Goal: Task Accomplishment & Management: Manage account settings

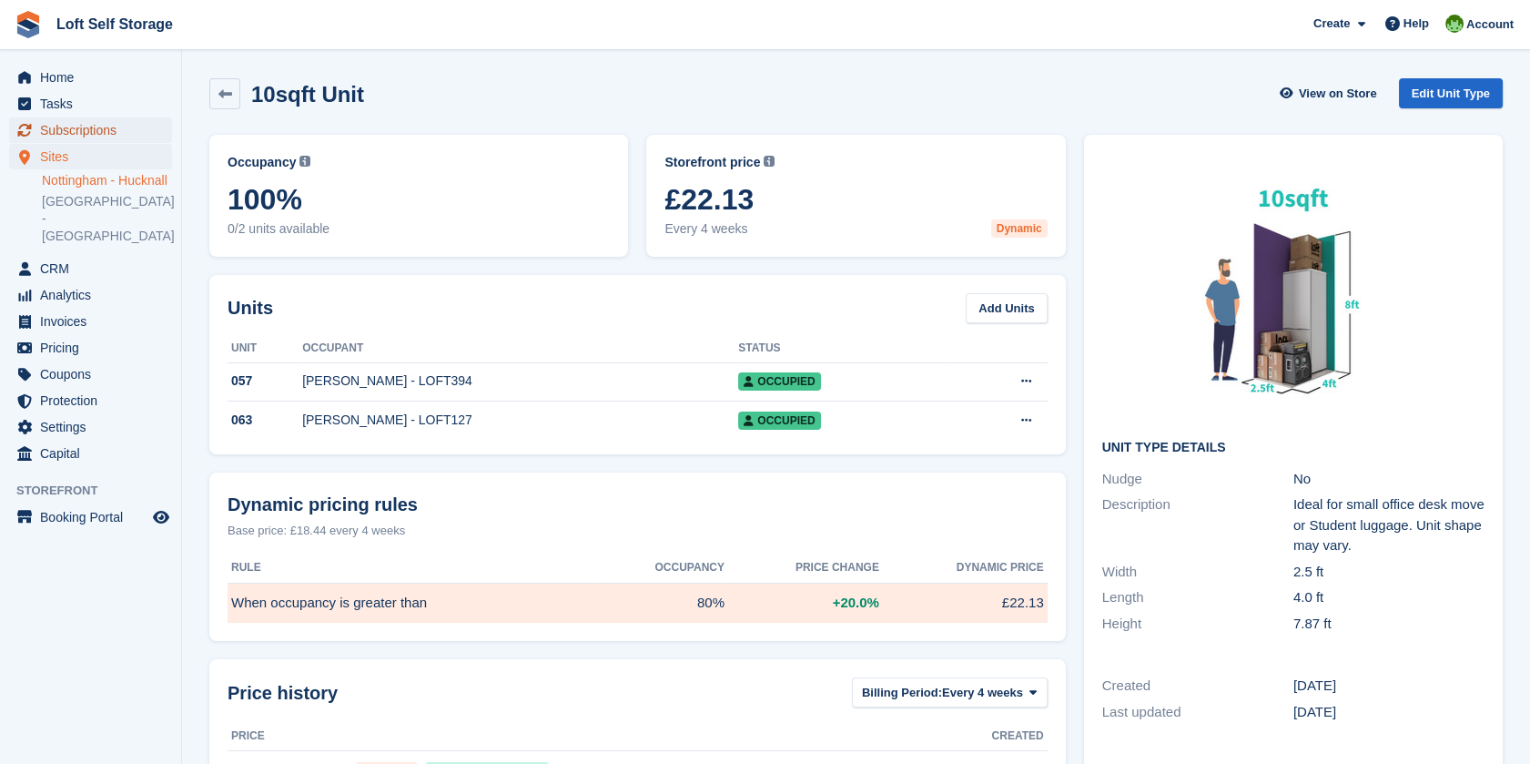
click at [80, 138] on span "Subscriptions" at bounding box center [94, 129] width 109 height 25
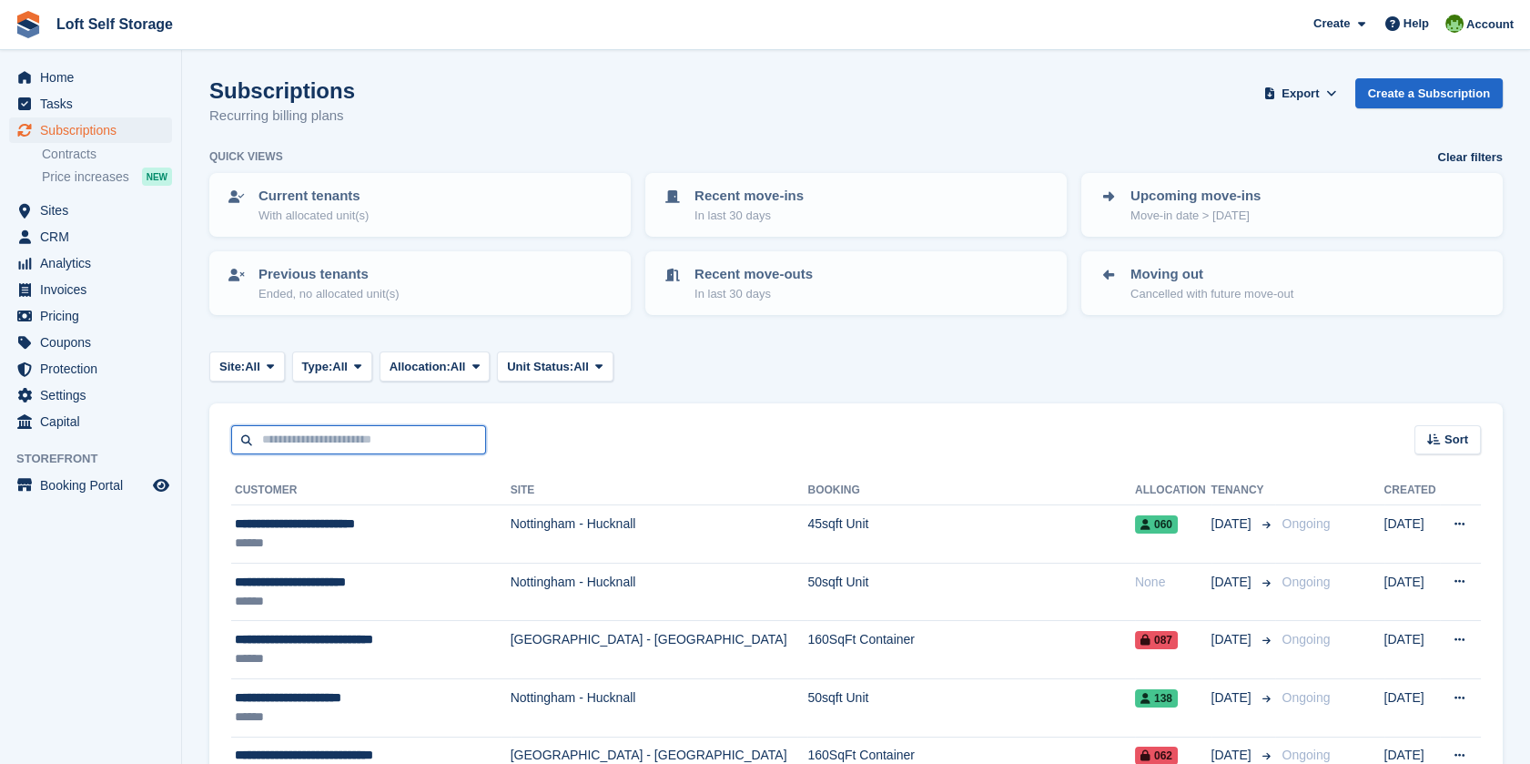
click at [331, 437] on input "text" at bounding box center [358, 440] width 255 height 30
type input "******"
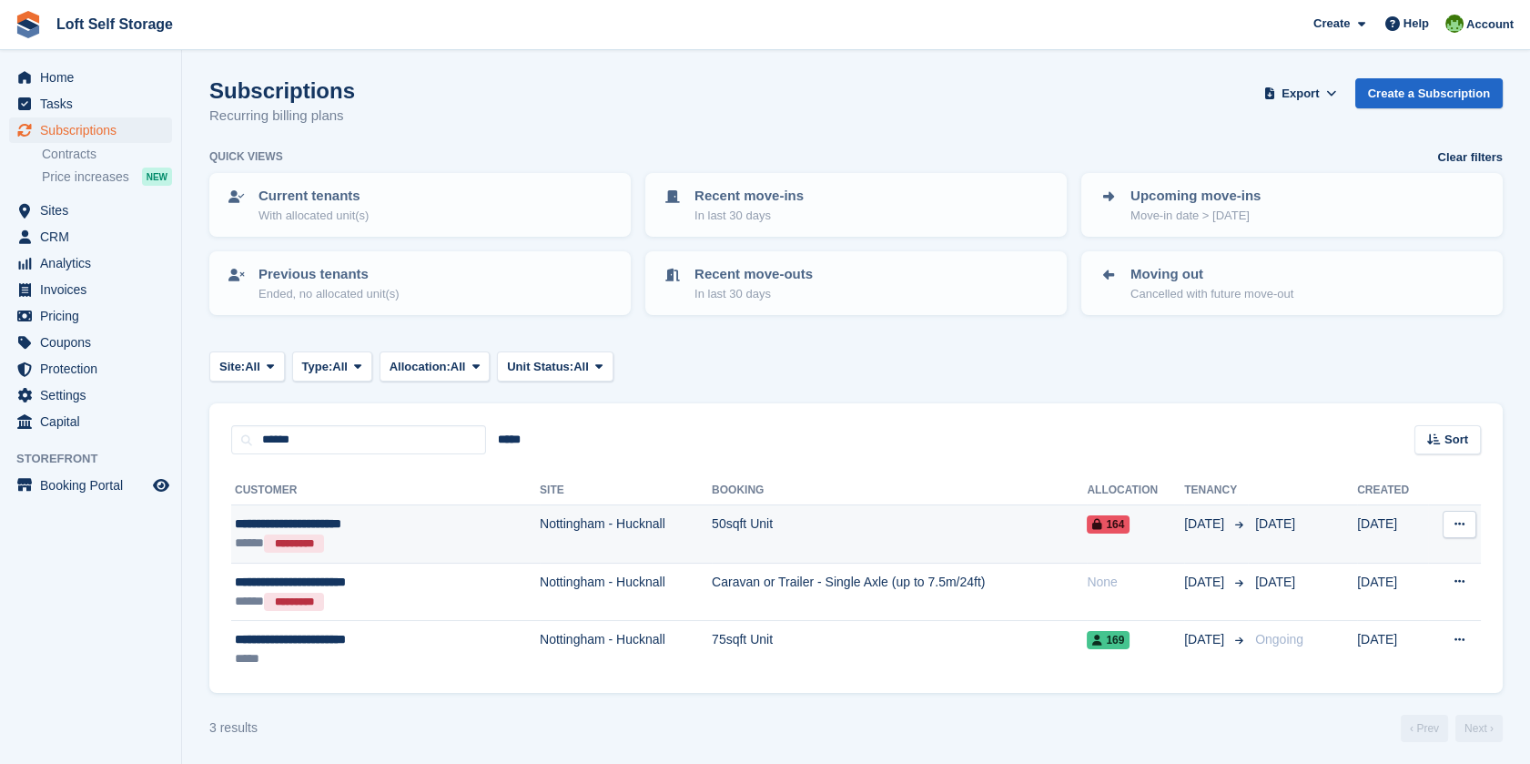
click at [370, 524] on div "**********" at bounding box center [345, 523] width 221 height 19
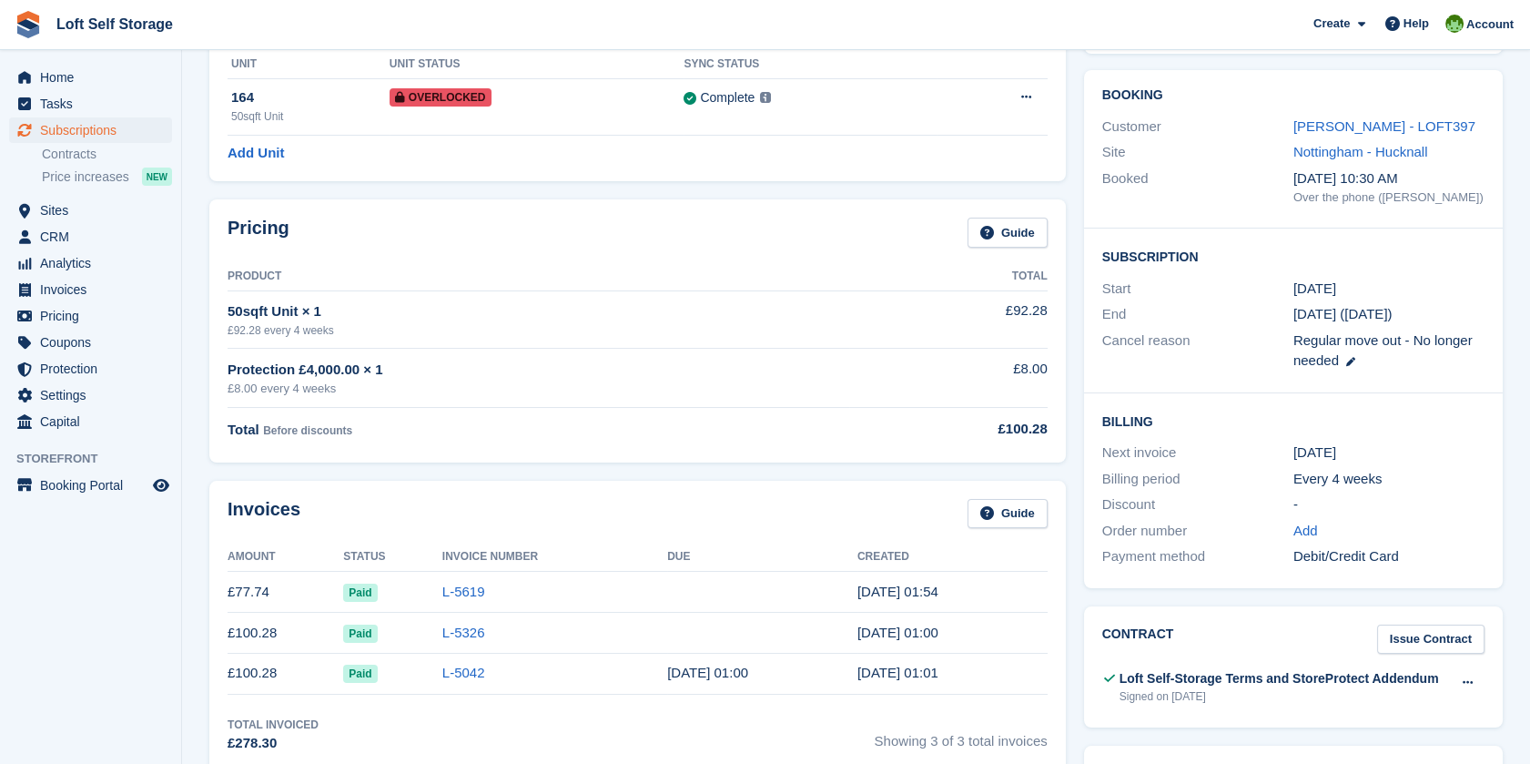
scroll to position [101, 0]
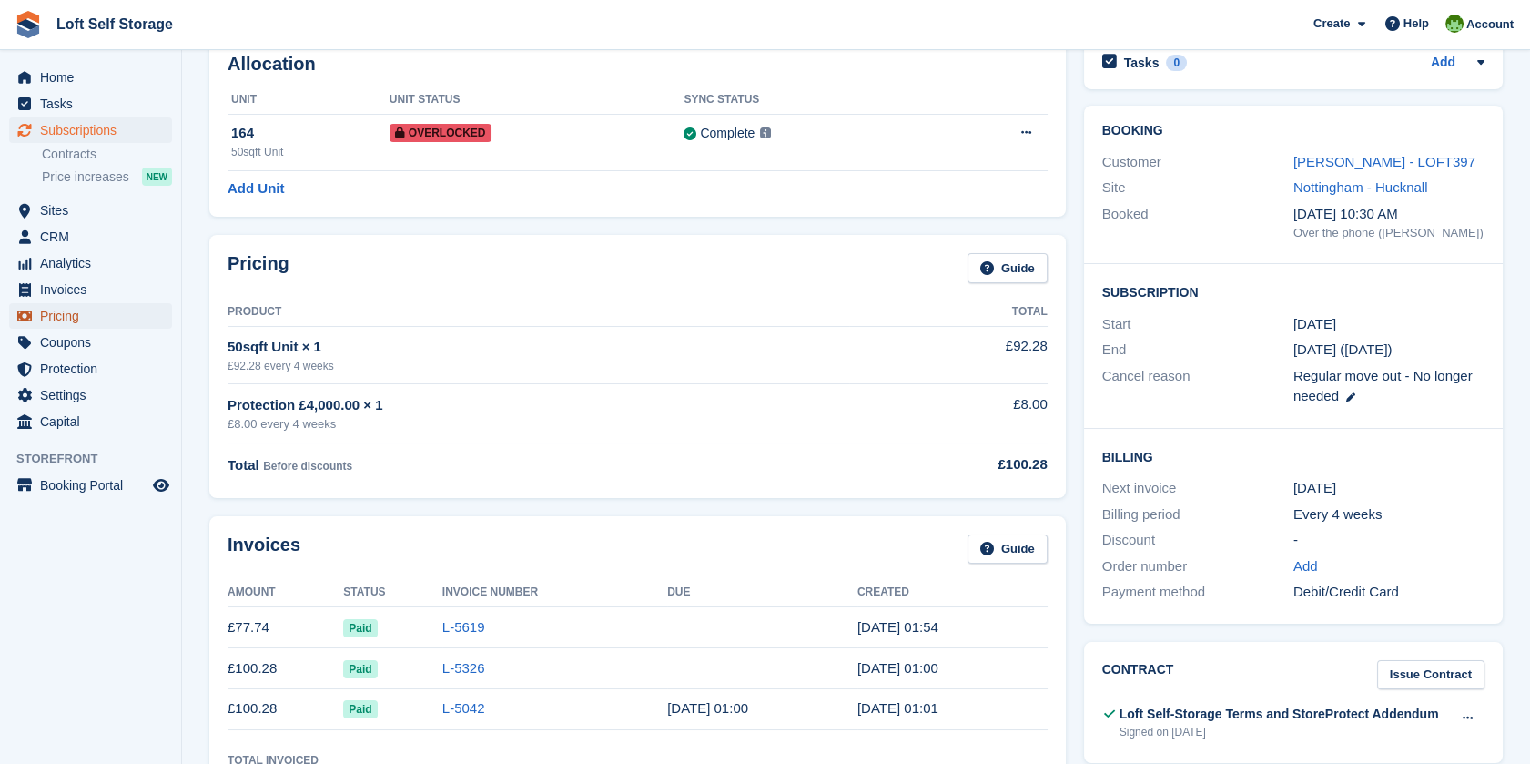
click at [55, 312] on span "Pricing" at bounding box center [94, 315] width 109 height 25
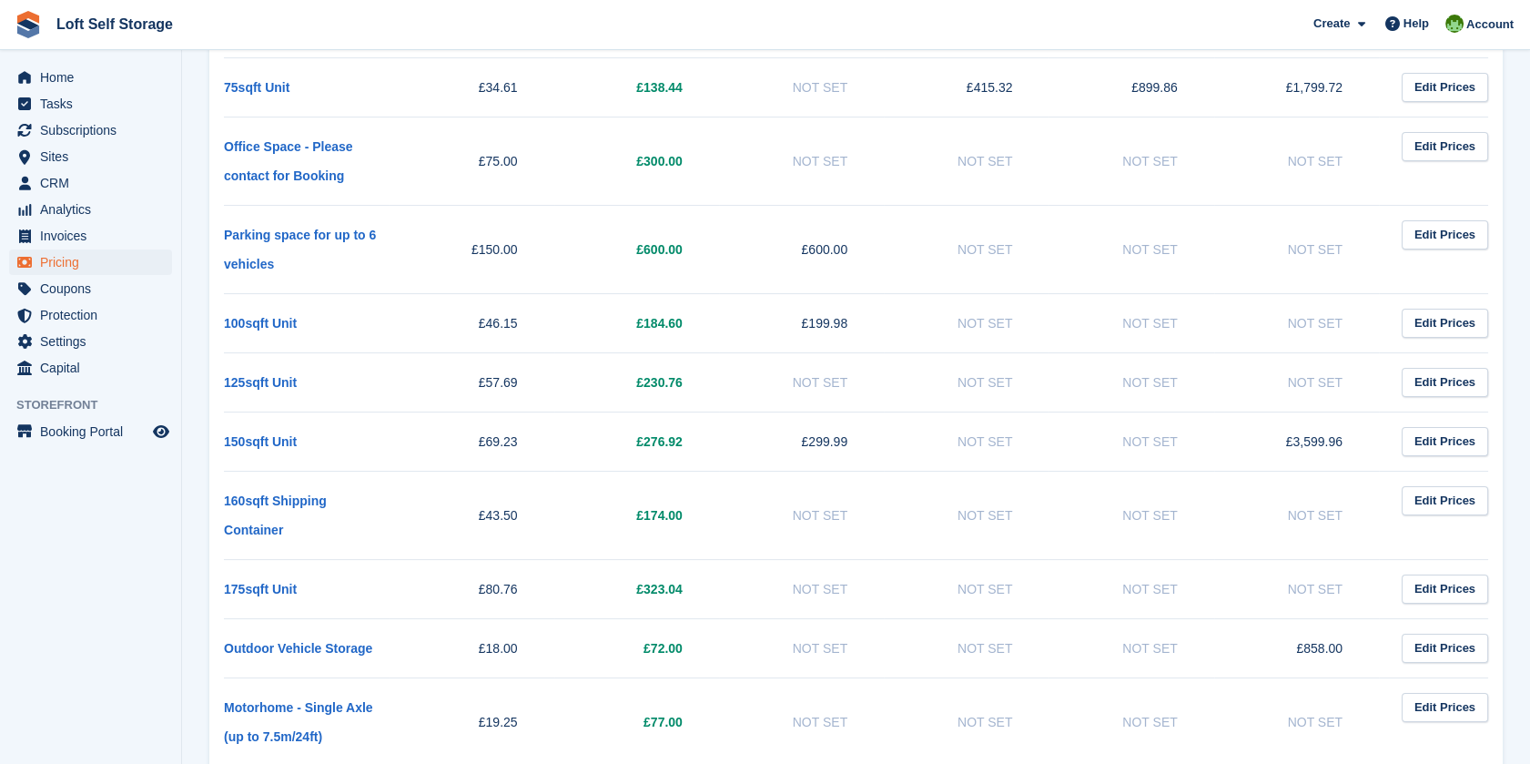
scroll to position [808, 0]
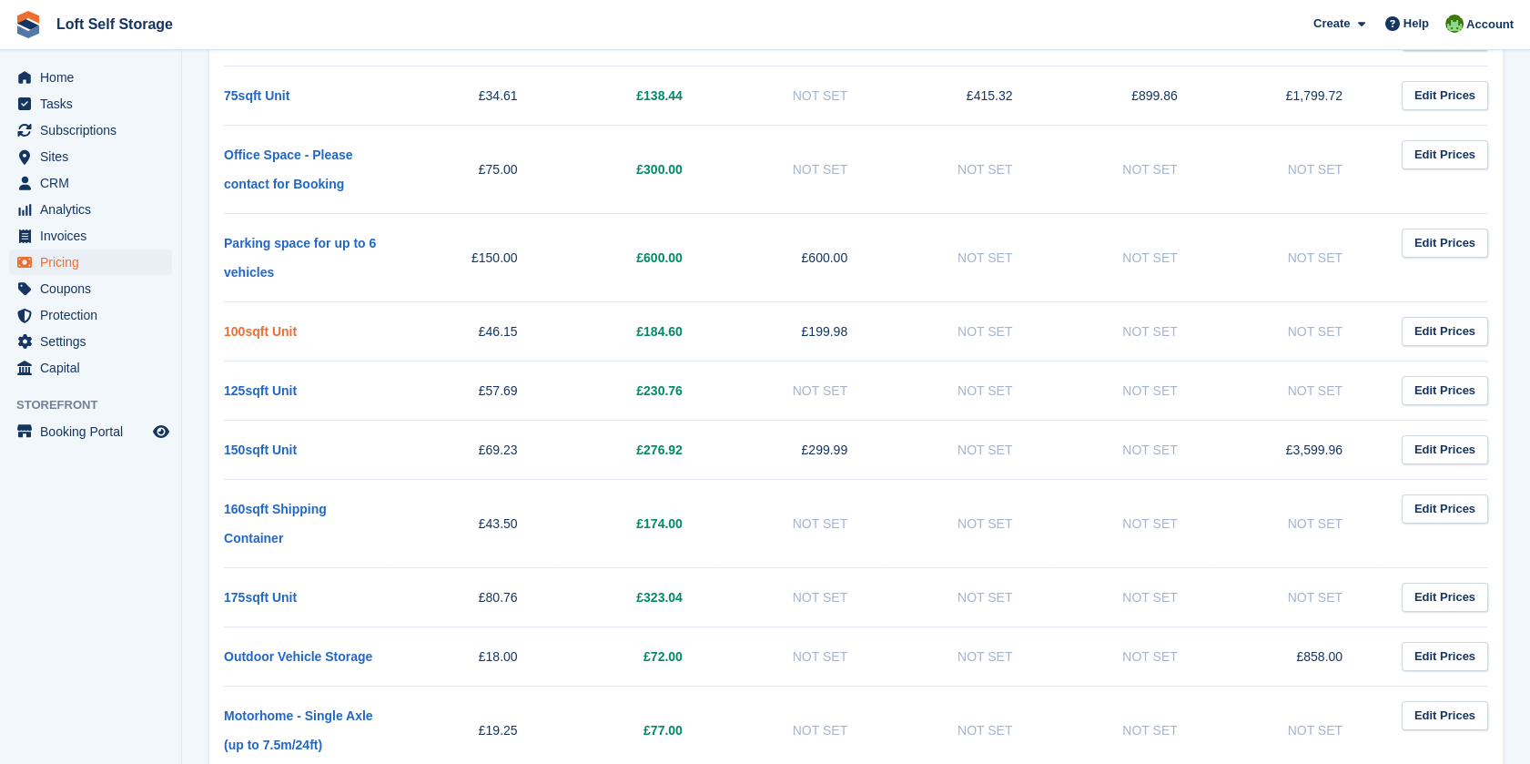
click at [266, 330] on link "100sqft Unit" at bounding box center [260, 331] width 73 height 15
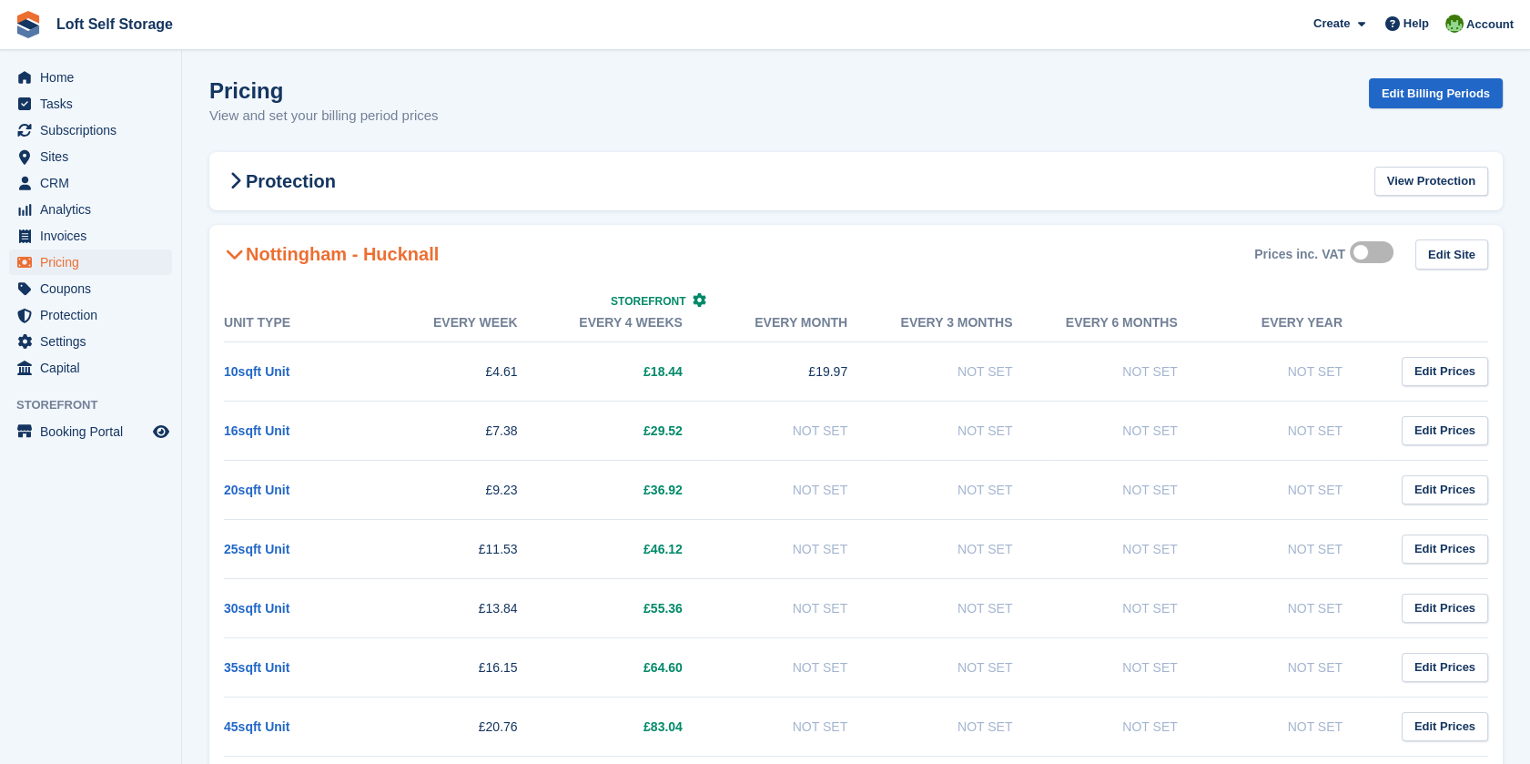
scroll to position [808, 0]
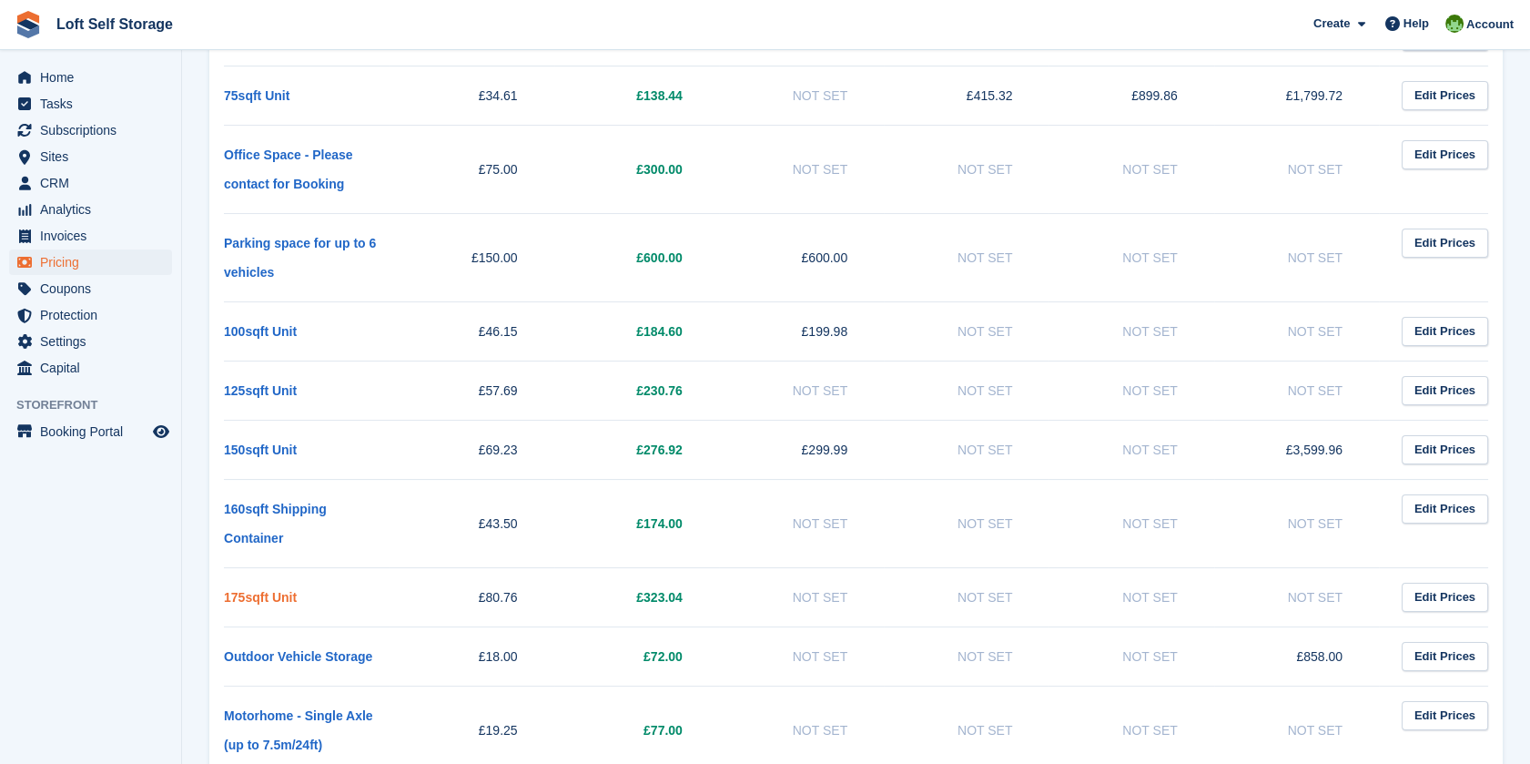
click at [269, 590] on link "175sqft Unit" at bounding box center [260, 597] width 73 height 15
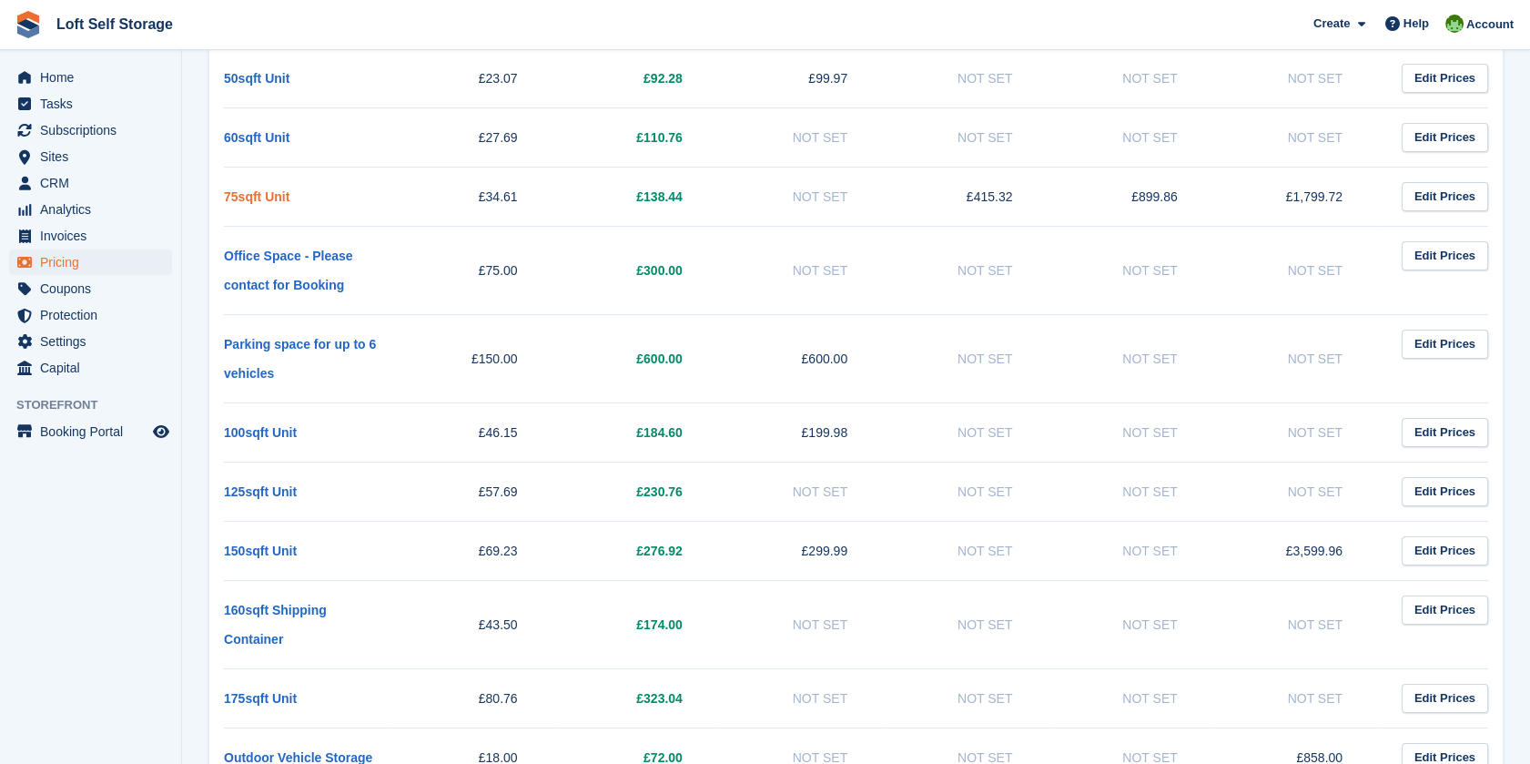
click at [282, 189] on link "75sqft Unit" at bounding box center [257, 196] width 66 height 15
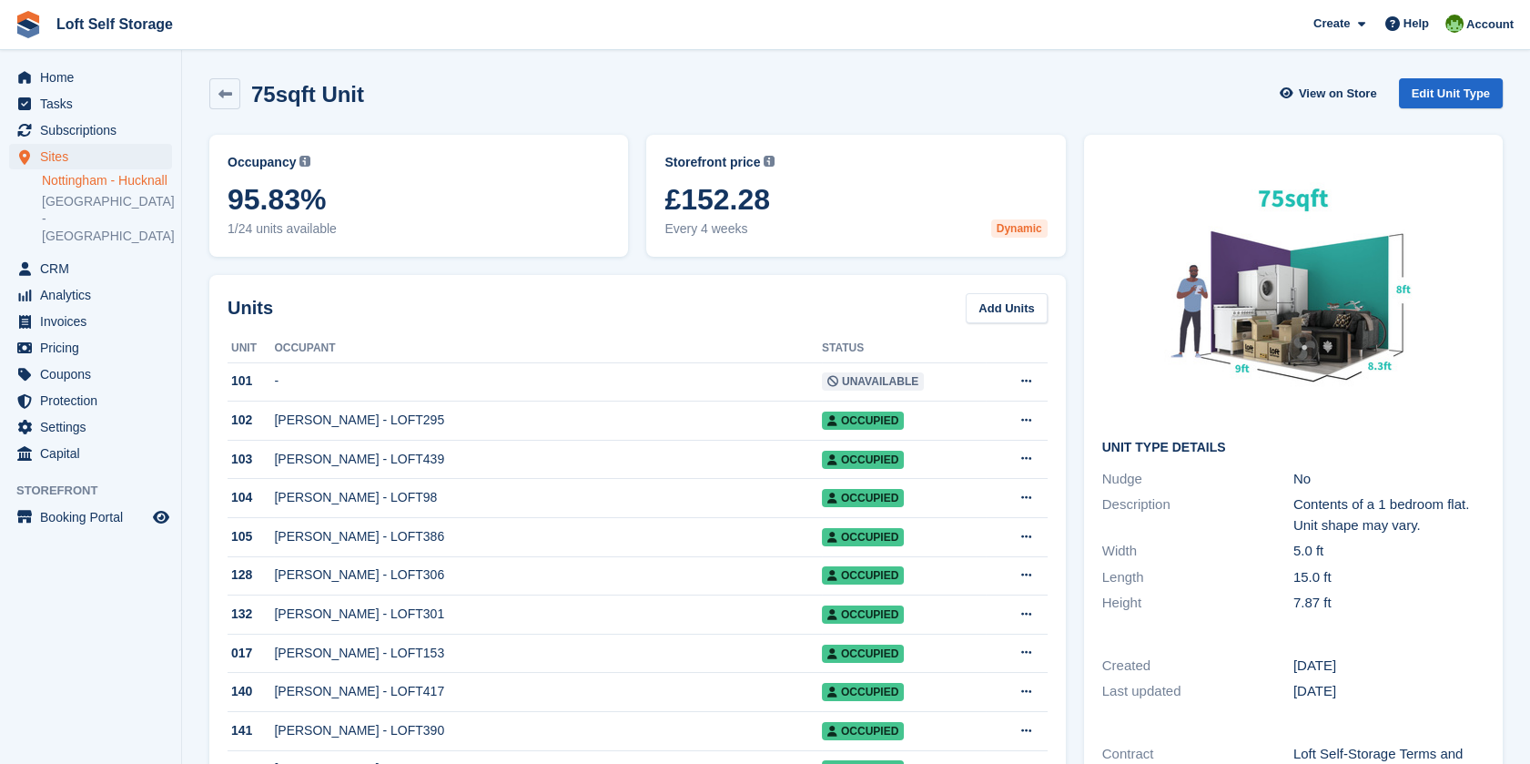
click at [795, 226] on span "Every 4 weeks Dynamic" at bounding box center [855, 228] width 382 height 19
click at [77, 133] on span "Subscriptions" at bounding box center [94, 129] width 109 height 25
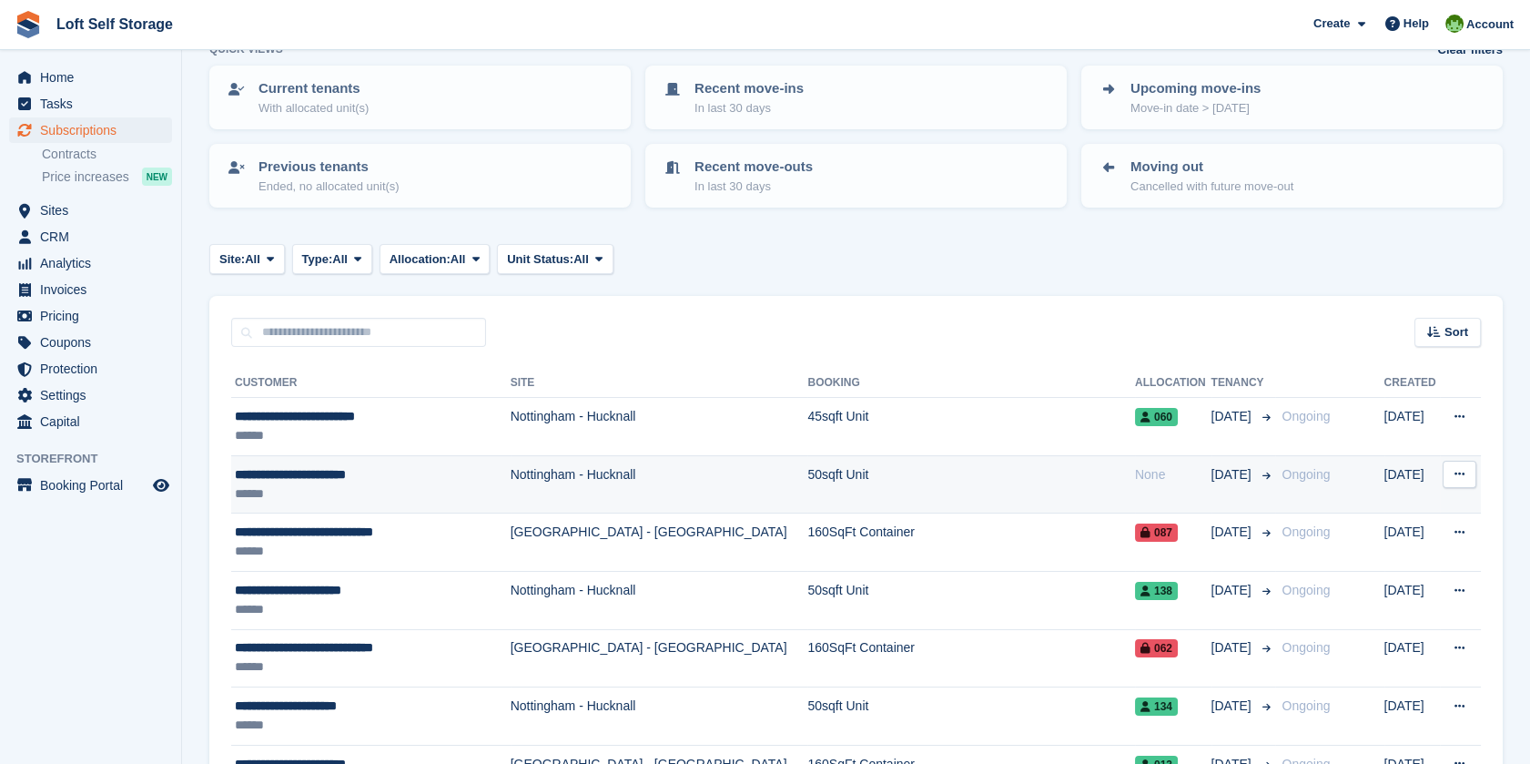
scroll to position [202, 0]
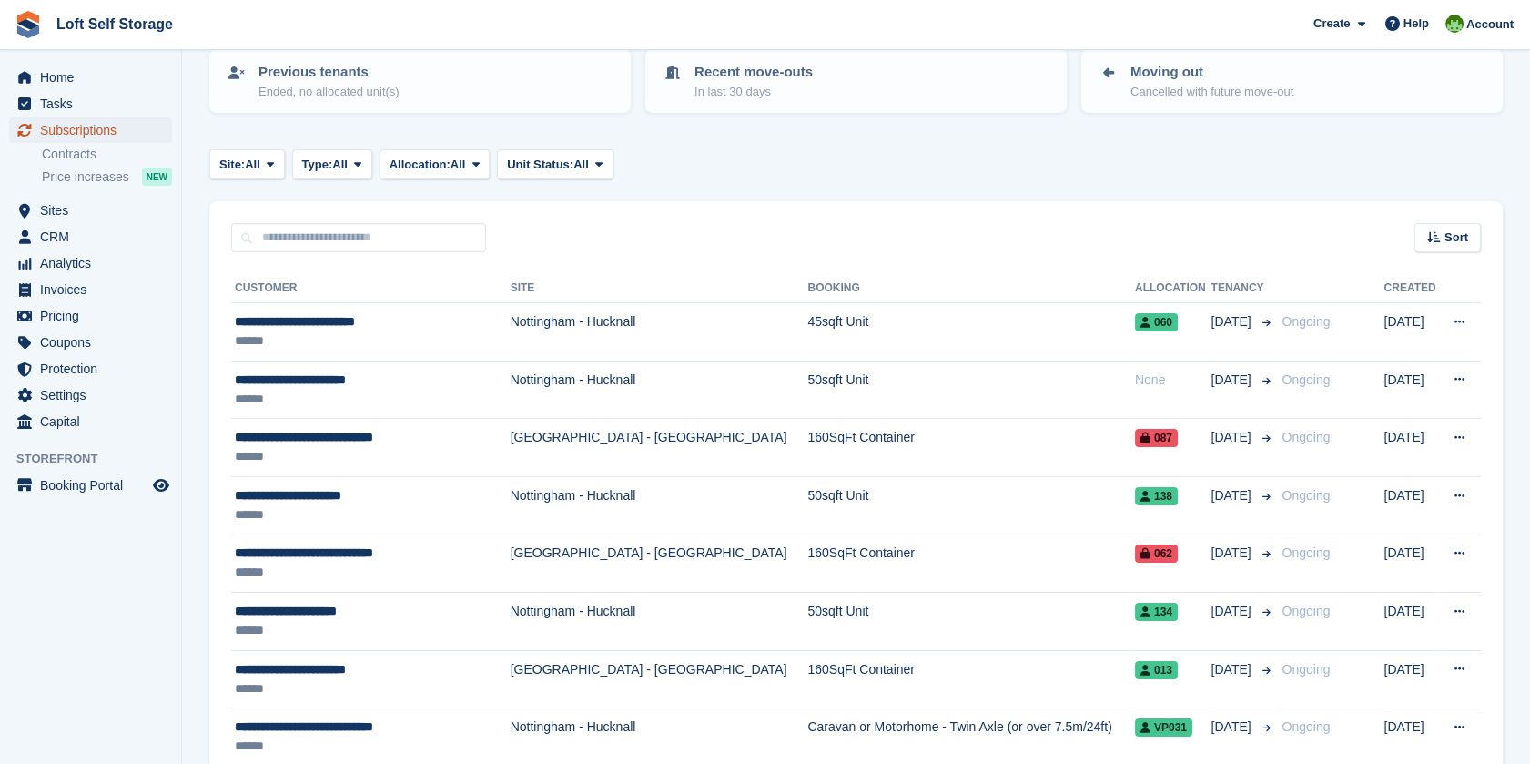
click at [87, 125] on span "Subscriptions" at bounding box center [94, 129] width 109 height 25
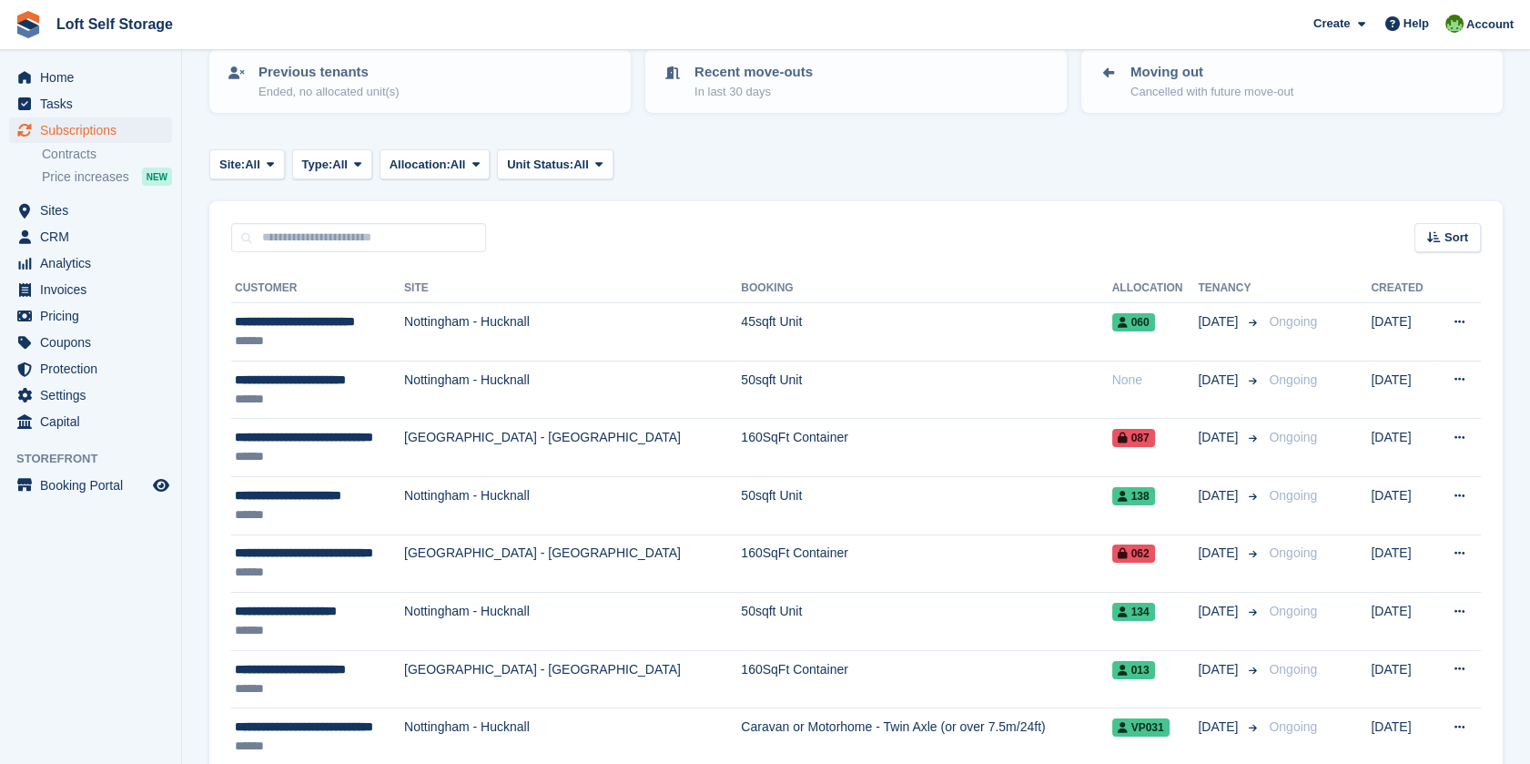
scroll to position [0, 0]
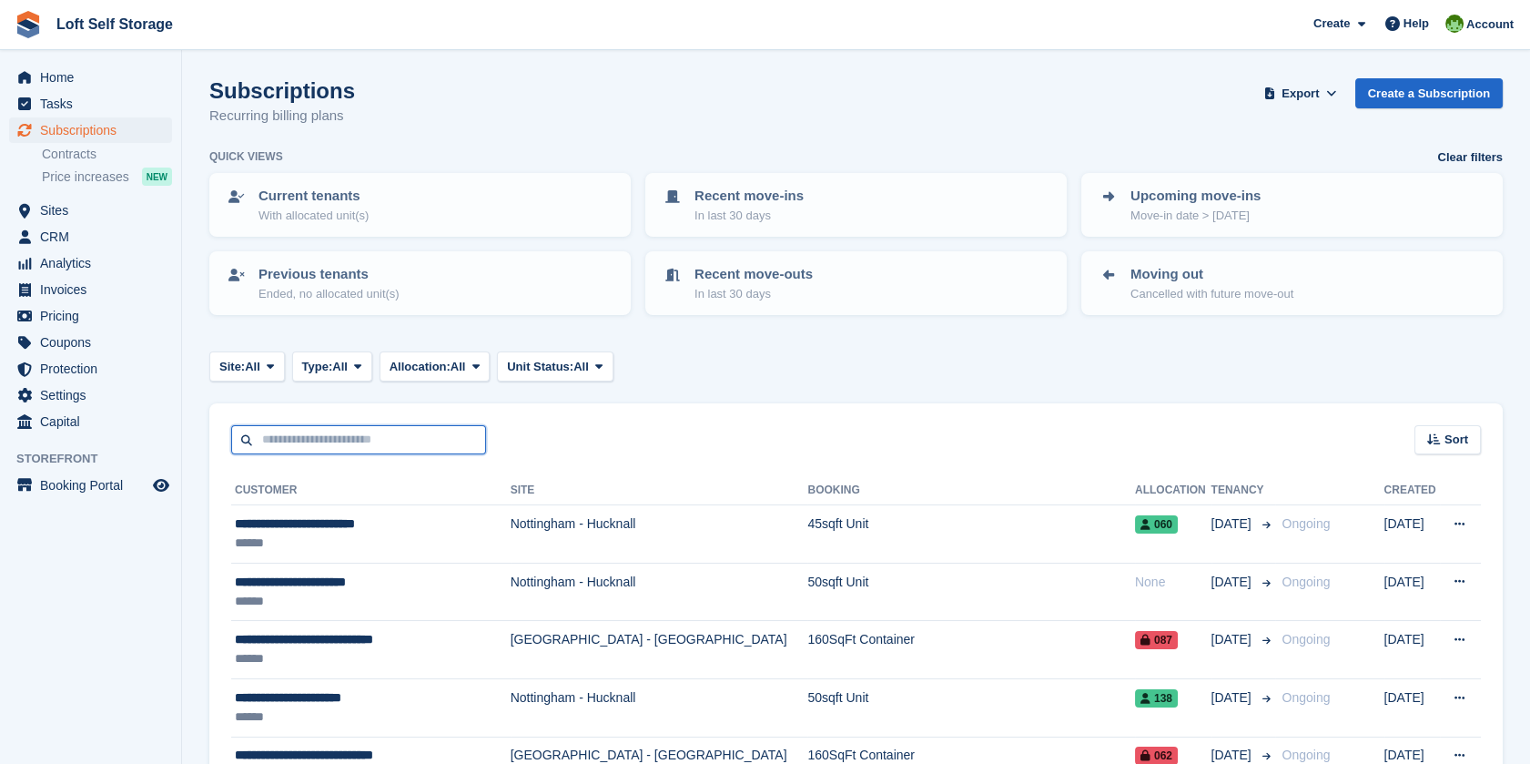
click at [281, 429] on input "text" at bounding box center [358, 440] width 255 height 30
drag, startPoint x: 326, startPoint y: 435, endPoint x: 208, endPoint y: 444, distance: 117.8
click at [209, 444] on div "*** Sort Sort by Customer name Date created Move in date Move out date Created …" at bounding box center [855, 429] width 1293 height 52
type input "********"
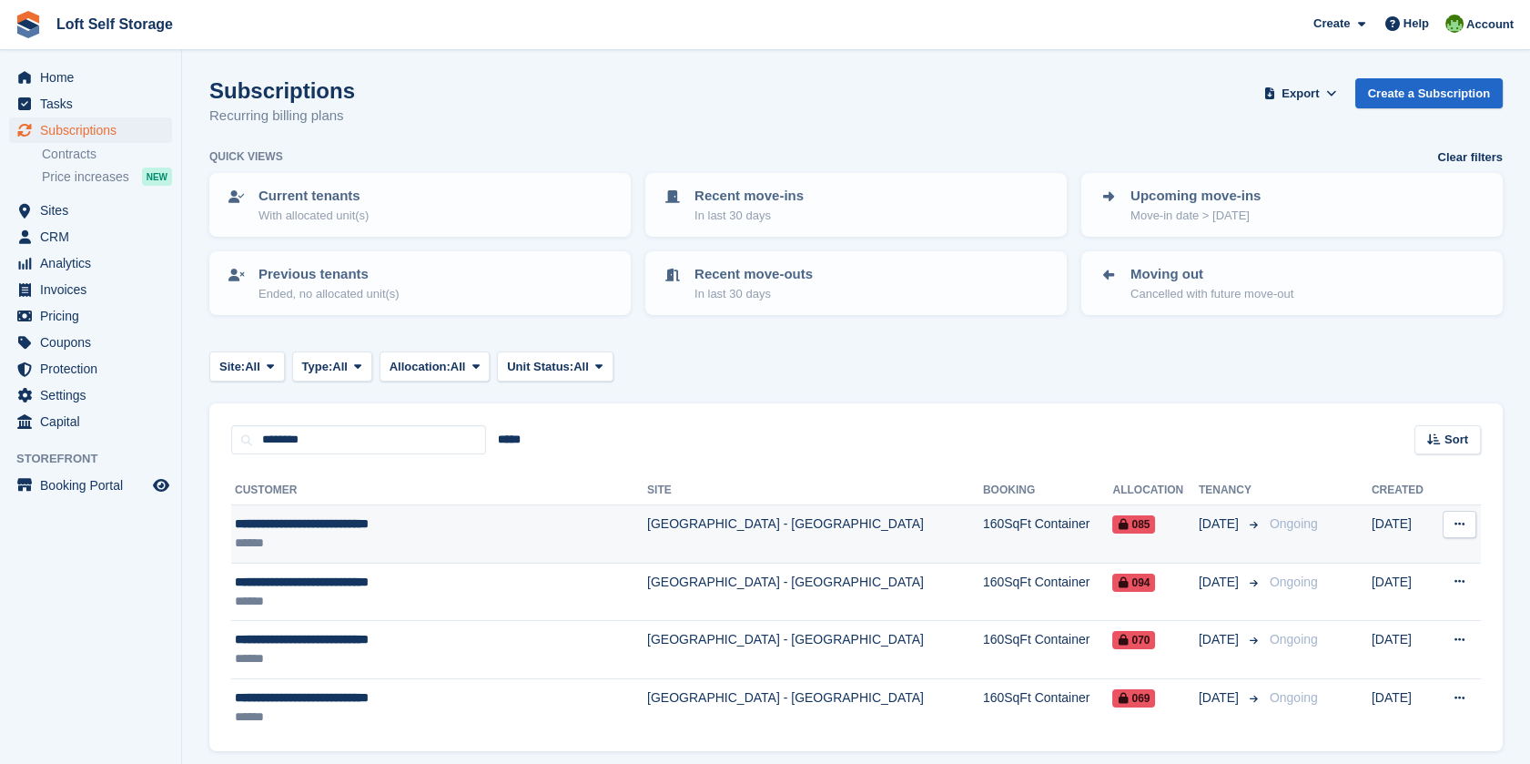
click at [376, 521] on div "**********" at bounding box center [405, 523] width 340 height 19
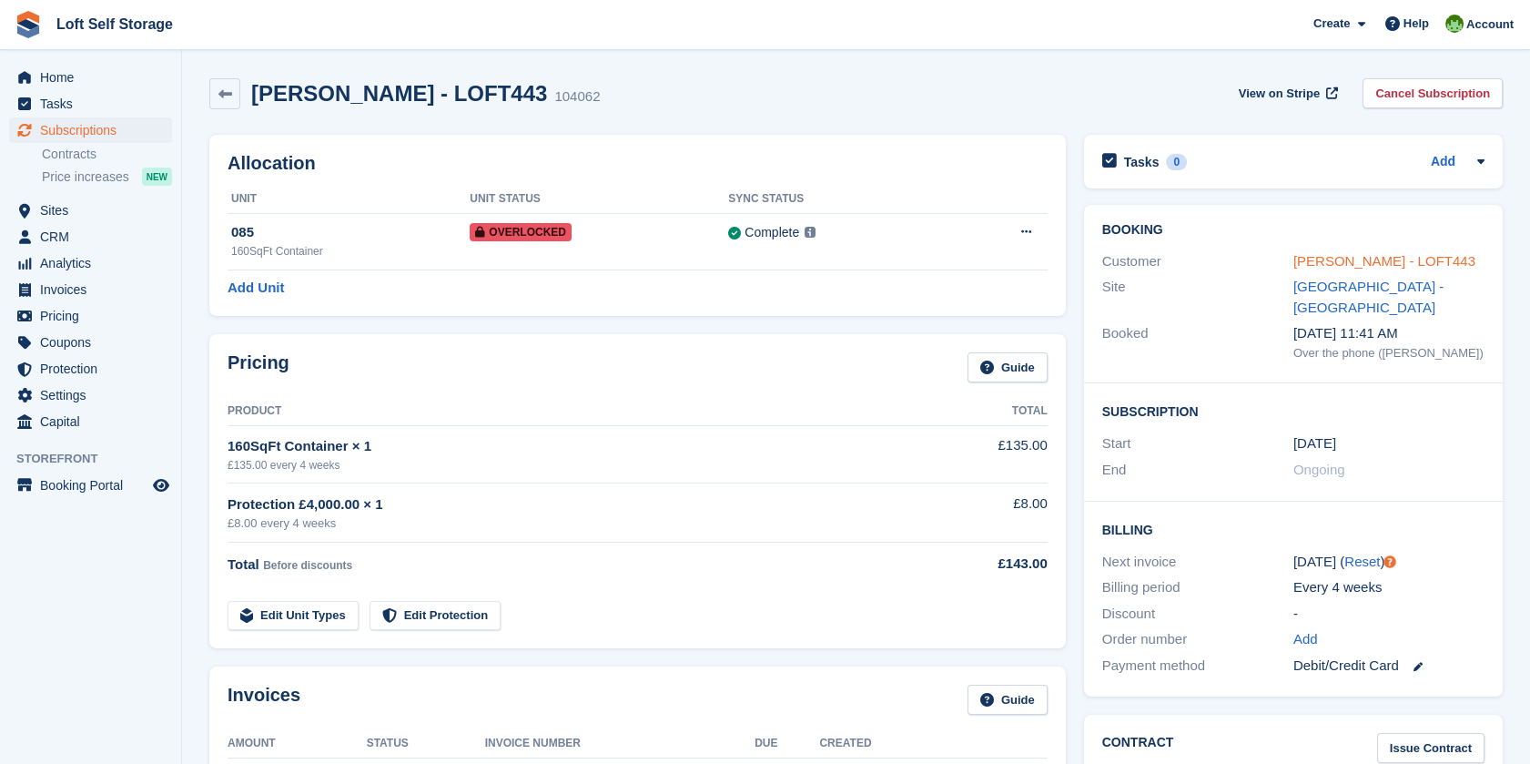
click at [1339, 265] on link "[PERSON_NAME] - LOFT443" at bounding box center [1384, 260] width 182 height 15
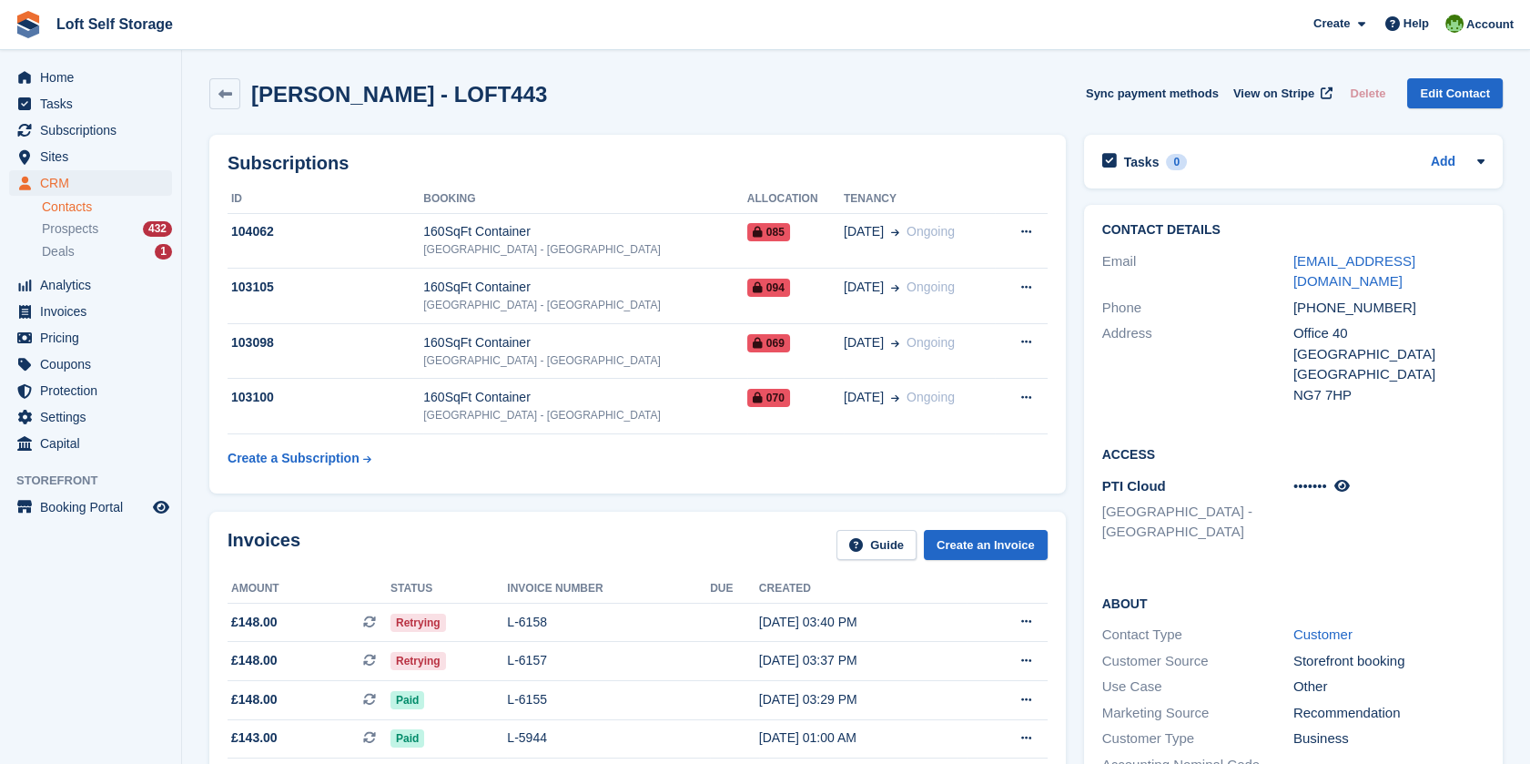
scroll to position [101, 0]
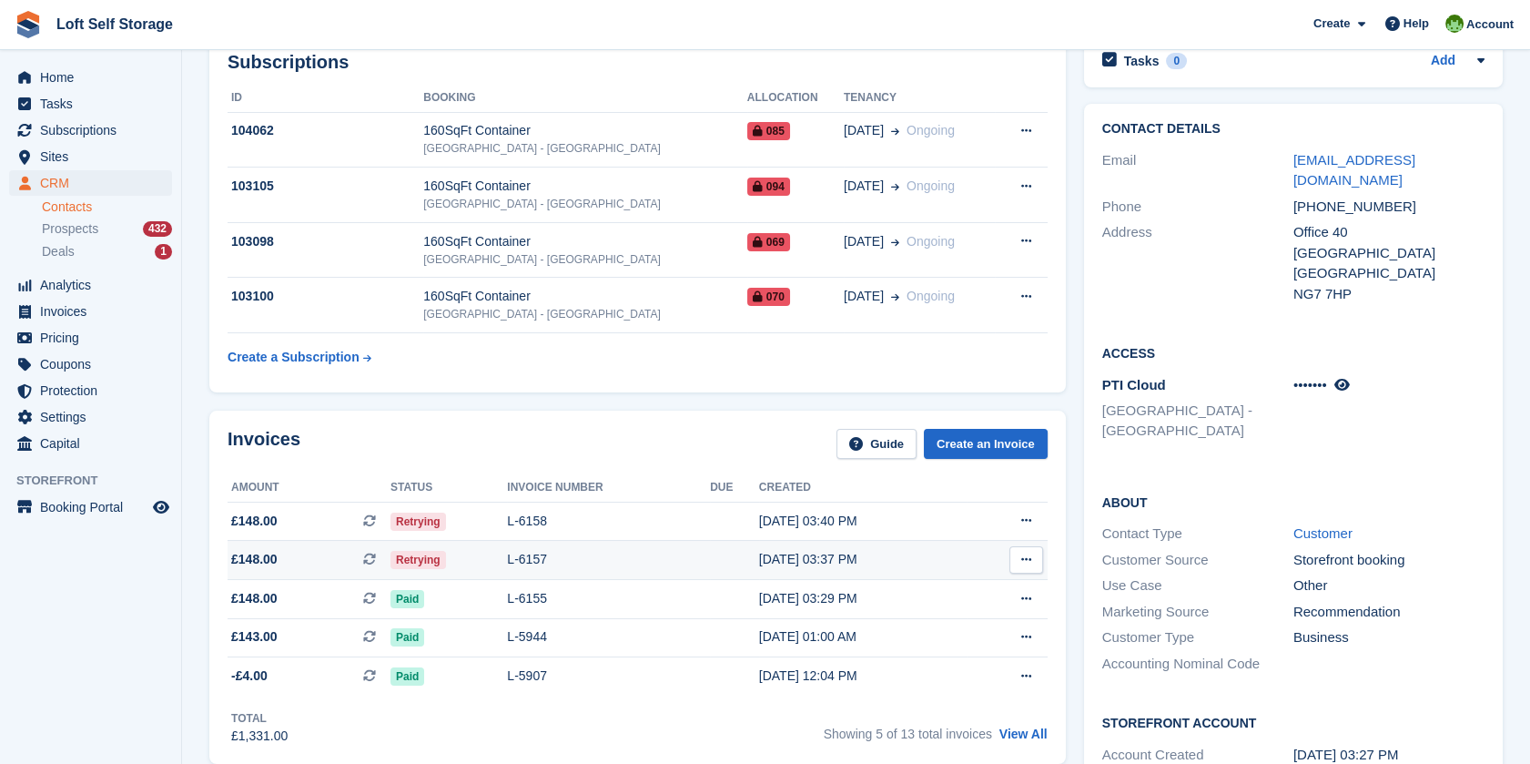
click at [553, 553] on div "L-6157" at bounding box center [608, 559] width 203 height 19
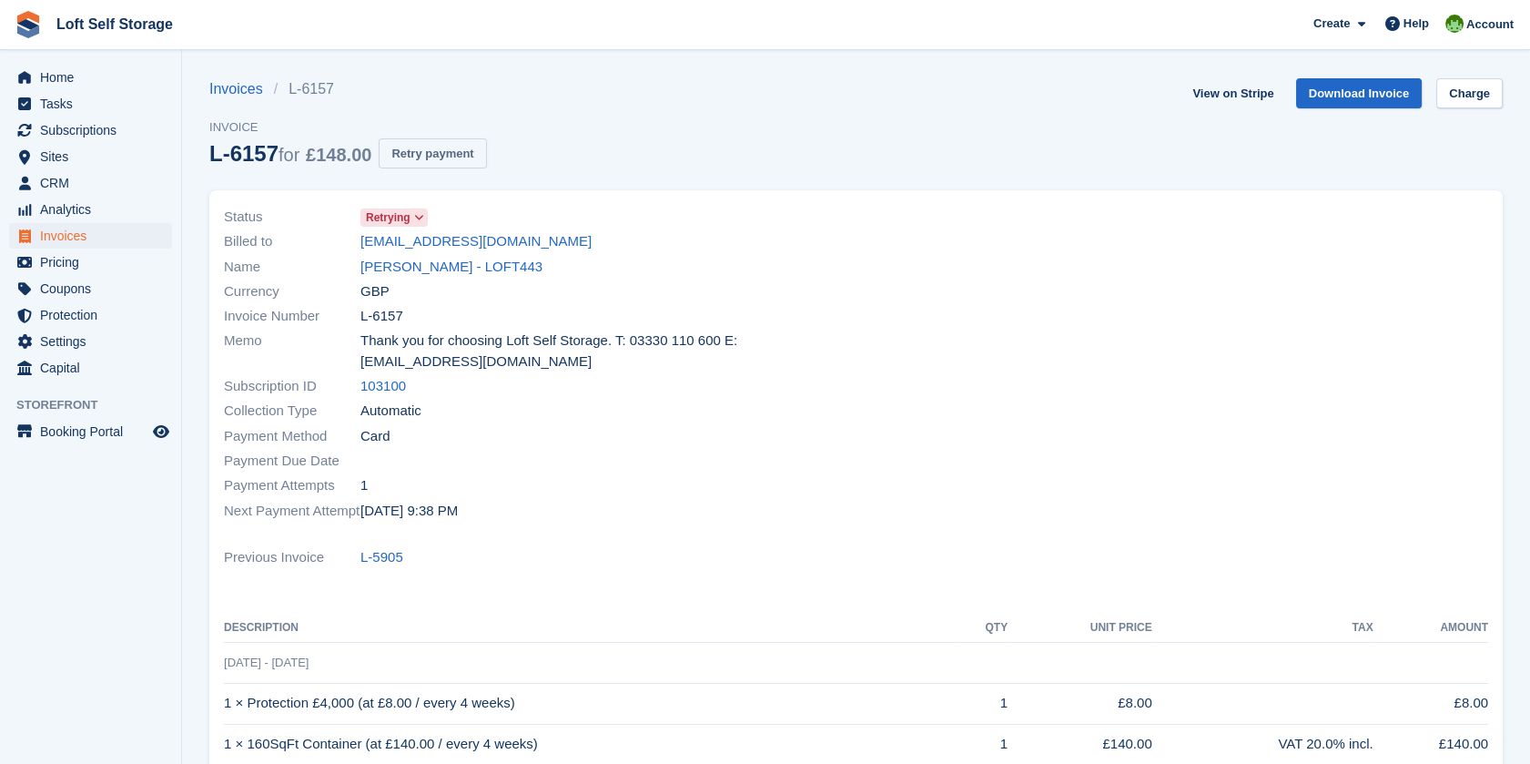
click at [432, 147] on button "Retry payment" at bounding box center [432, 153] width 107 height 30
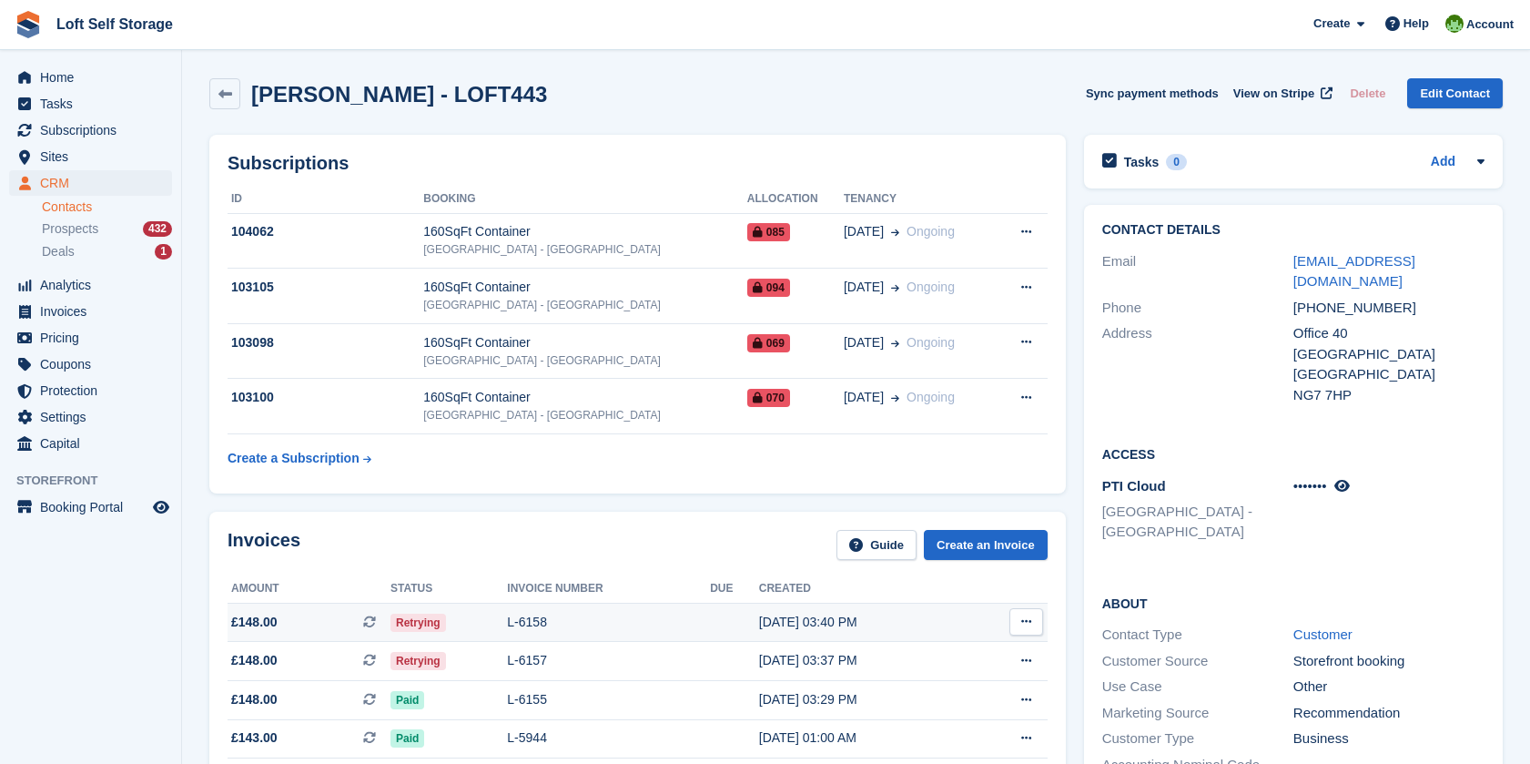
scroll to position [101, 0]
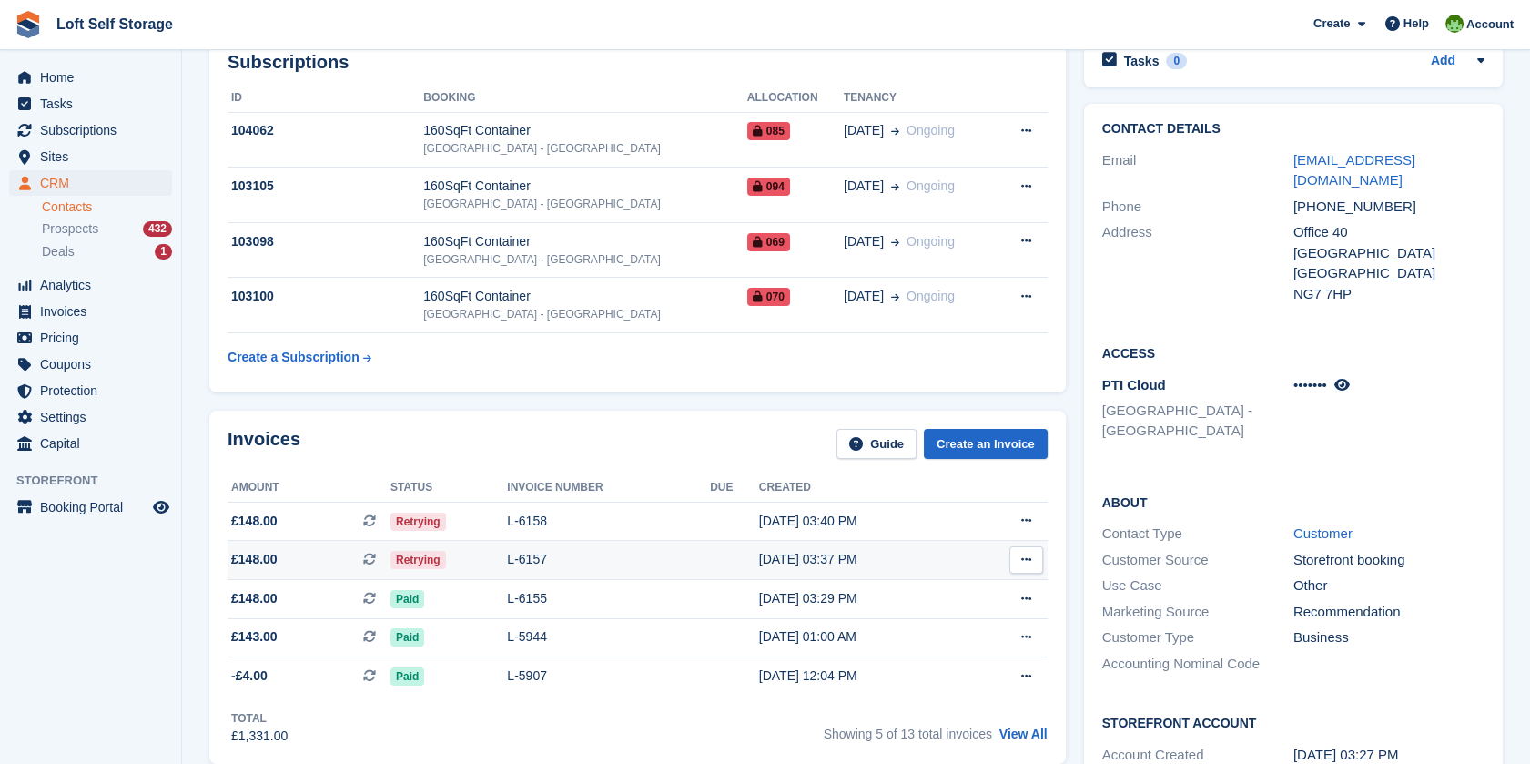
click at [580, 551] on div "L-6157" at bounding box center [608, 559] width 203 height 19
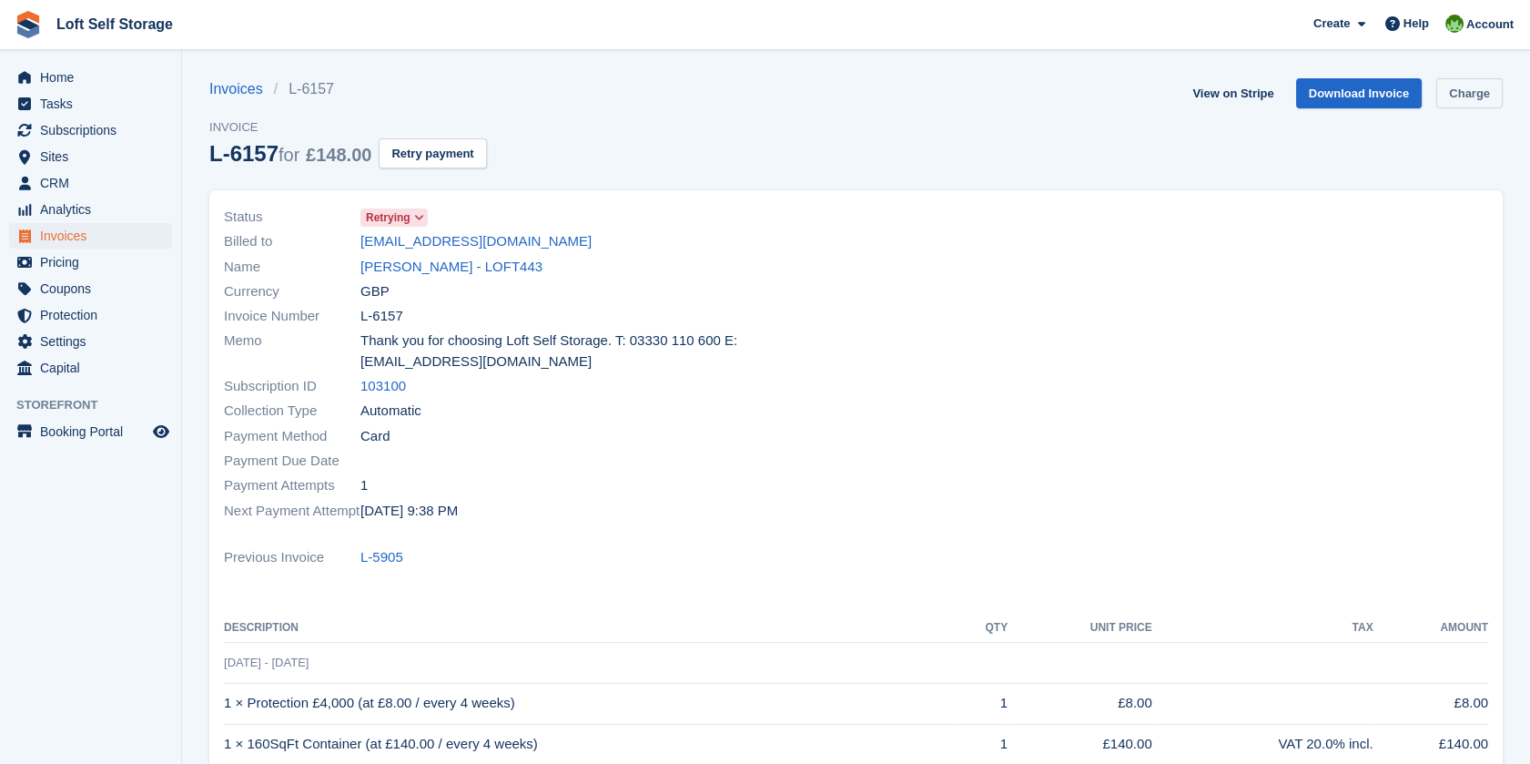
click at [1478, 84] on link "Charge" at bounding box center [1469, 93] width 66 height 30
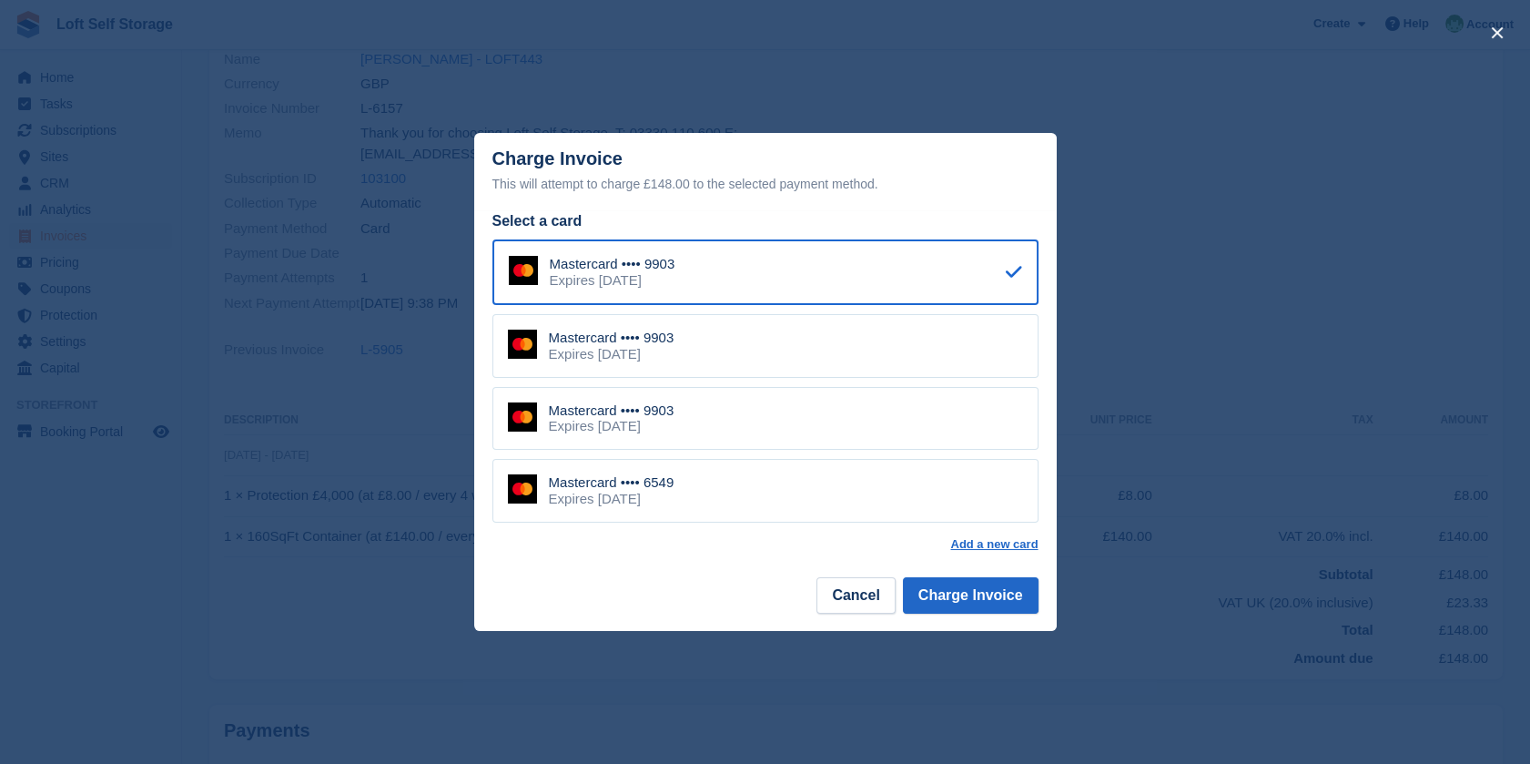
scroll to position [303, 0]
click at [663, 488] on div "Mastercard •••• 6549" at bounding box center [612, 482] width 126 height 16
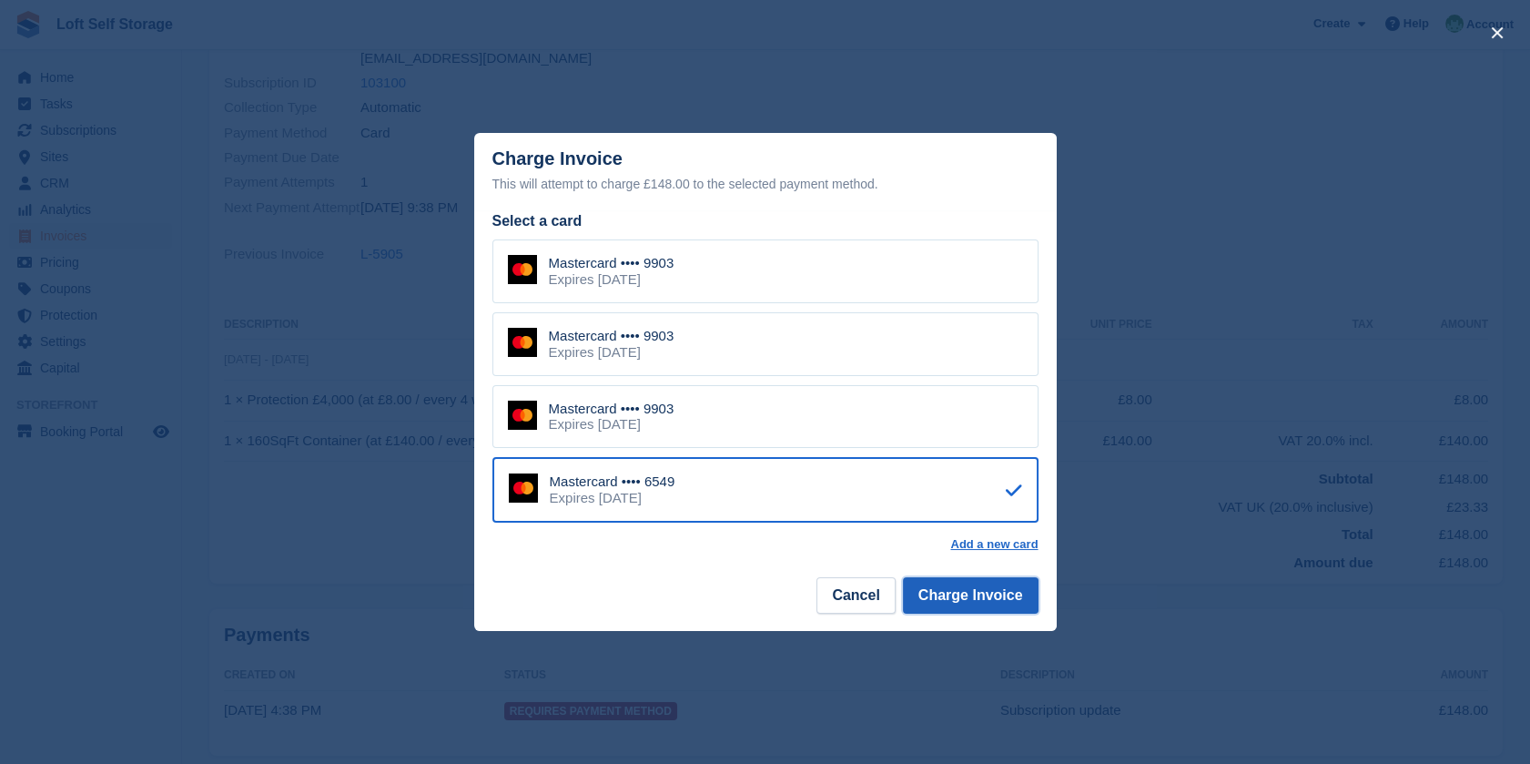
click at [982, 599] on button "Charge Invoice" at bounding box center [971, 595] width 136 height 36
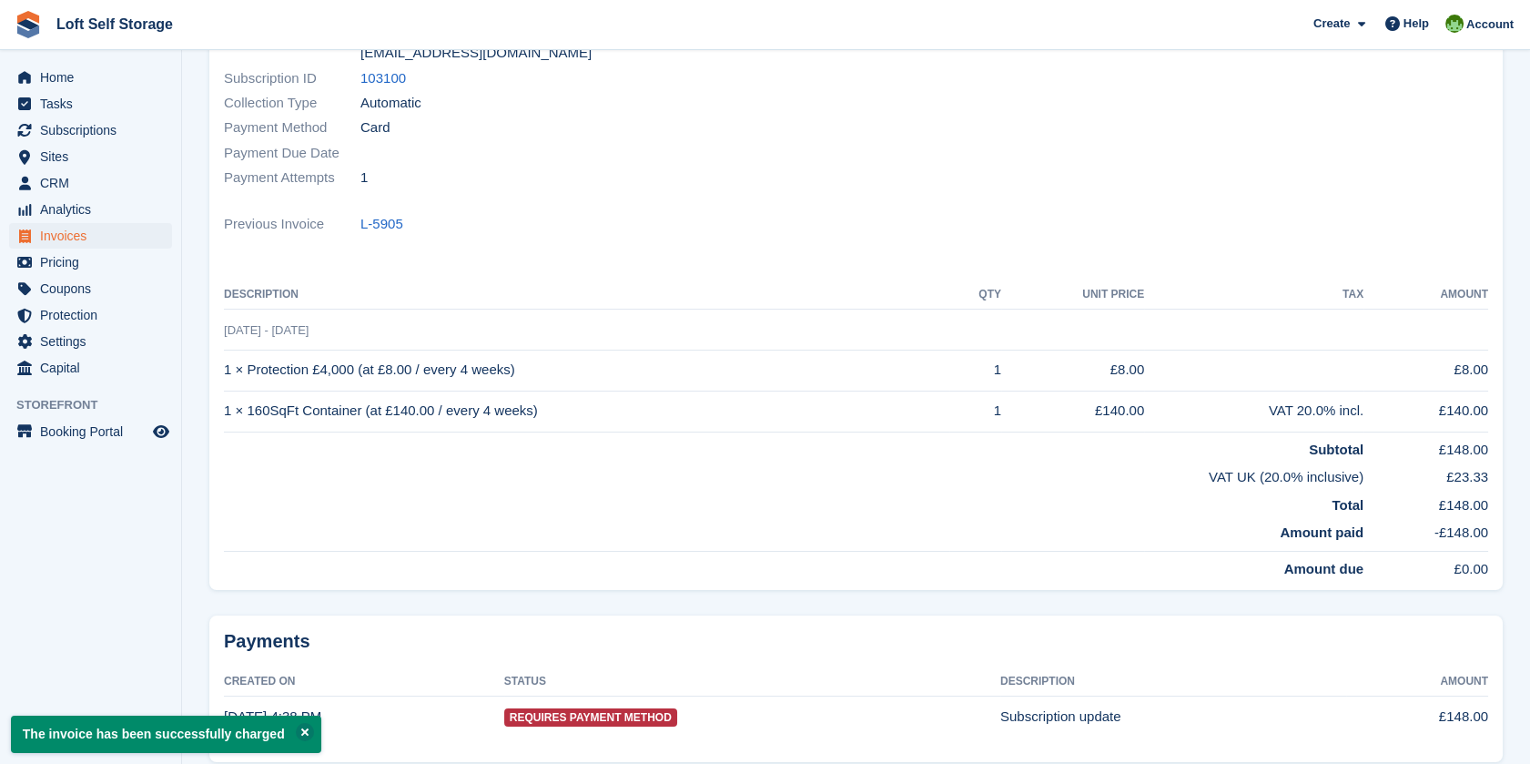
scroll to position [0, 0]
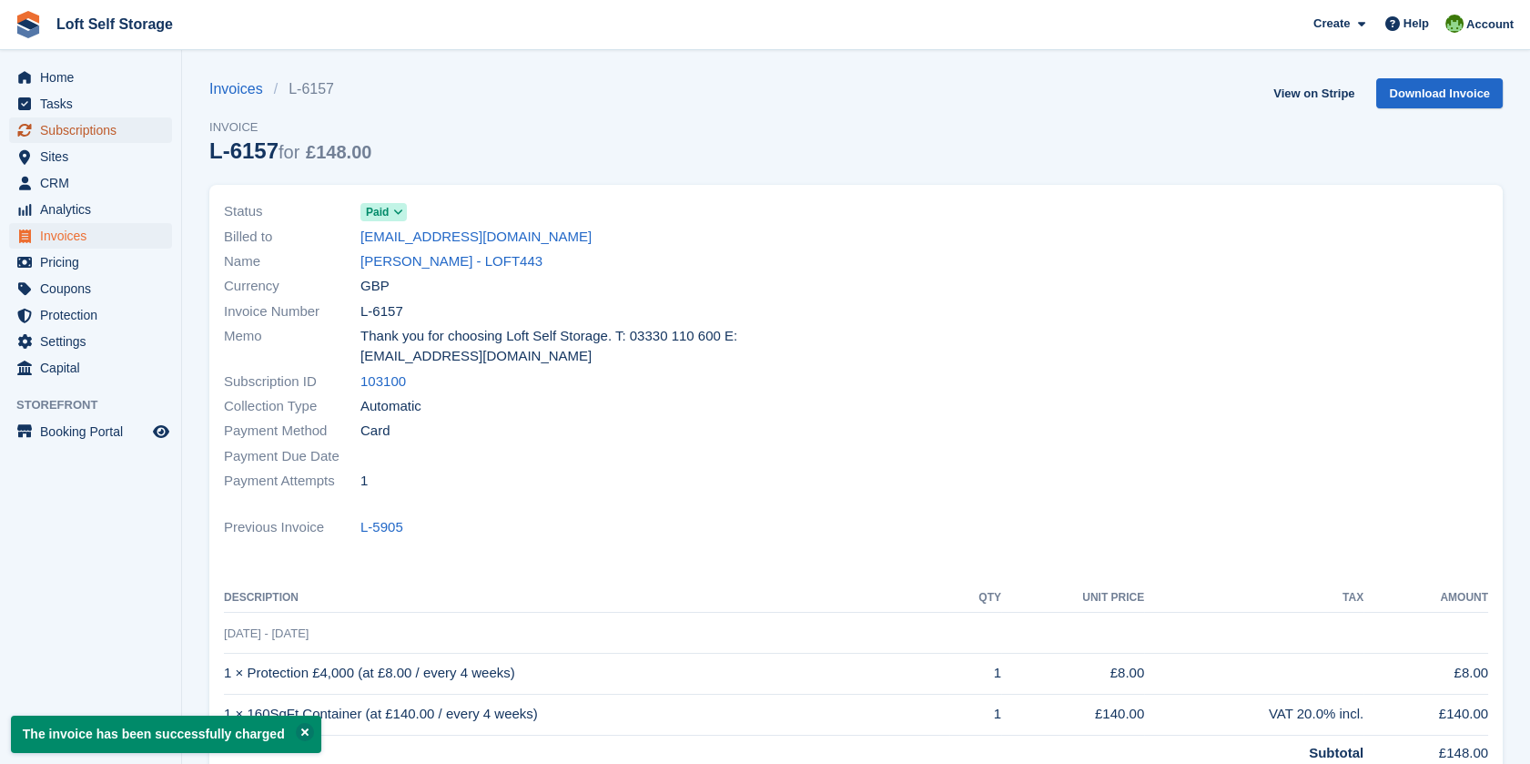
click at [87, 133] on span "Subscriptions" at bounding box center [94, 129] width 109 height 25
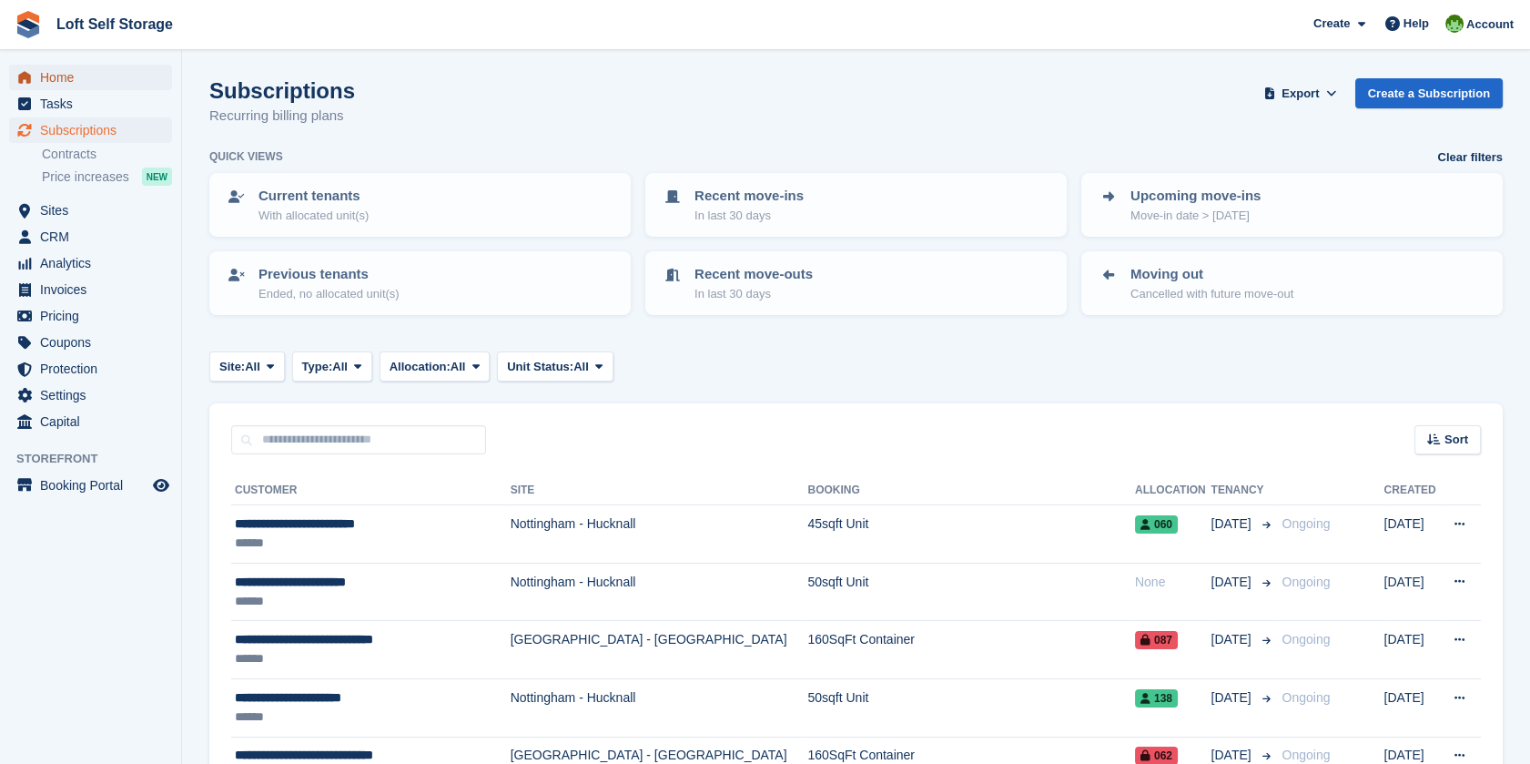
click at [71, 75] on span "Home" at bounding box center [94, 77] width 109 height 25
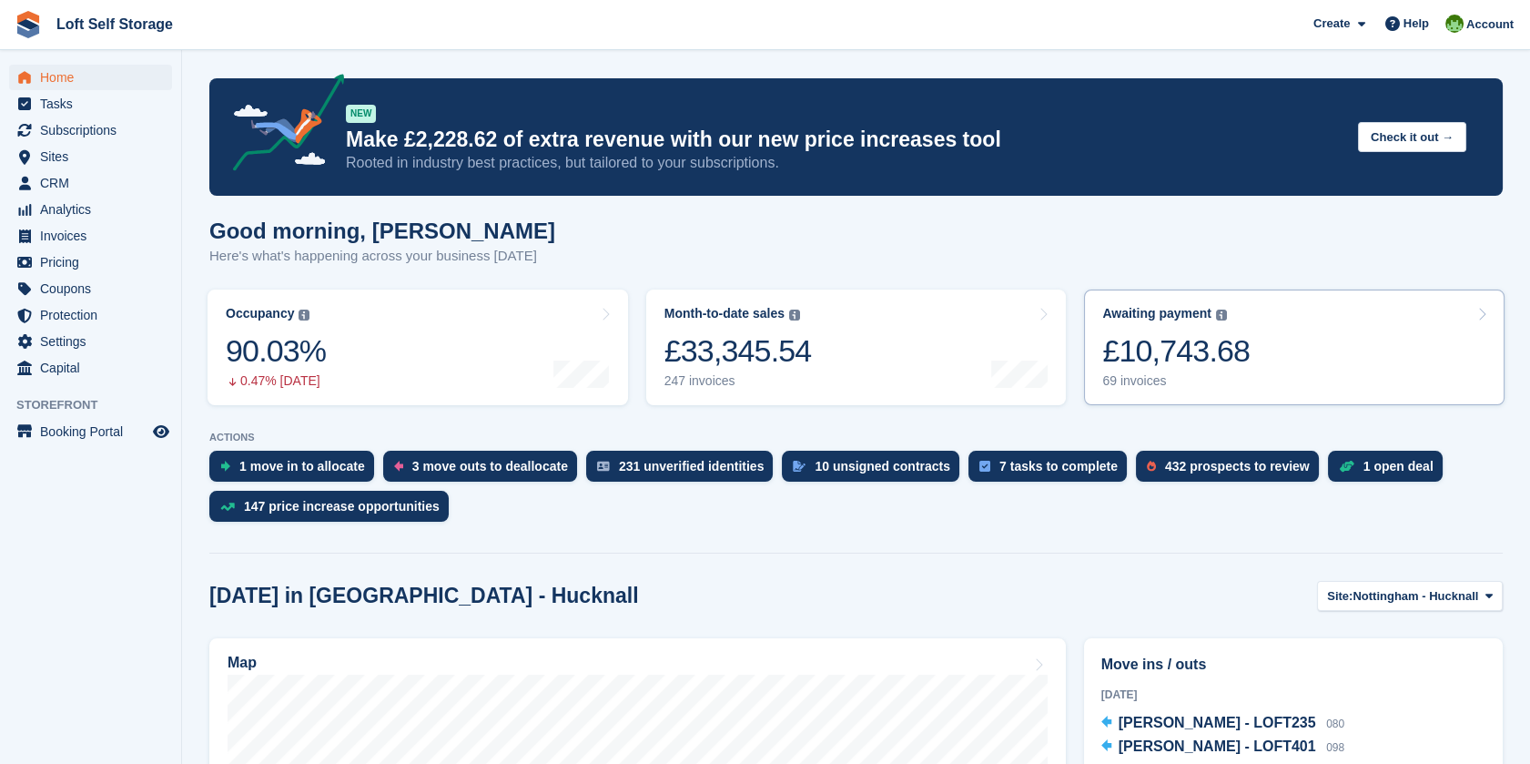
click at [1252, 340] on link "Awaiting payment The total outstanding balance on all open invoices. £10,743.68…" at bounding box center [1294, 347] width 421 height 116
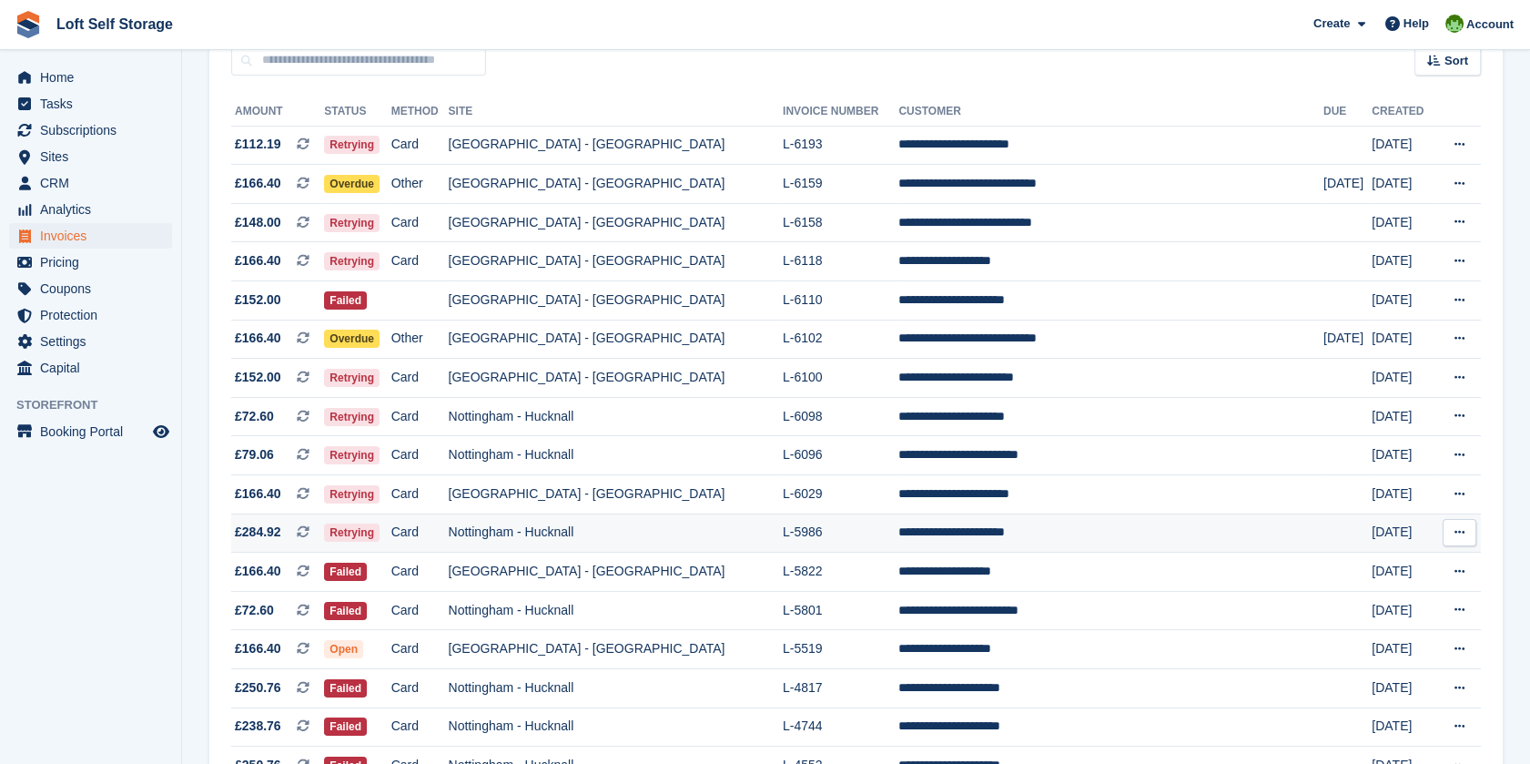
scroll to position [202, 0]
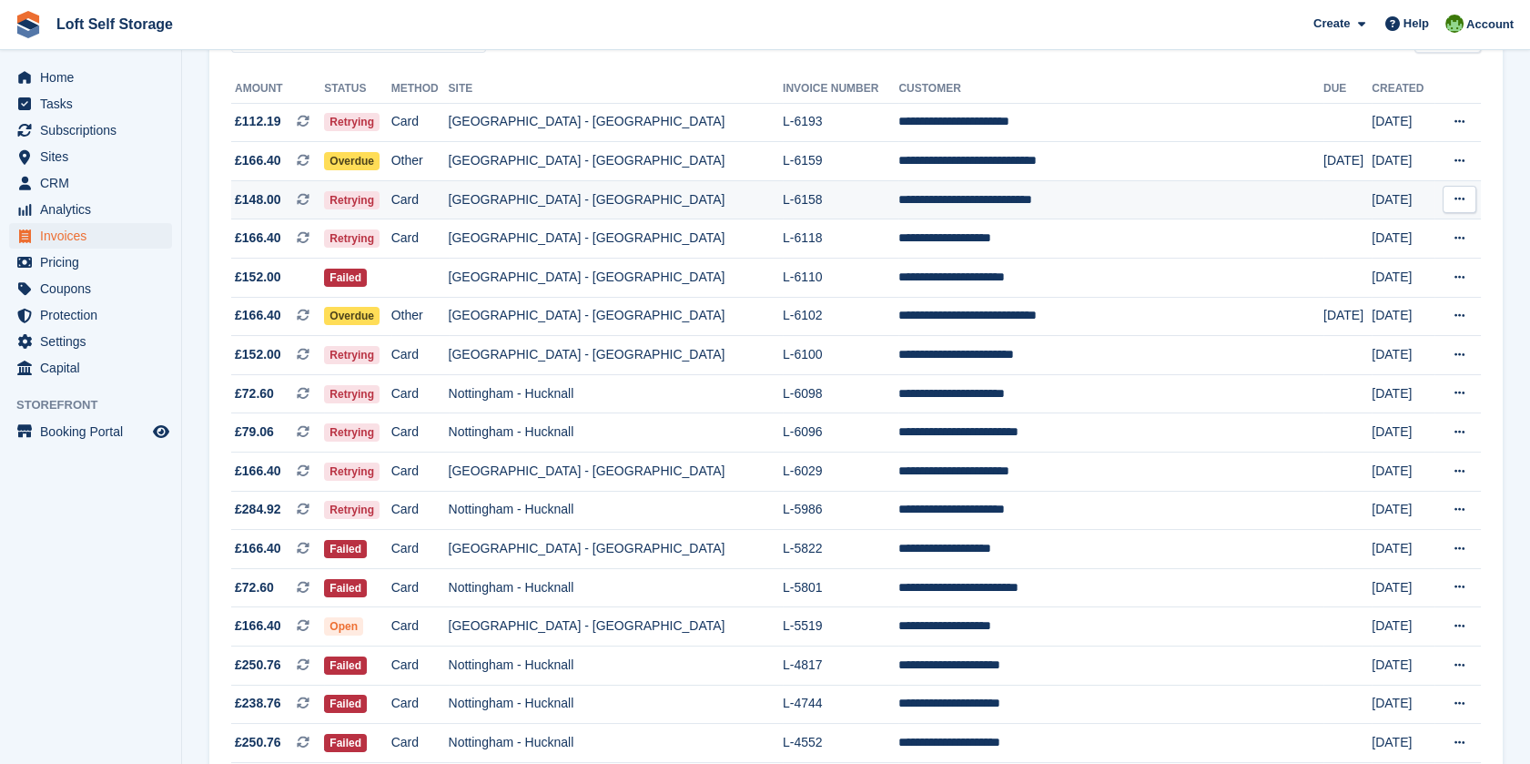
click at [907, 201] on td "**********" at bounding box center [1110, 199] width 425 height 39
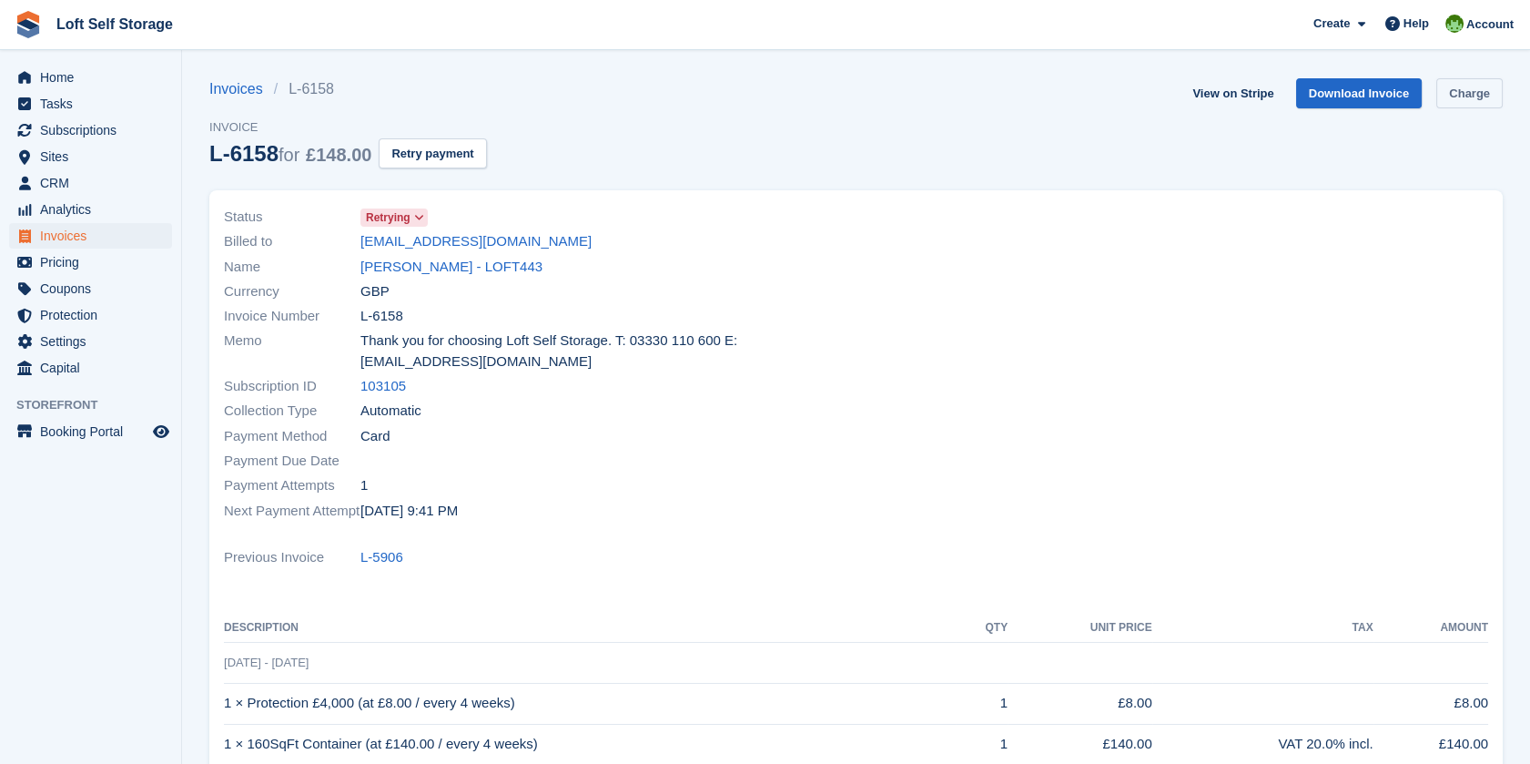
click at [1456, 87] on link "Charge" at bounding box center [1469, 93] width 66 height 30
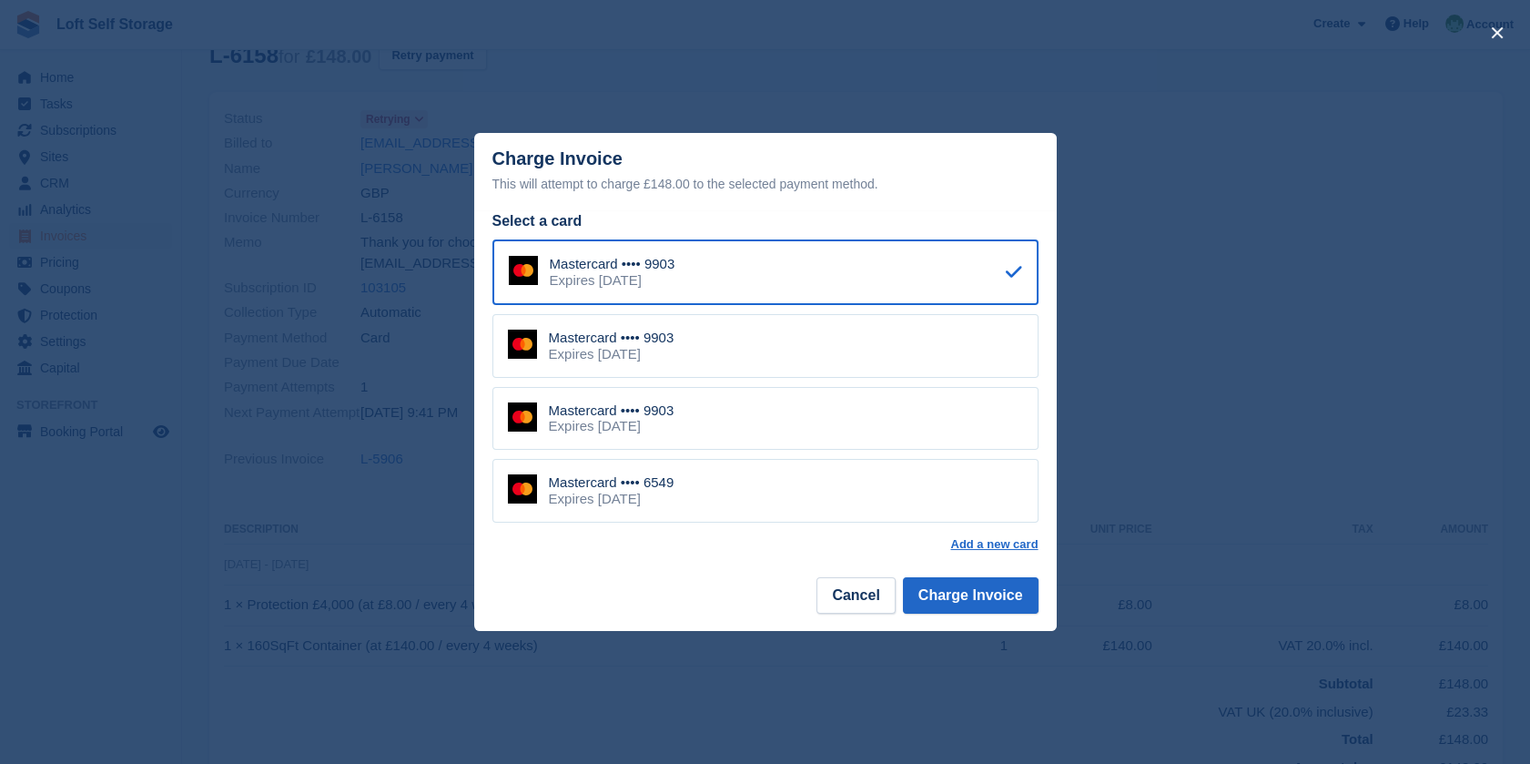
scroll to position [202, 0]
click at [759, 481] on div "Mastercard •••• 6549 Expires [DATE]" at bounding box center [765, 491] width 546 height 64
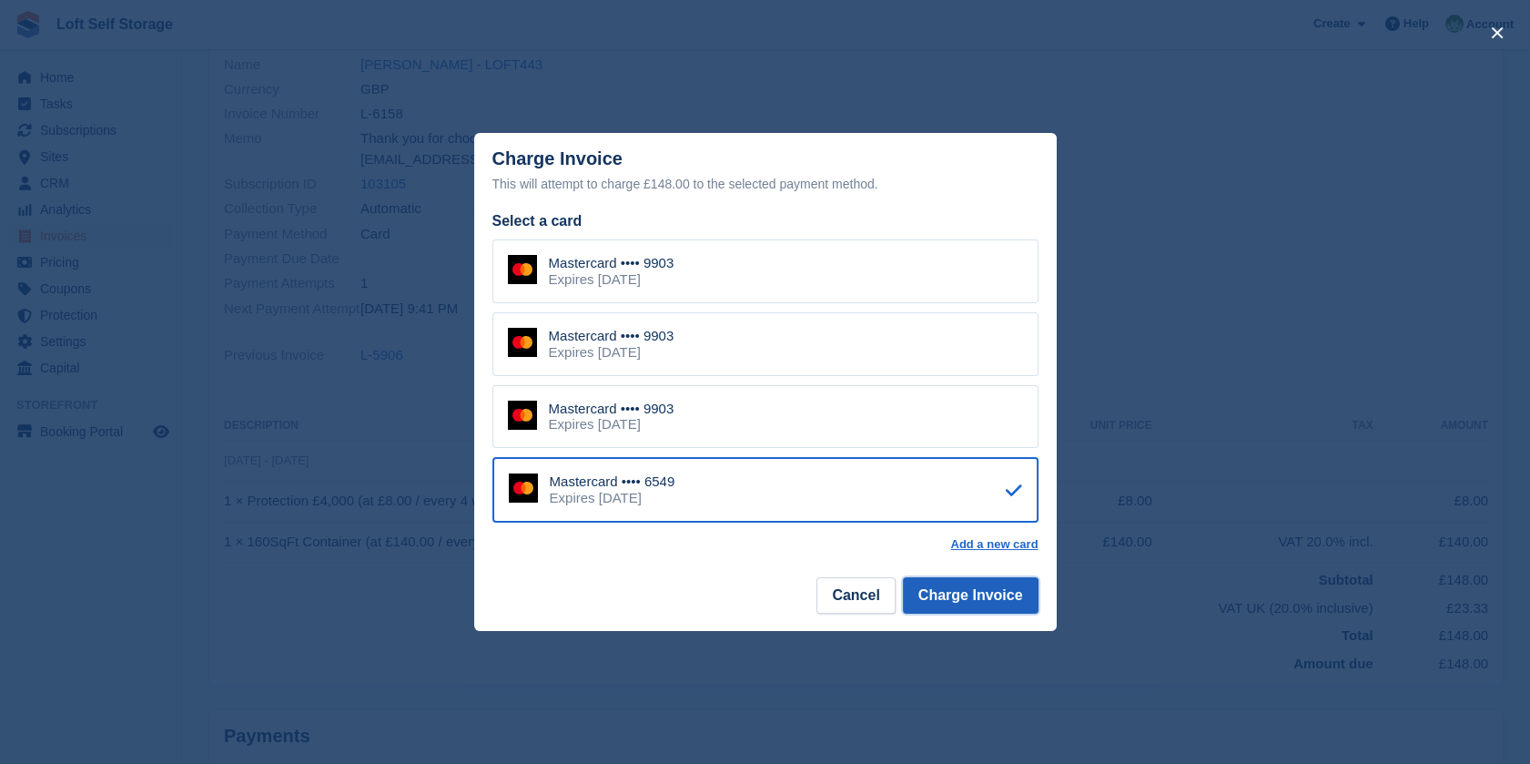
click at [1021, 592] on button "Charge Invoice" at bounding box center [971, 595] width 136 height 36
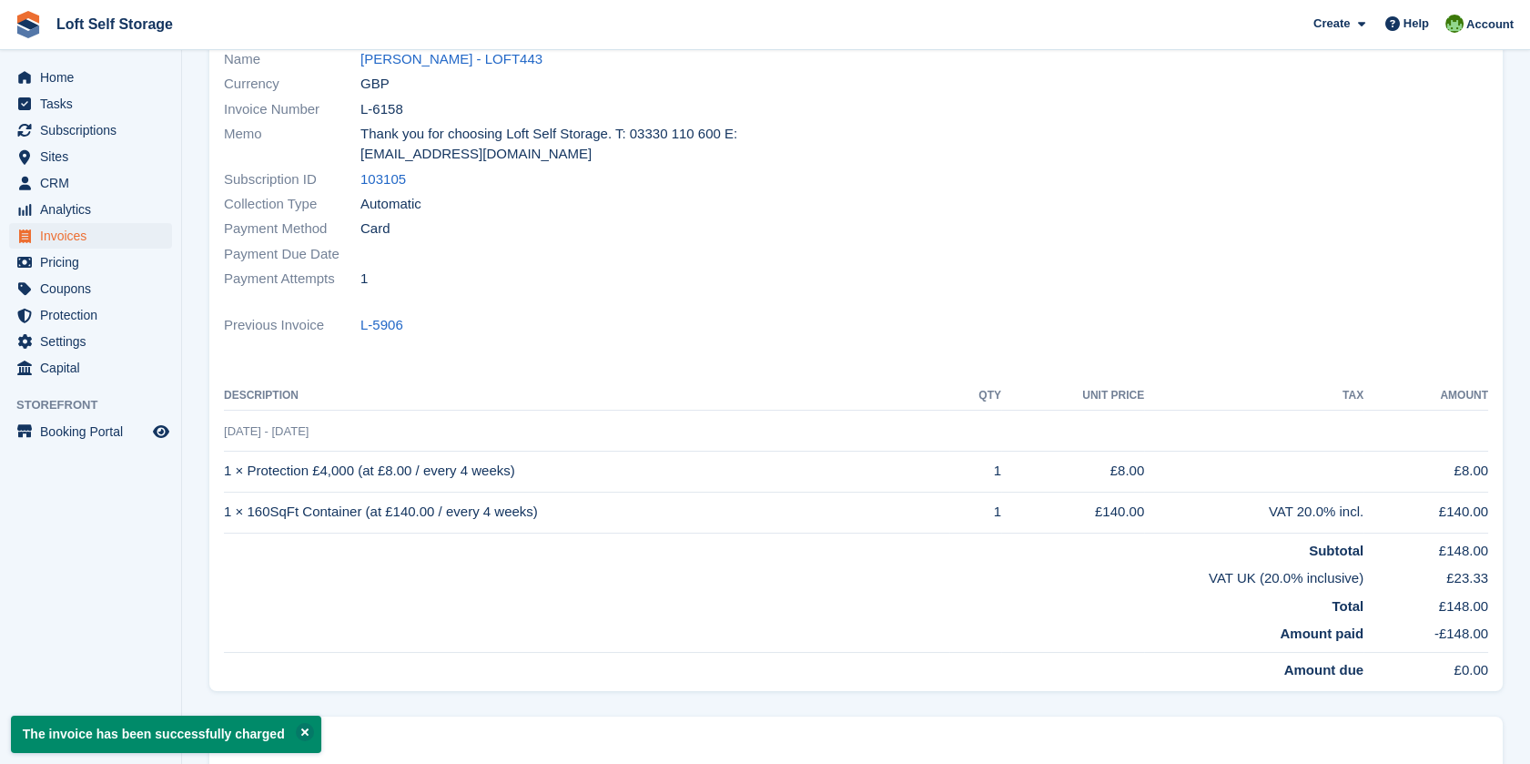
scroll to position [0, 0]
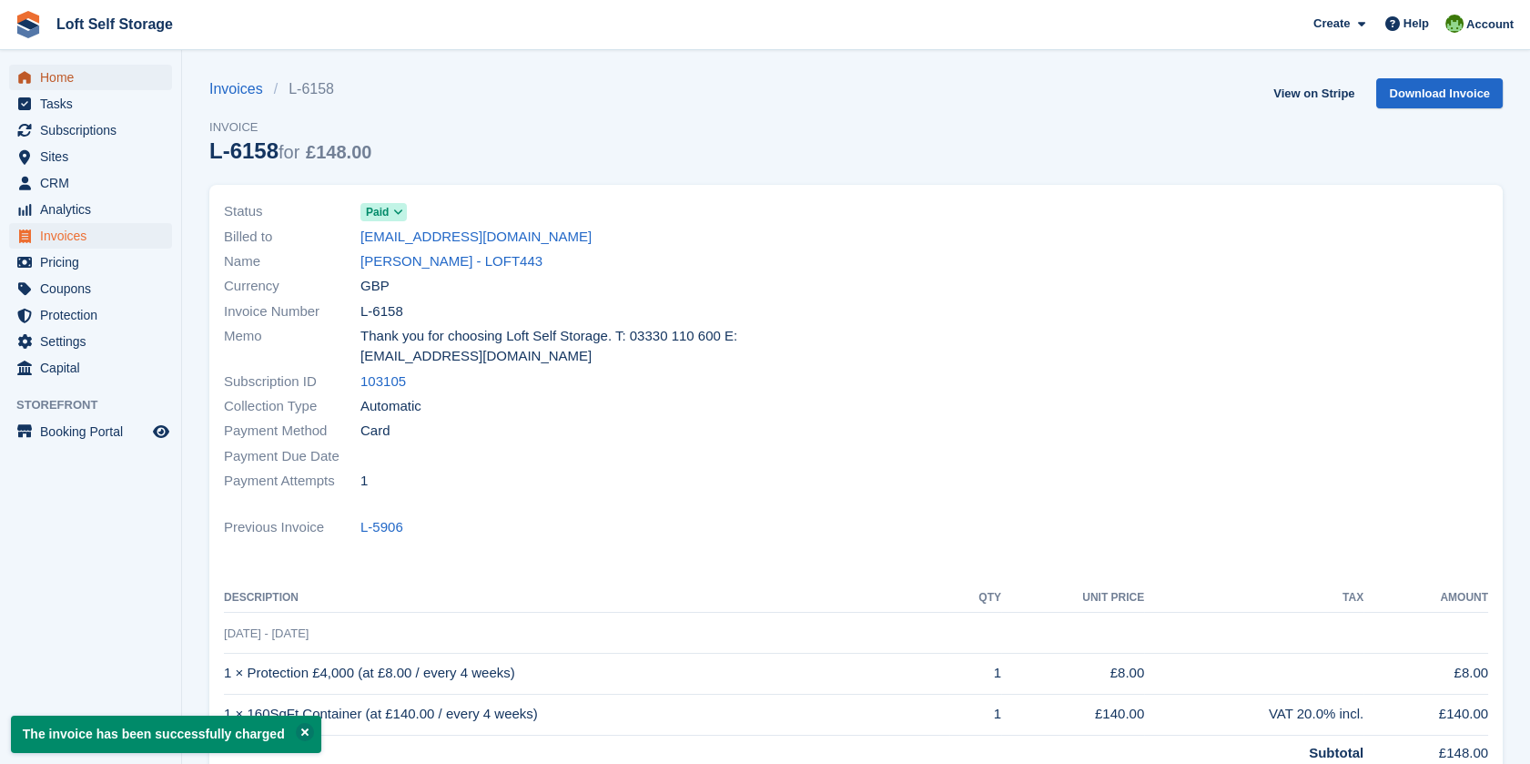
click at [56, 81] on span "Home" at bounding box center [94, 77] width 109 height 25
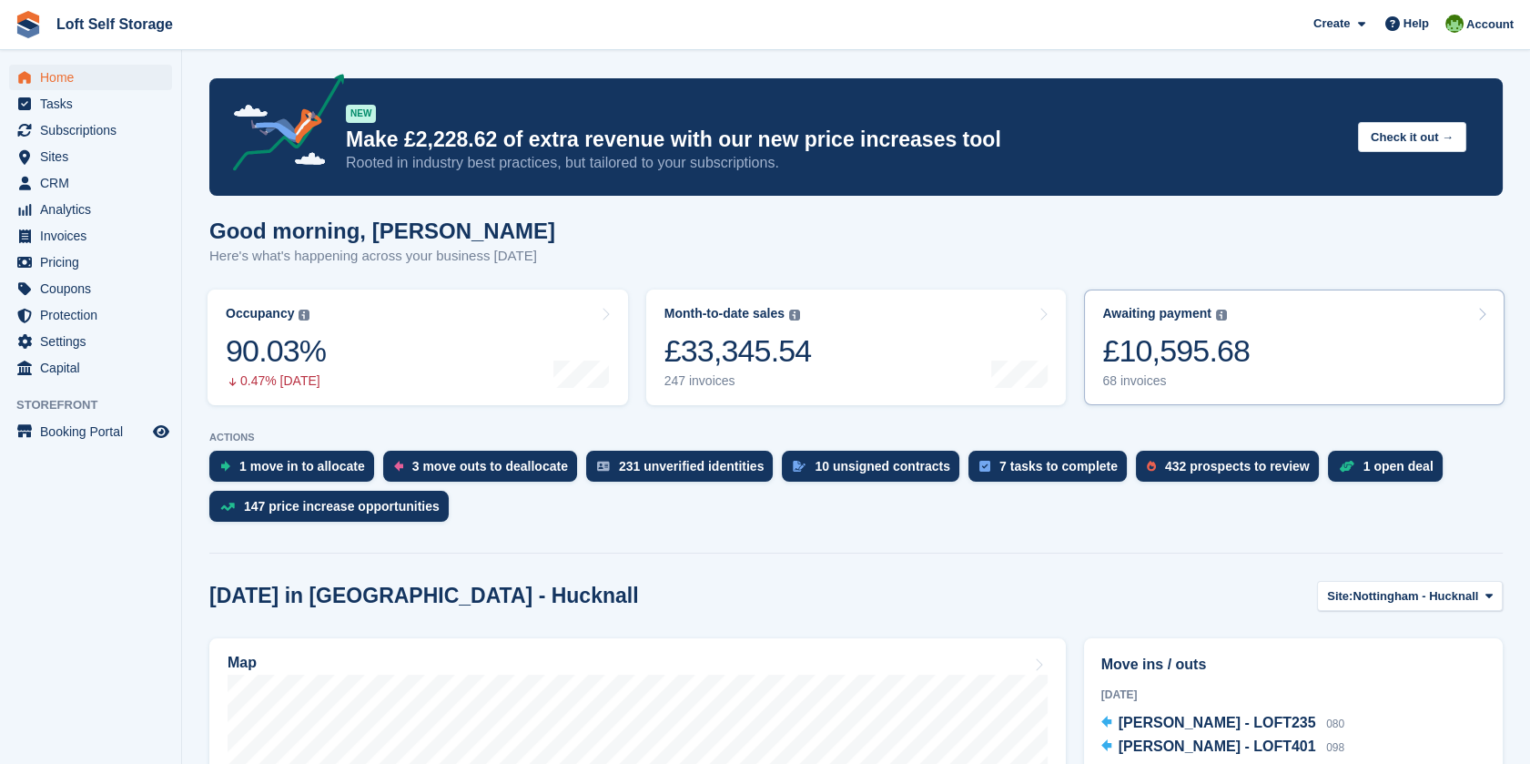
click at [1256, 363] on link "Awaiting payment The total outstanding balance on all open invoices. £10,595.68…" at bounding box center [1294, 347] width 421 height 116
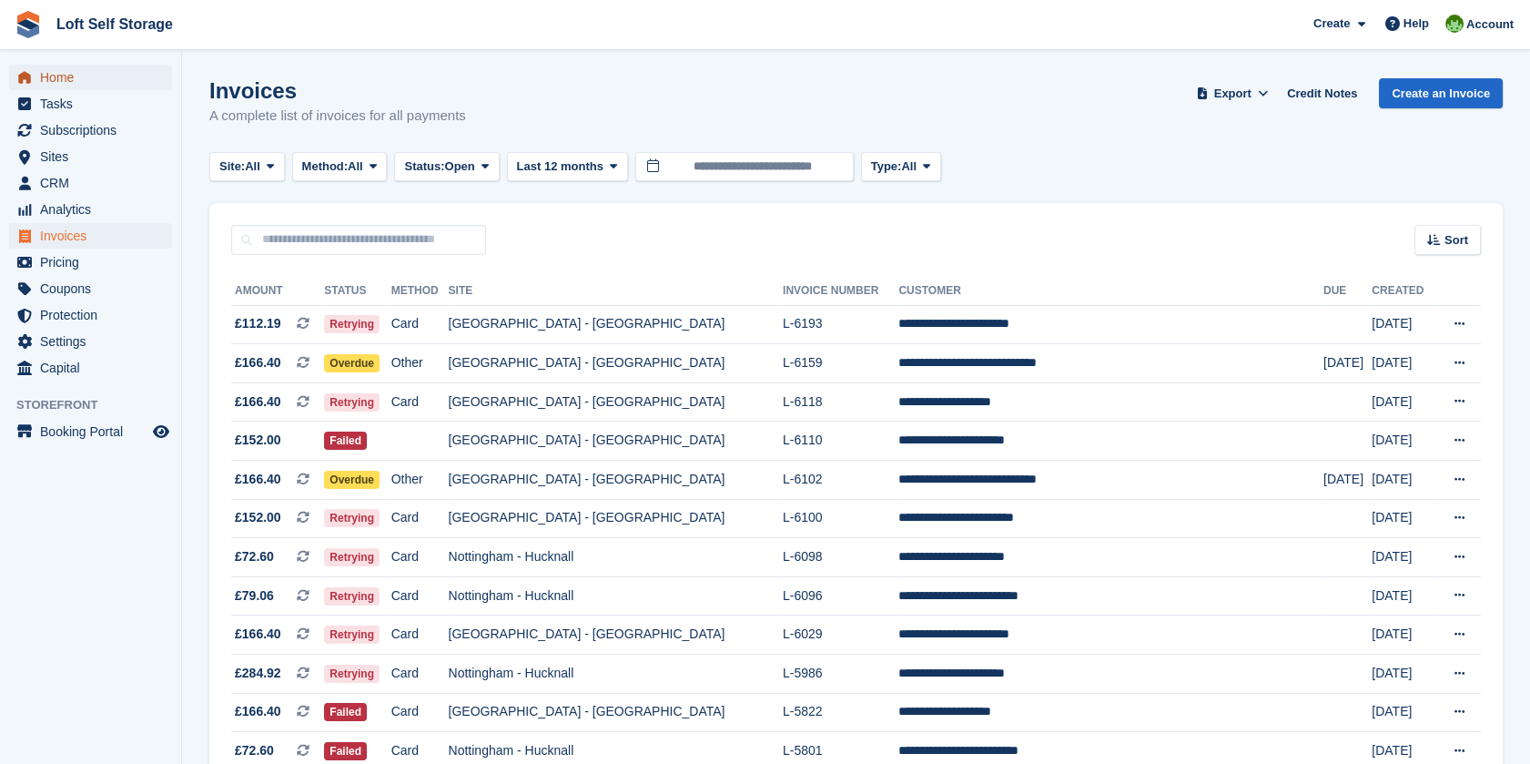
click at [52, 77] on span "Home" at bounding box center [94, 77] width 109 height 25
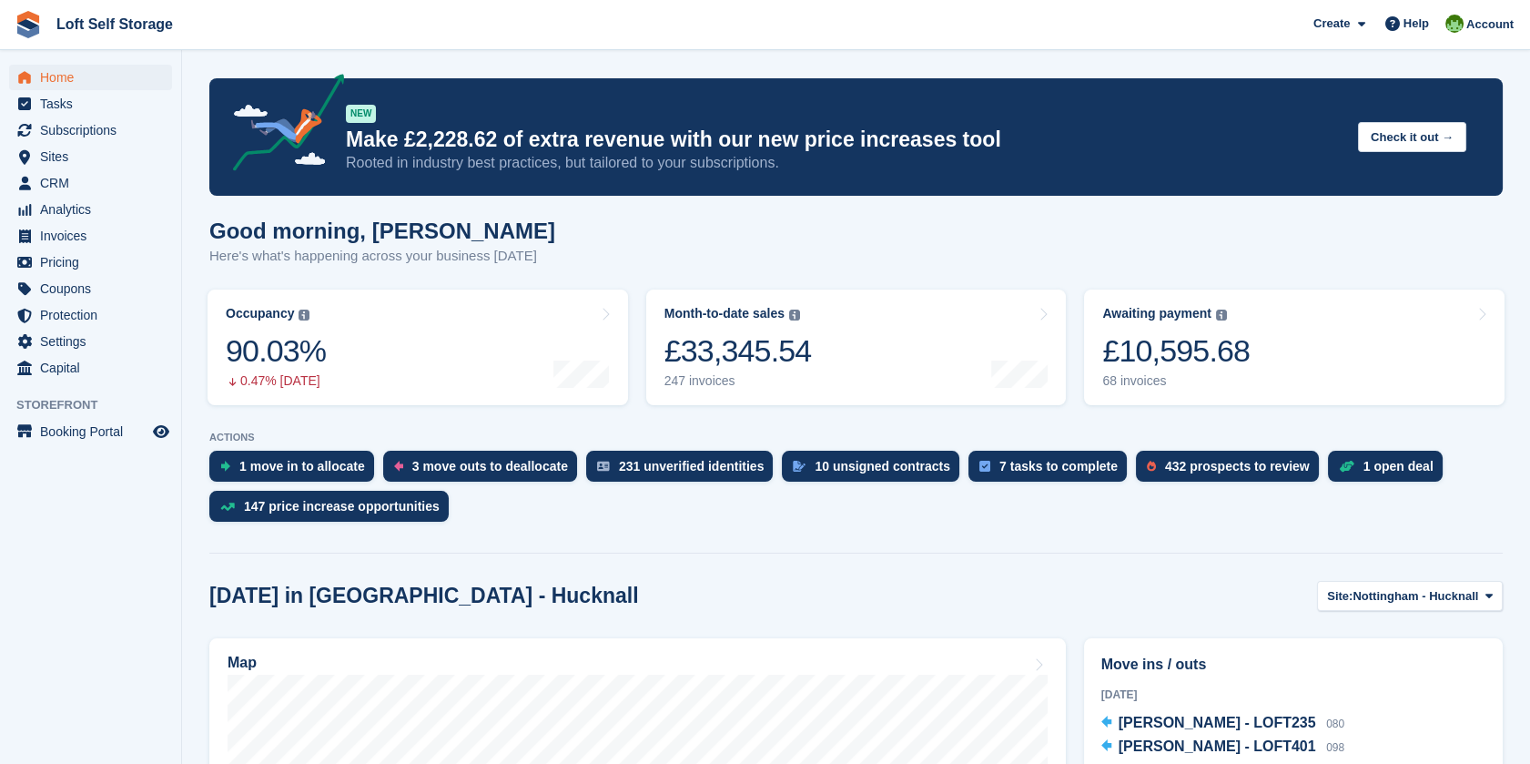
scroll to position [404, 0]
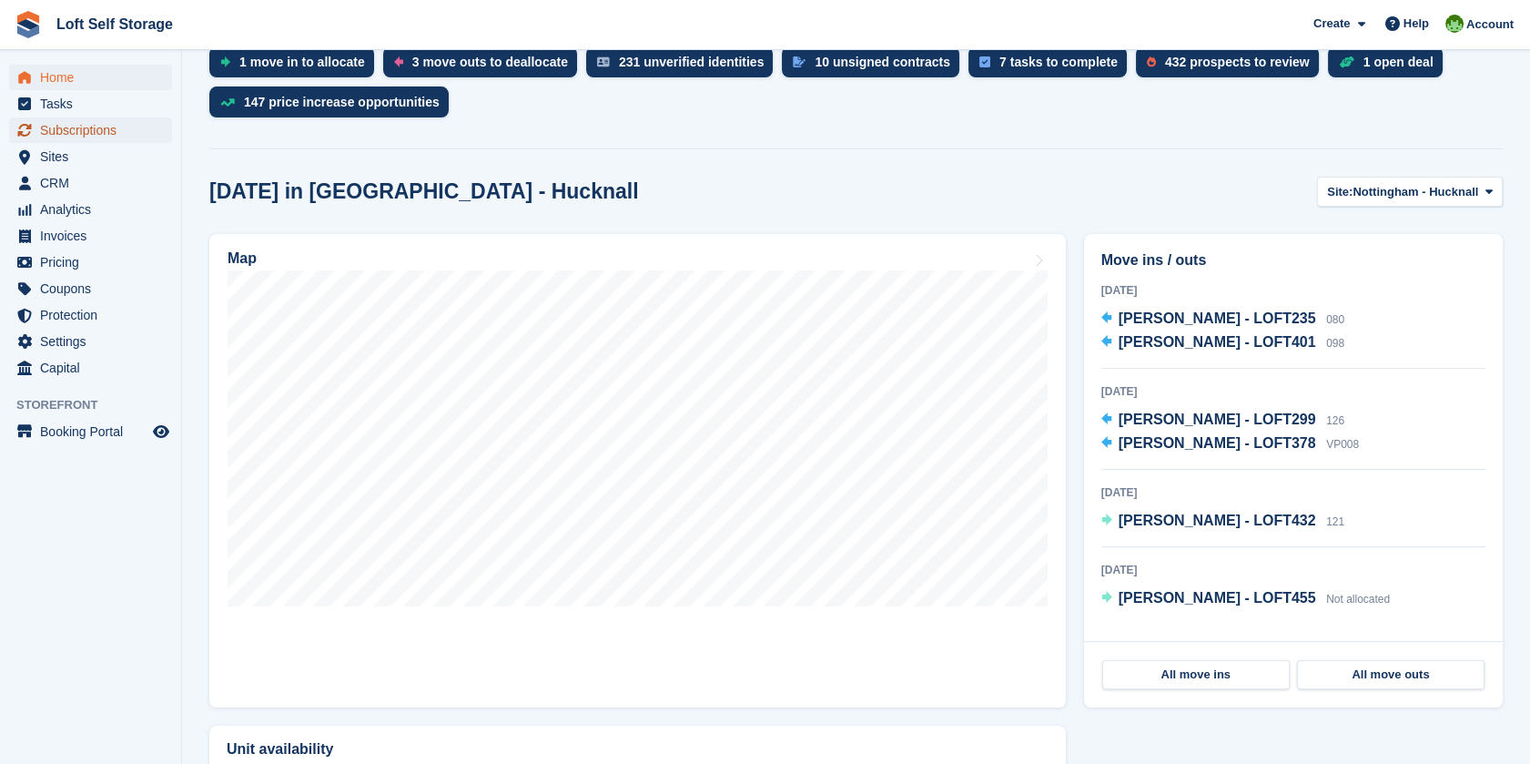
click at [93, 139] on span "Subscriptions" at bounding box center [94, 129] width 109 height 25
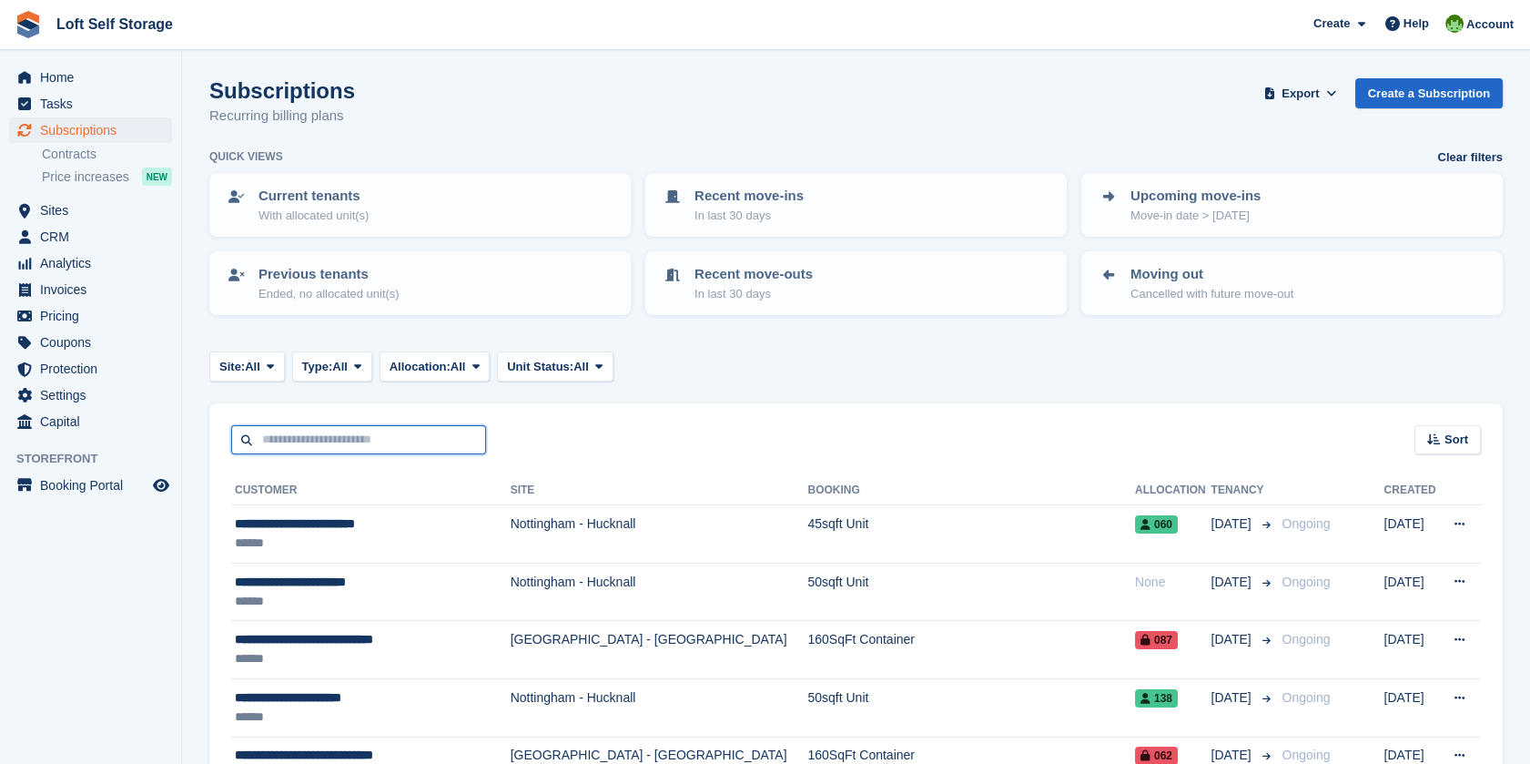
click at [436, 437] on input "text" at bounding box center [358, 440] width 255 height 30
type input "***"
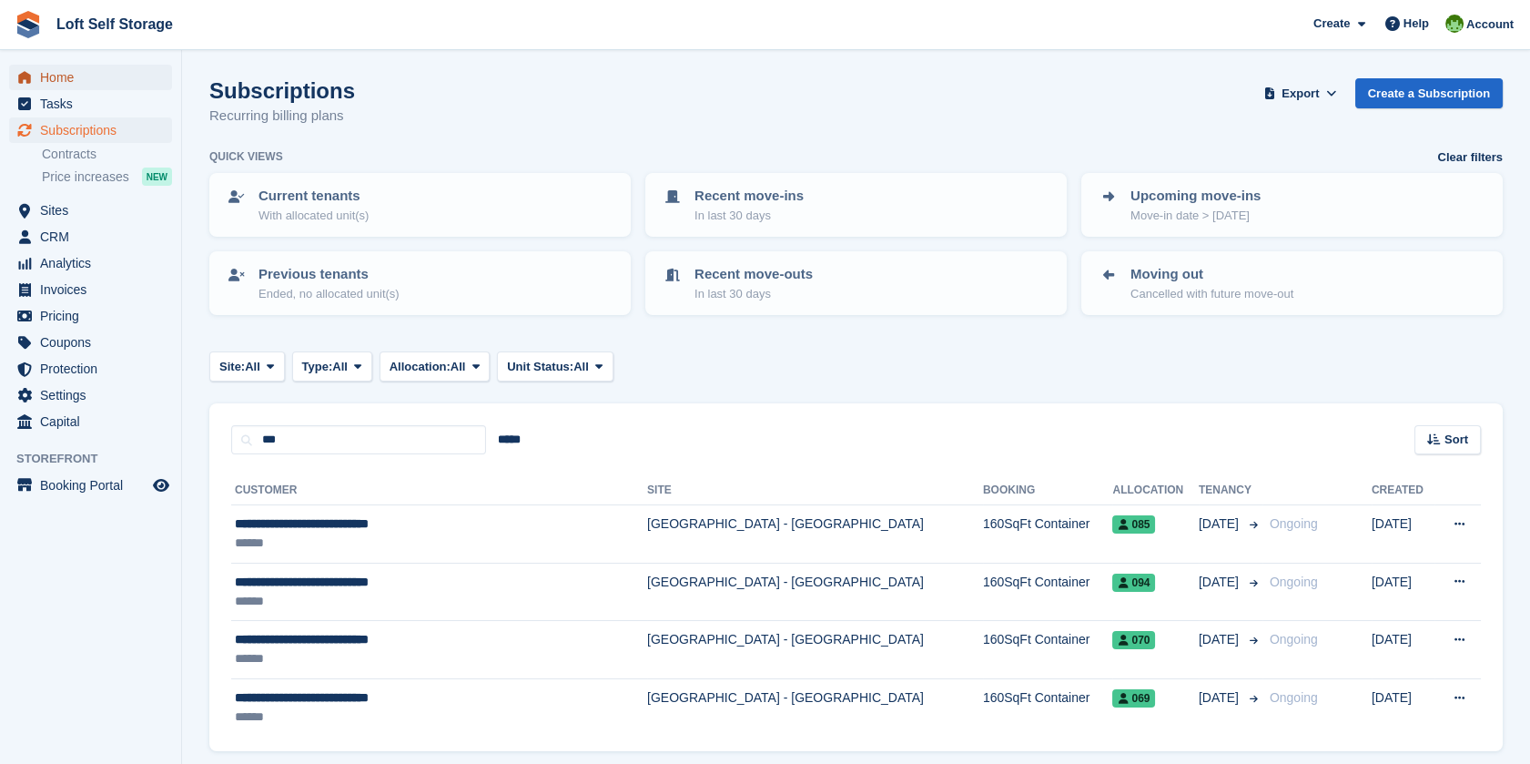
click at [85, 73] on span "Home" at bounding box center [94, 77] width 109 height 25
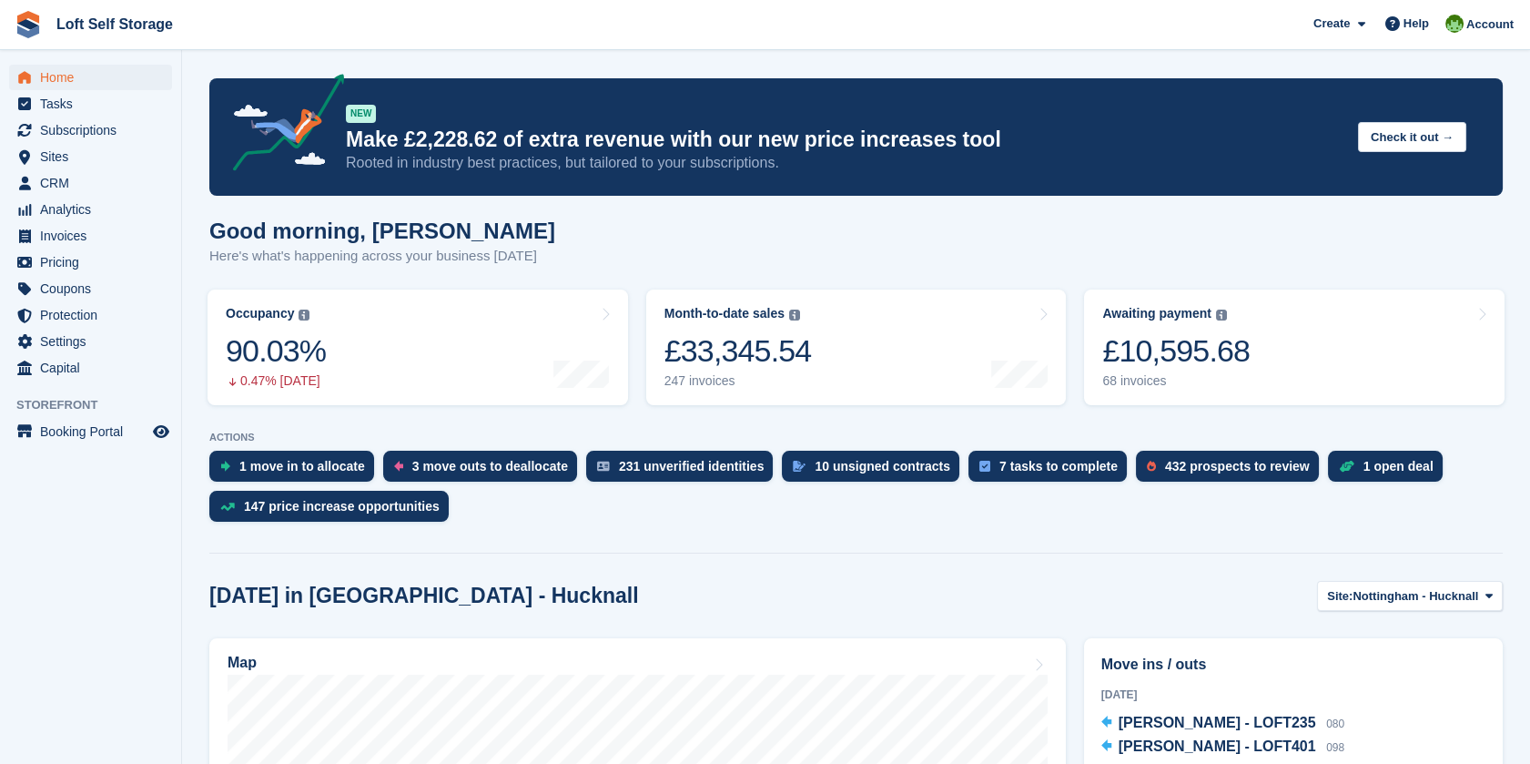
click at [634, 253] on div "Good morning, James Here's what's happening across your business today" at bounding box center [855, 253] width 1293 height 70
click at [71, 137] on span "Subscriptions" at bounding box center [94, 129] width 109 height 25
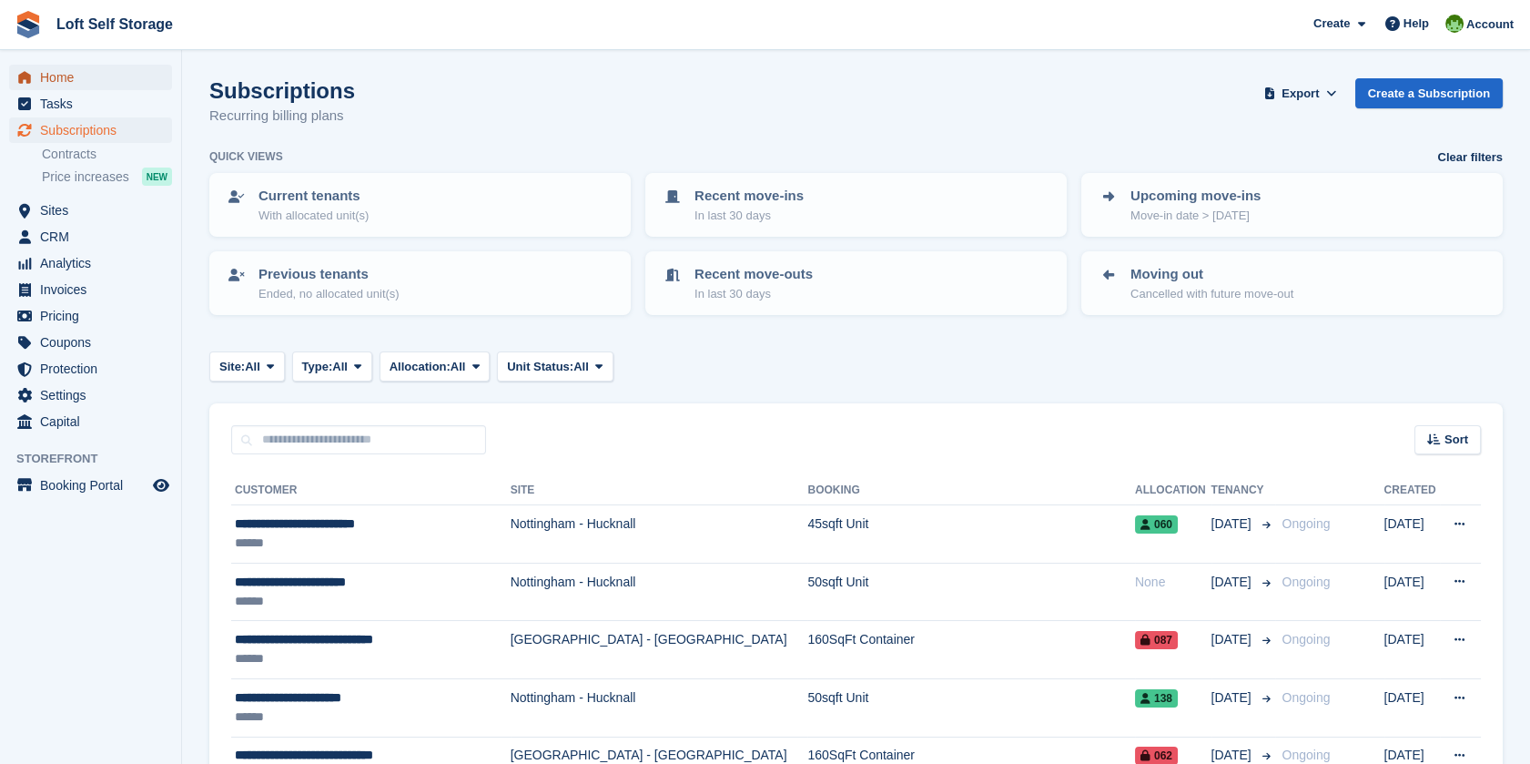
click at [103, 81] on span "Home" at bounding box center [94, 77] width 109 height 25
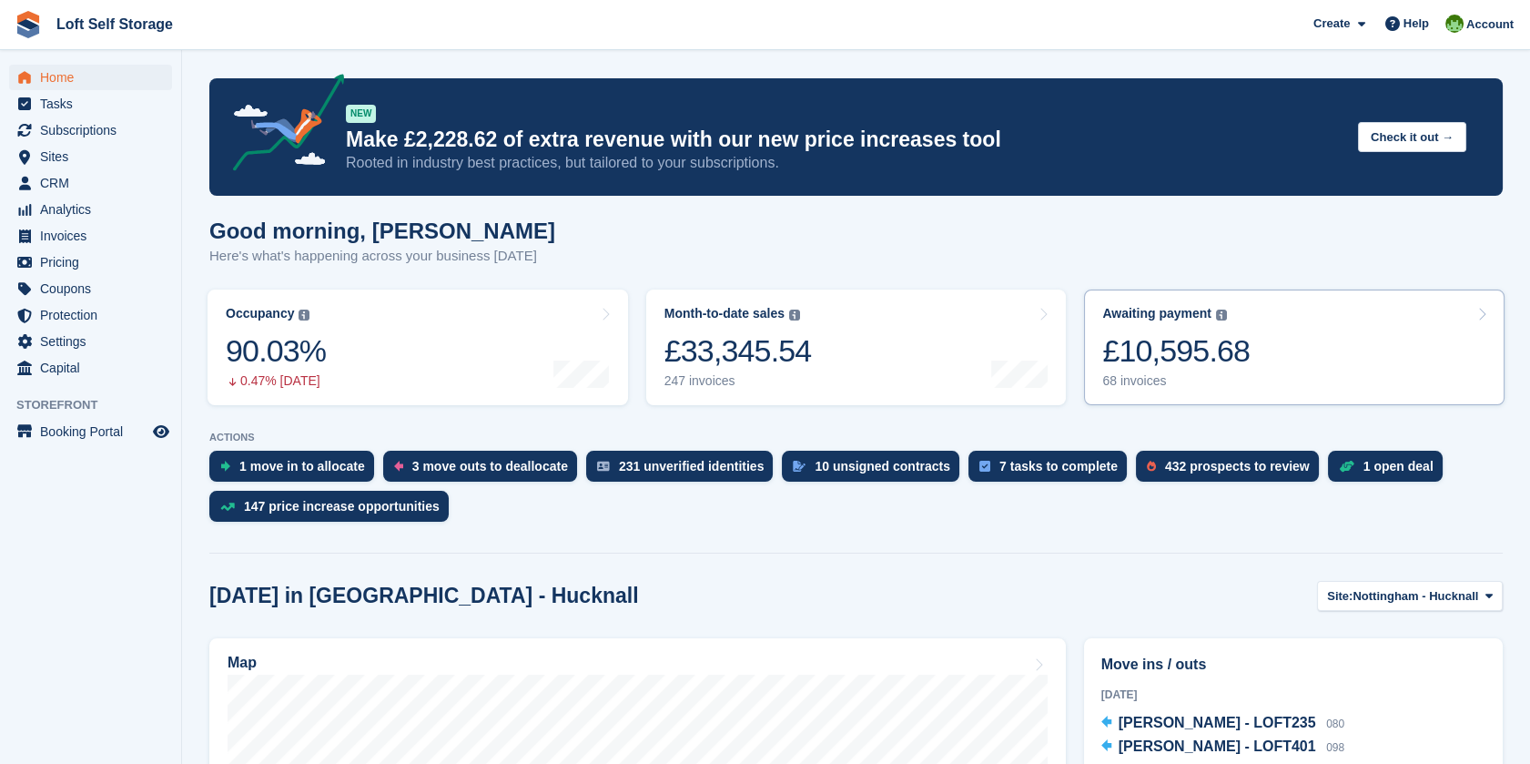
click at [1254, 364] on link "Awaiting payment The total outstanding balance on all open invoices. £10,595.68…" at bounding box center [1294, 347] width 421 height 116
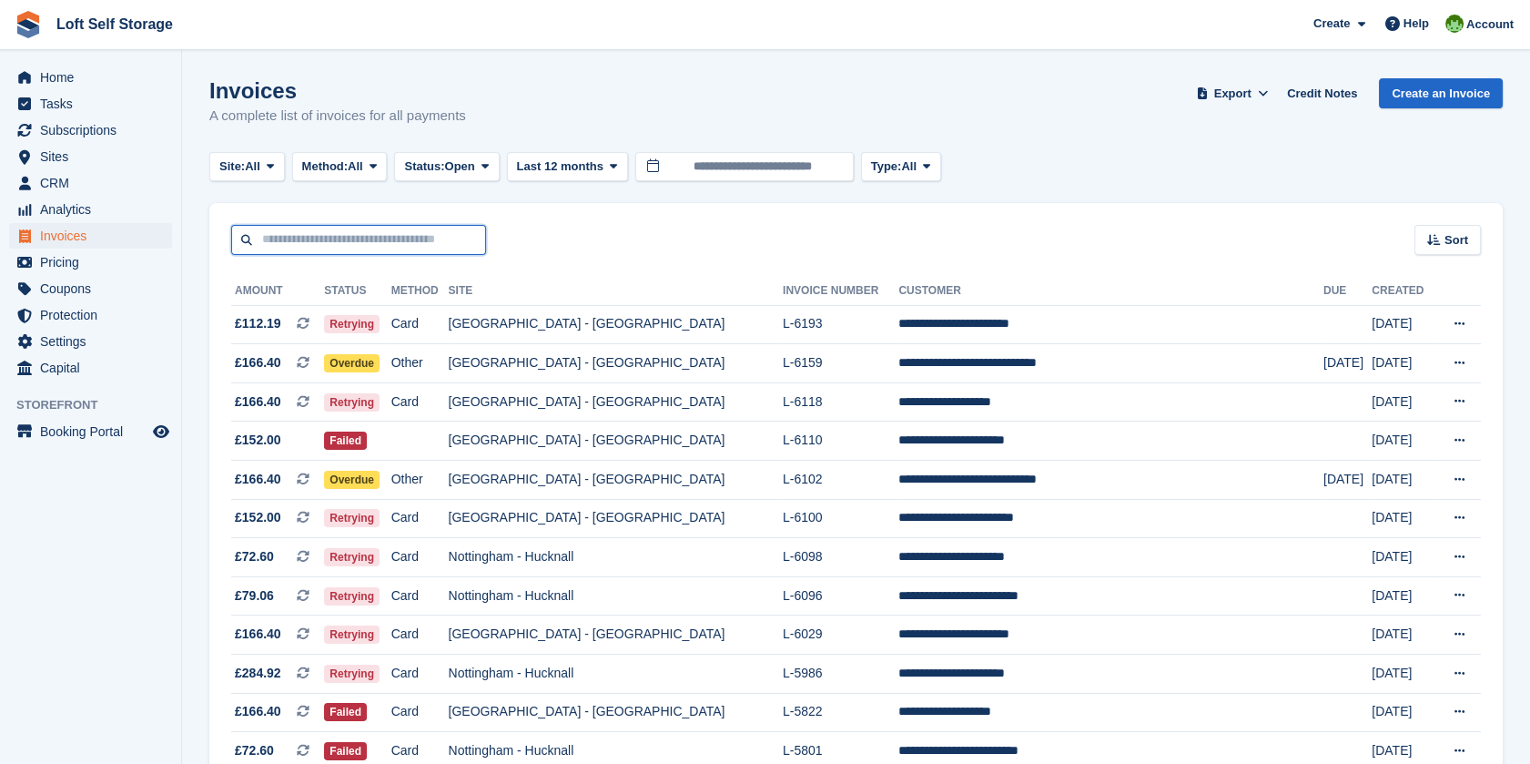
click at [354, 247] on input "text" at bounding box center [358, 240] width 255 height 30
type input "********"
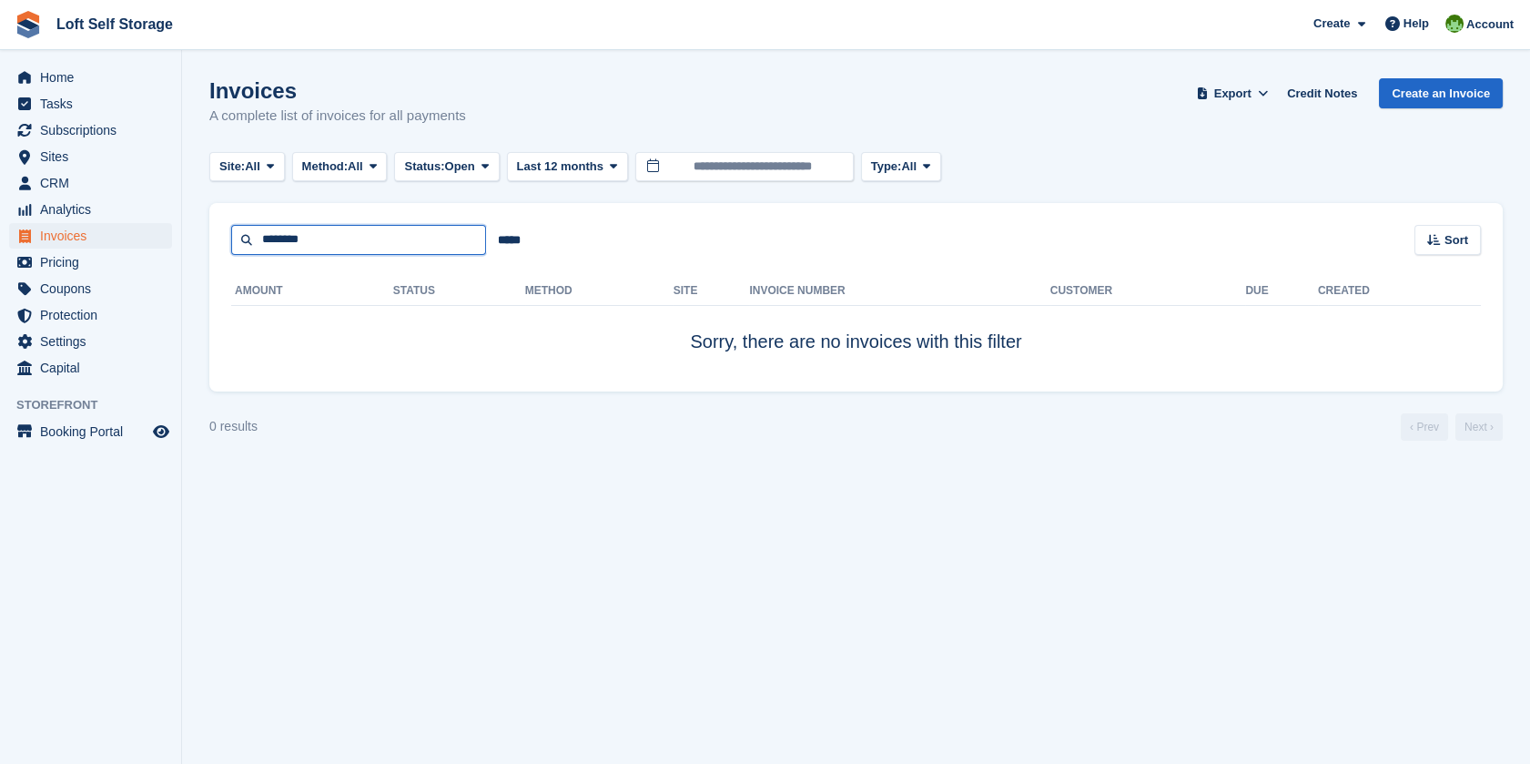
drag, startPoint x: 354, startPoint y: 239, endPoint x: 188, endPoint y: 235, distance: 166.6
click at [188, 236] on section "Invoices A complete list of invoices for all payments Export Export Invoices Ex…" at bounding box center [856, 382] width 1348 height 764
type input "********"
drag, startPoint x: 384, startPoint y: 240, endPoint x: 83, endPoint y: 217, distance: 302.2
click at [85, 217] on div "Home Tasks Subscriptions Subscriptions Subscriptions Contracts Price increases …" at bounding box center [765, 382] width 1530 height 764
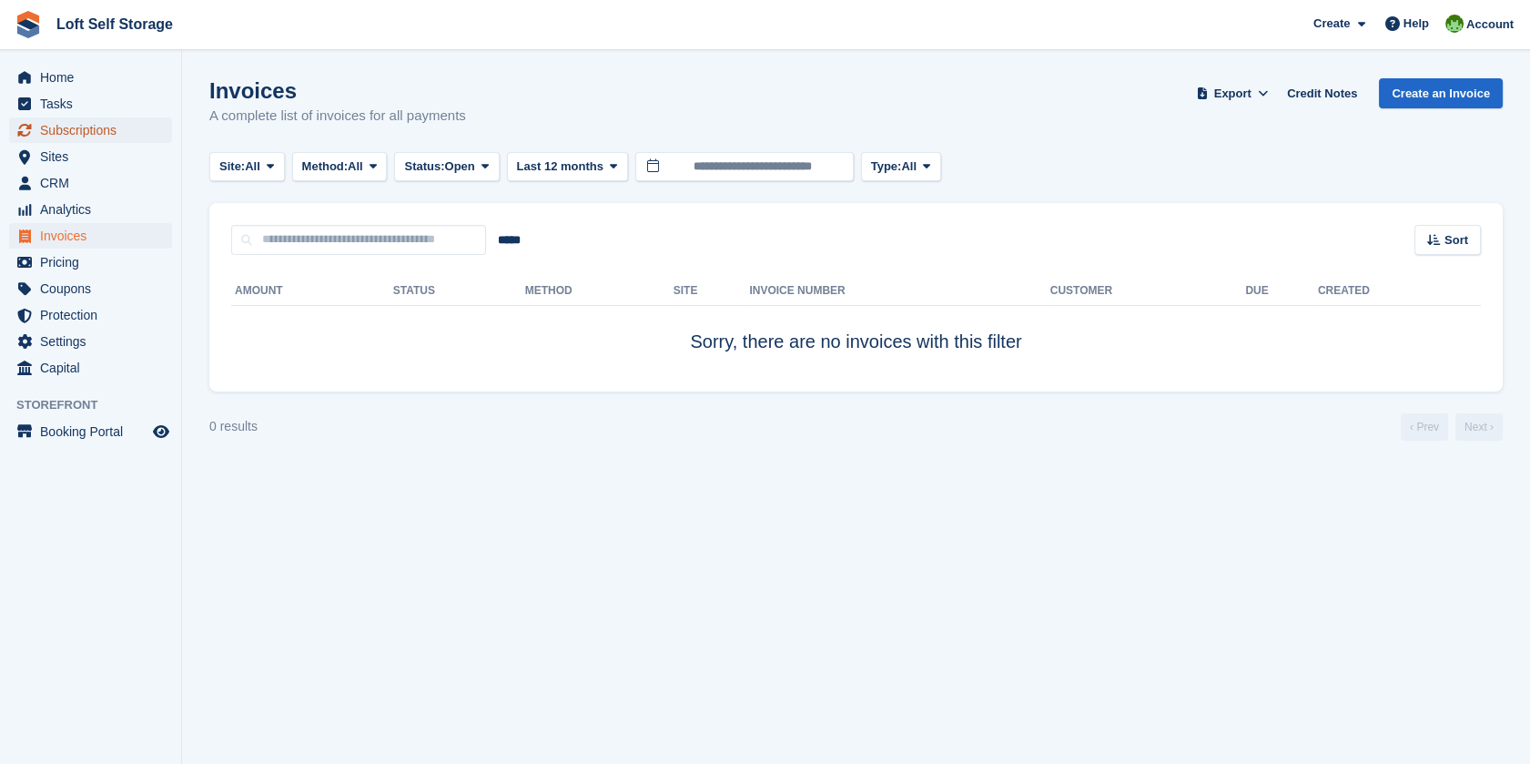
click at [88, 132] on span "Subscriptions" at bounding box center [94, 129] width 109 height 25
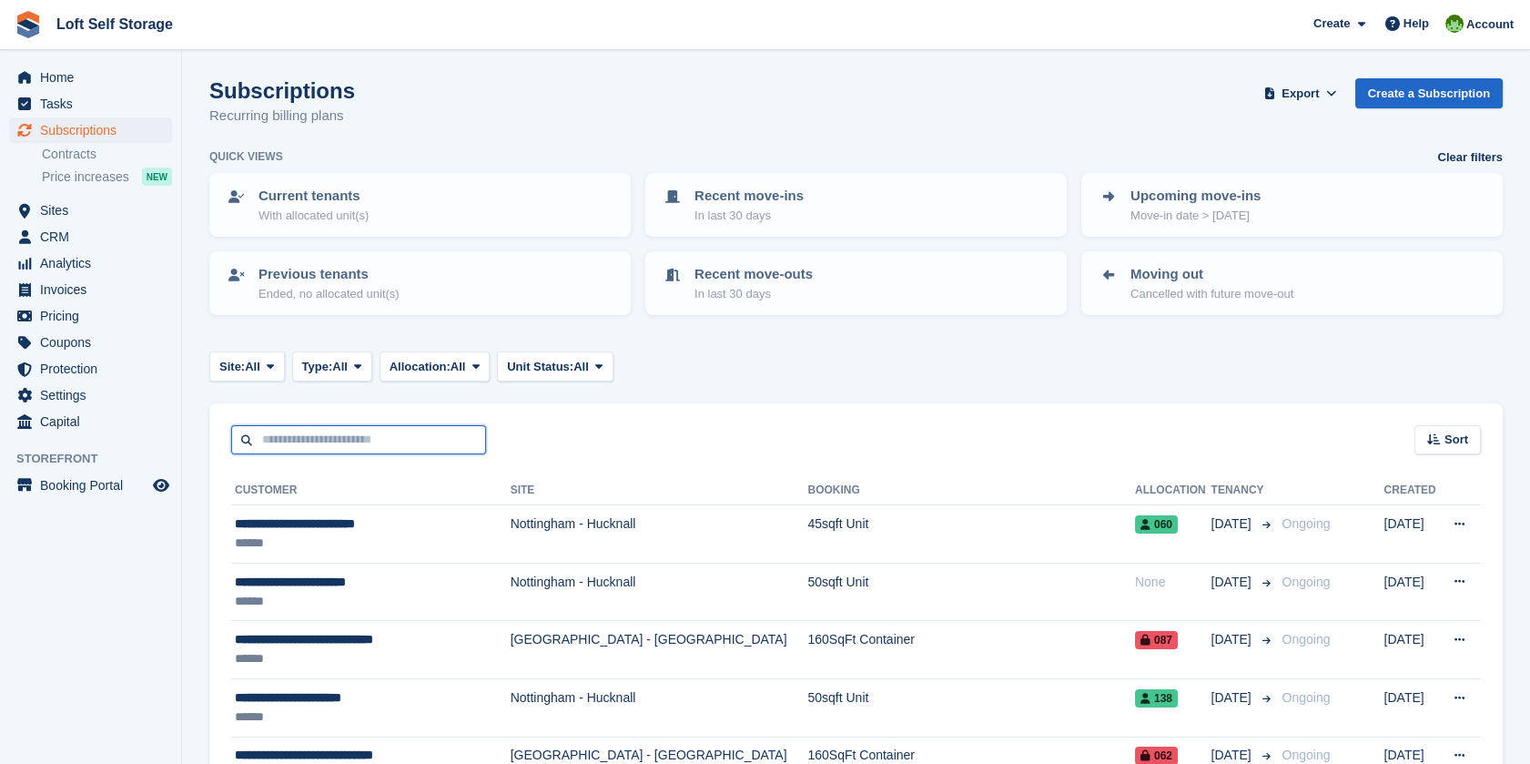
click at [375, 426] on input "text" at bounding box center [358, 440] width 255 height 30
type input "****"
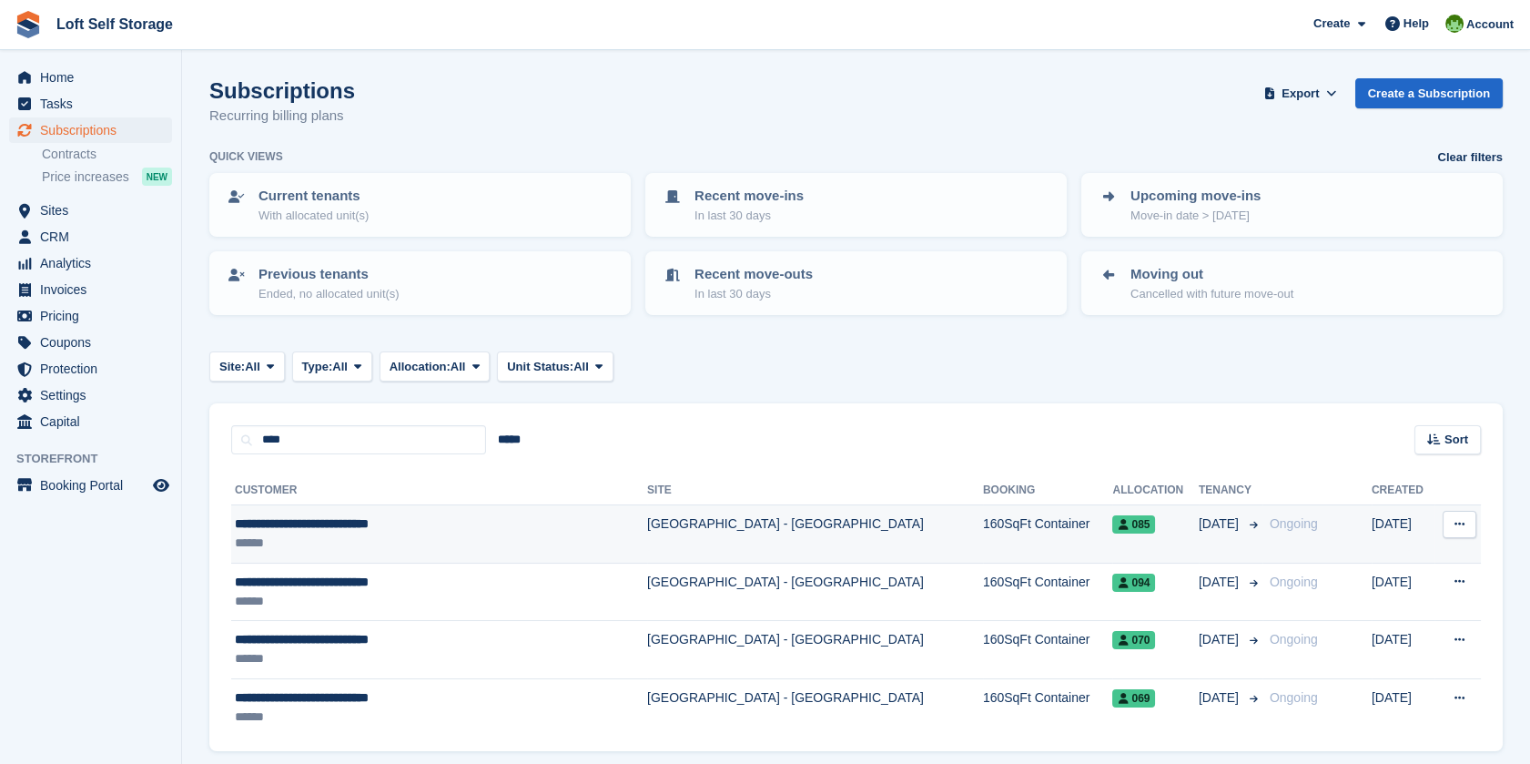
click at [426, 524] on div "**********" at bounding box center [405, 523] width 340 height 19
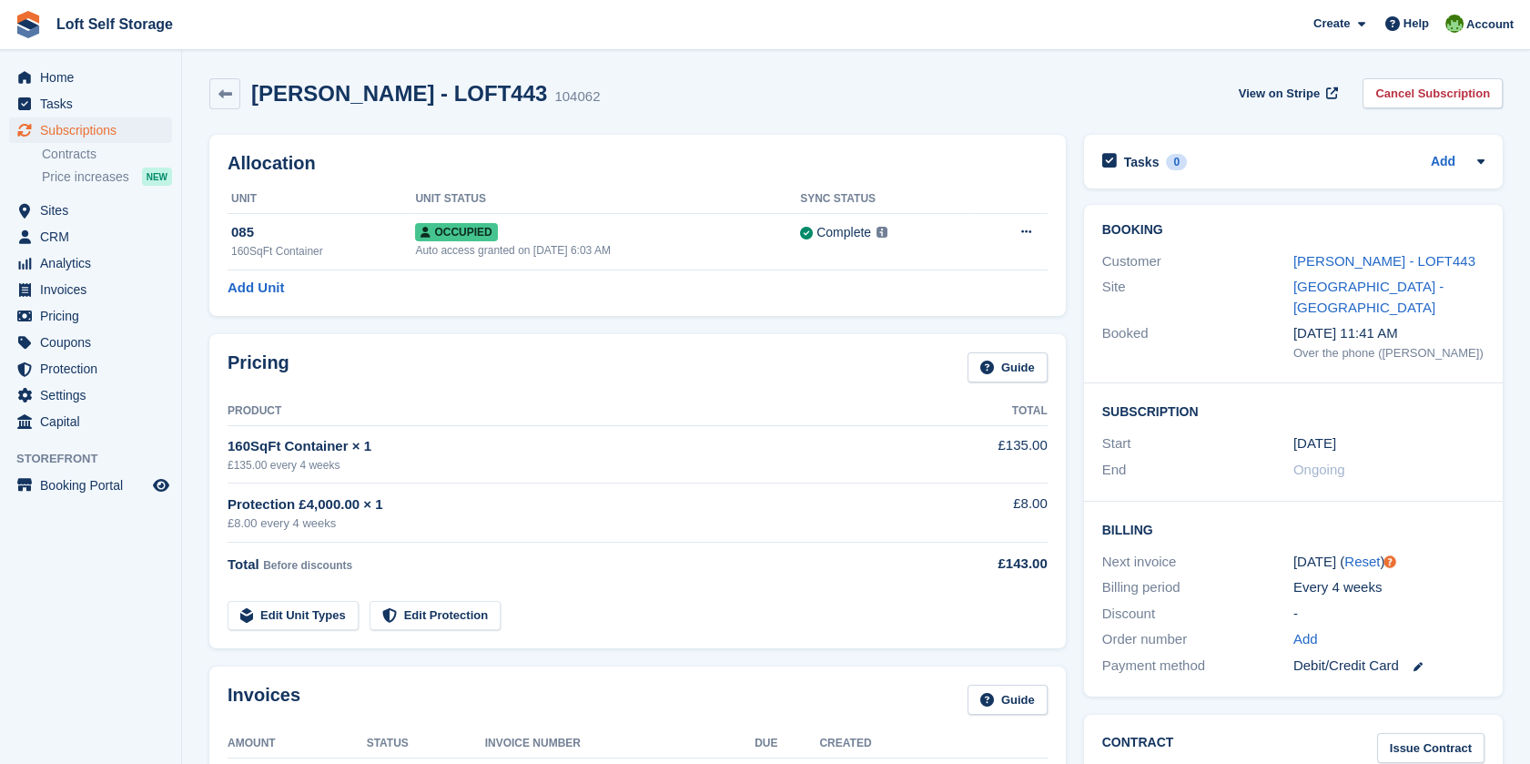
scroll to position [303, 0]
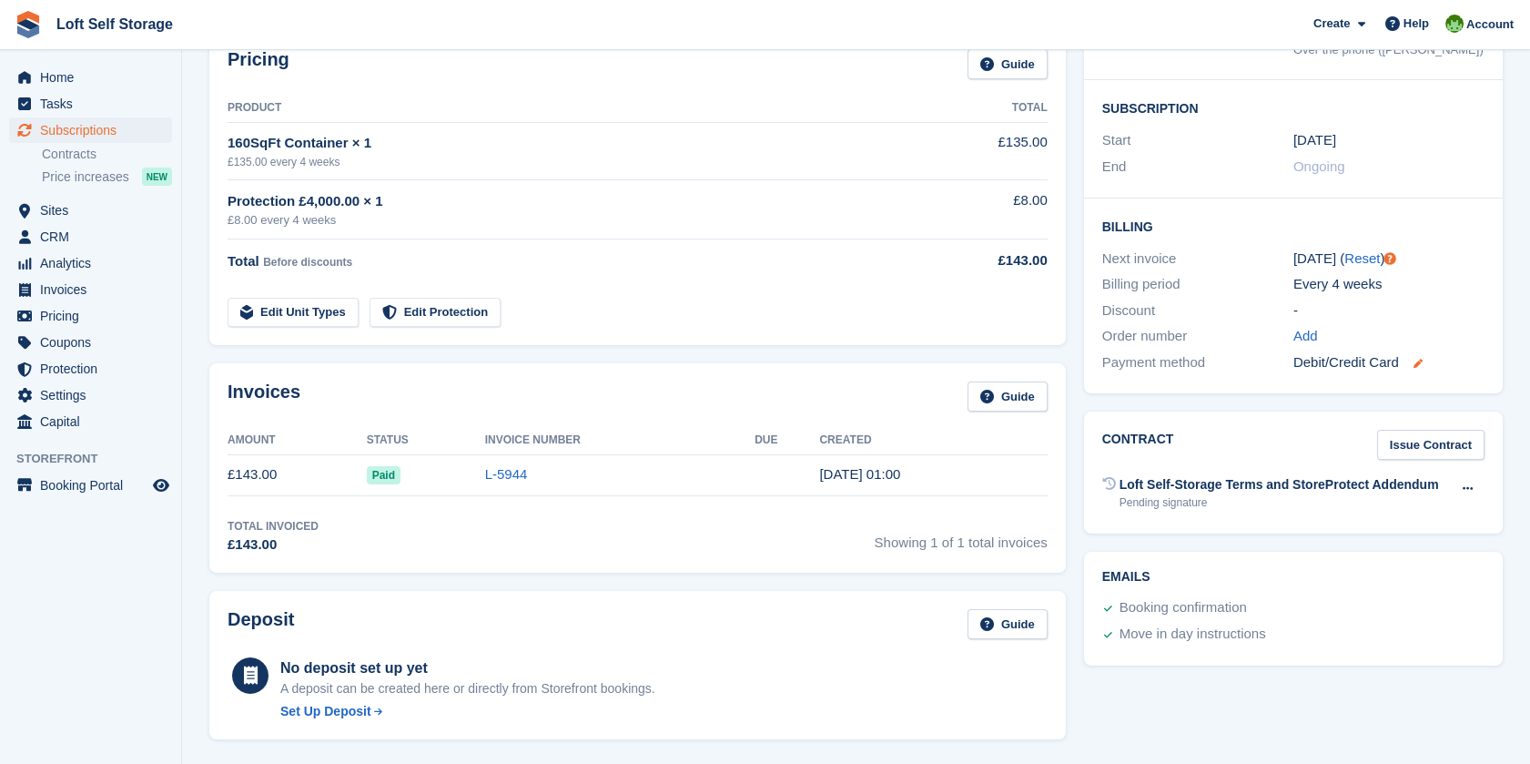
click at [1421, 360] on icon at bounding box center [1418, 363] width 9 height 9
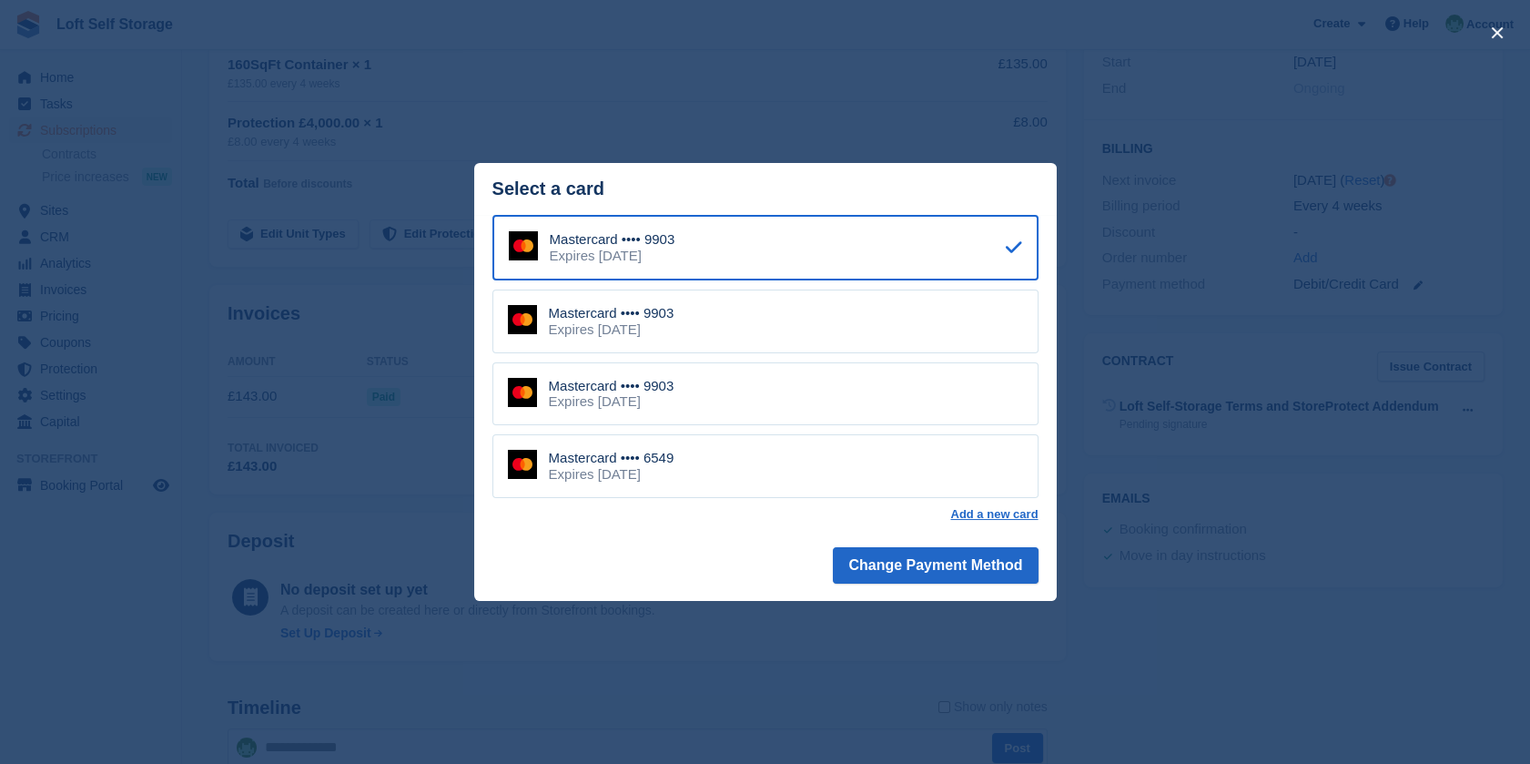
scroll to position [505, 0]
click at [914, 80] on div "close" at bounding box center [765, 382] width 1530 height 764
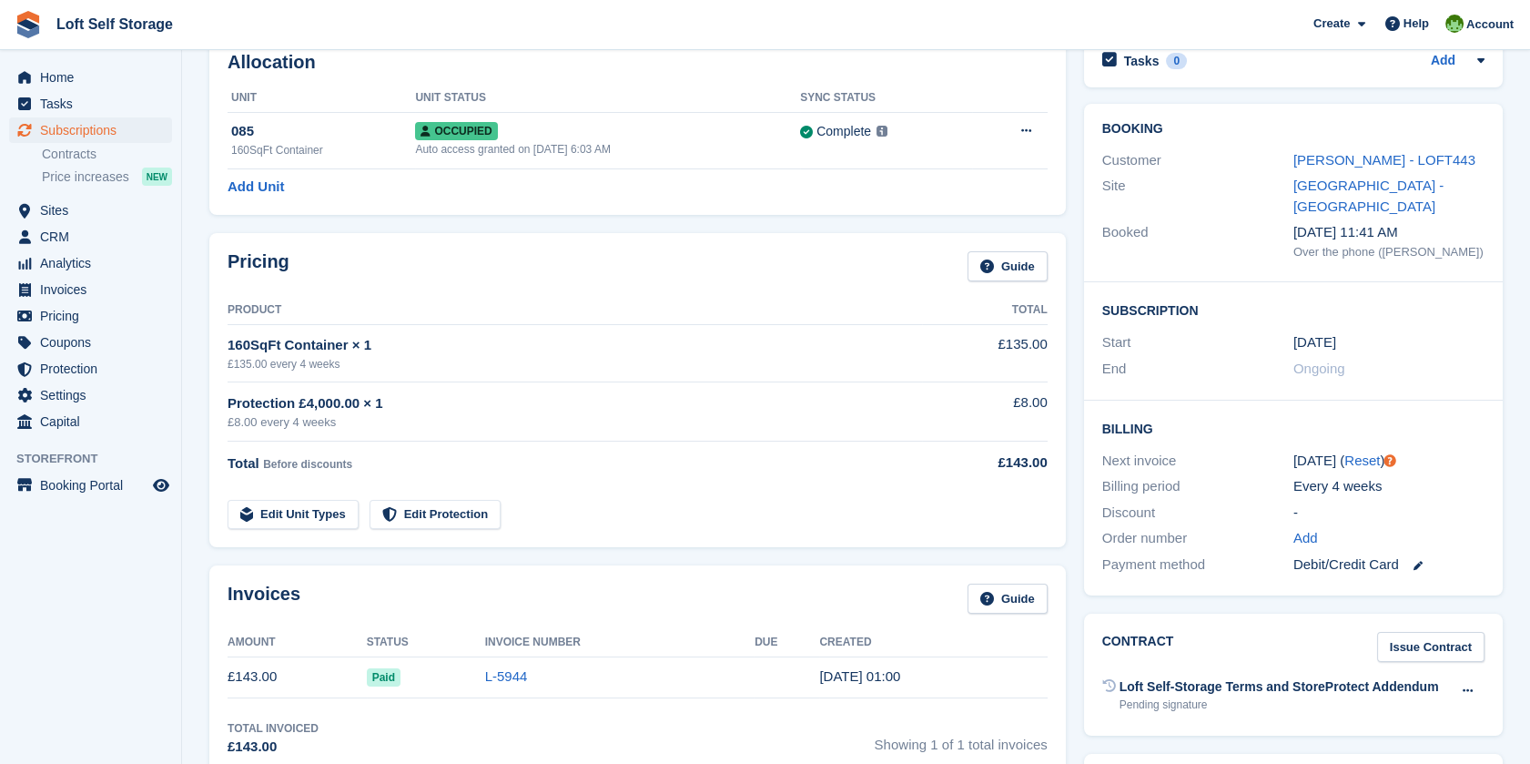
scroll to position [0, 0]
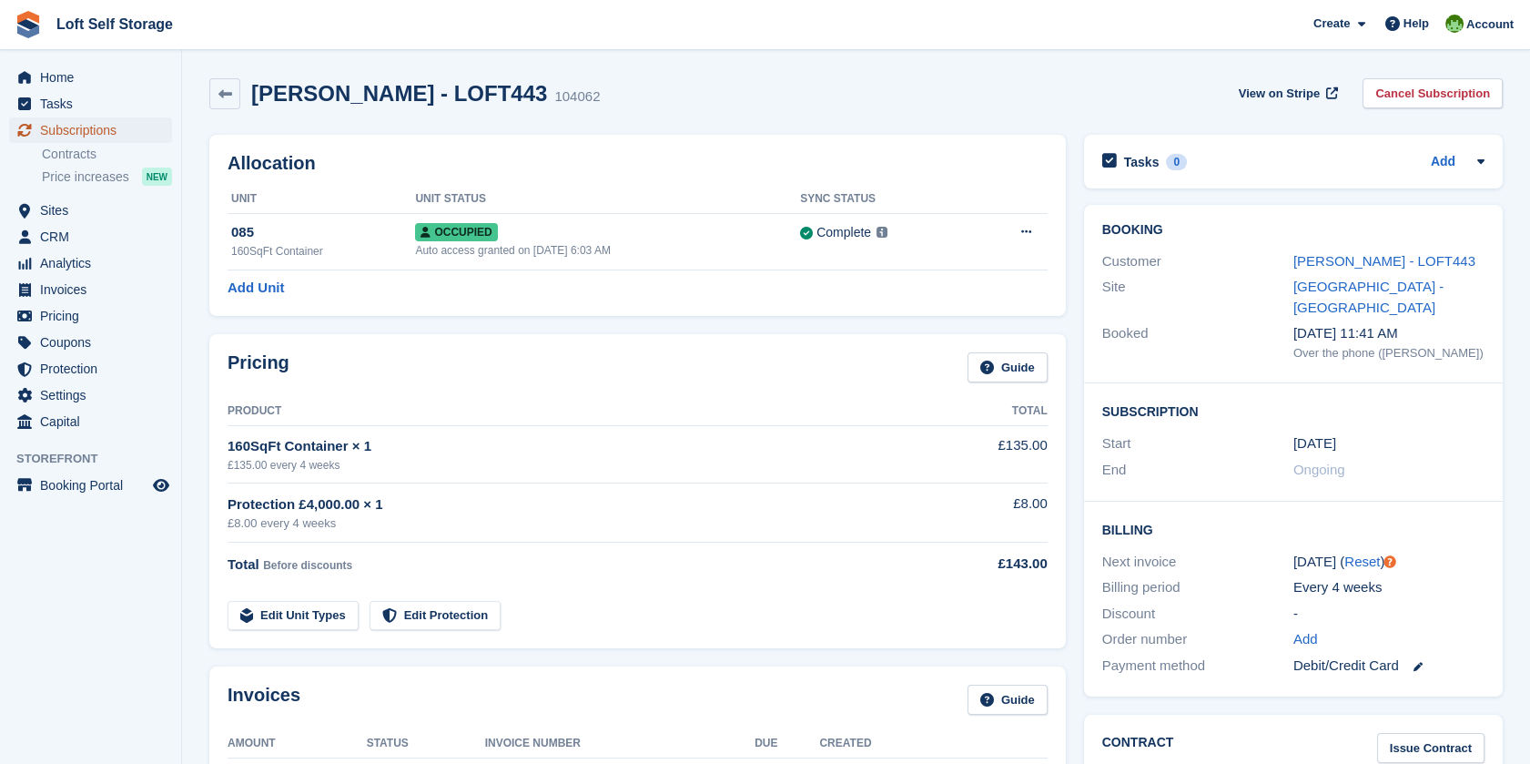
click at [73, 136] on span "Subscriptions" at bounding box center [94, 129] width 109 height 25
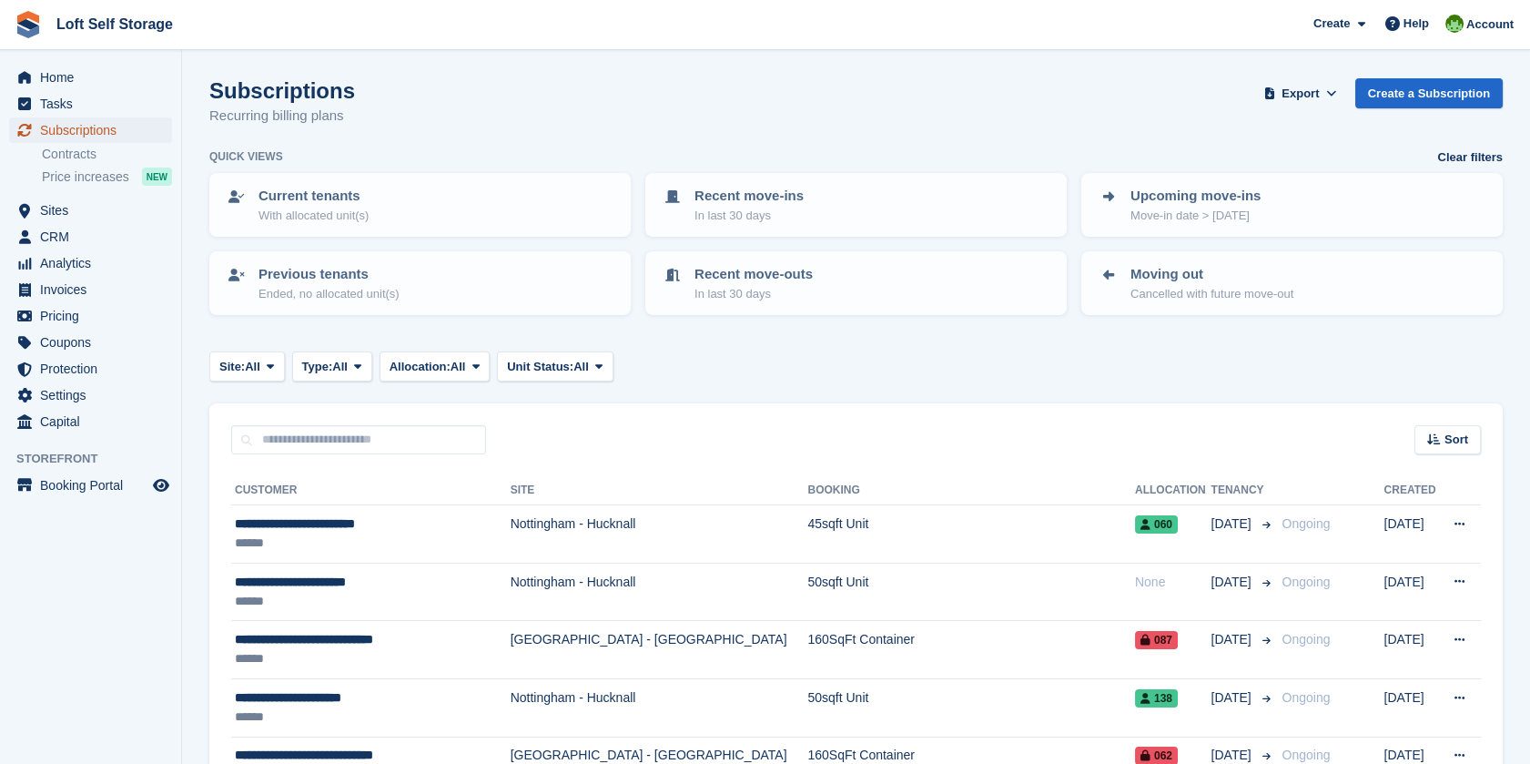
click at [83, 135] on span "Subscriptions" at bounding box center [94, 129] width 109 height 25
click at [66, 82] on span "Home" at bounding box center [94, 77] width 109 height 25
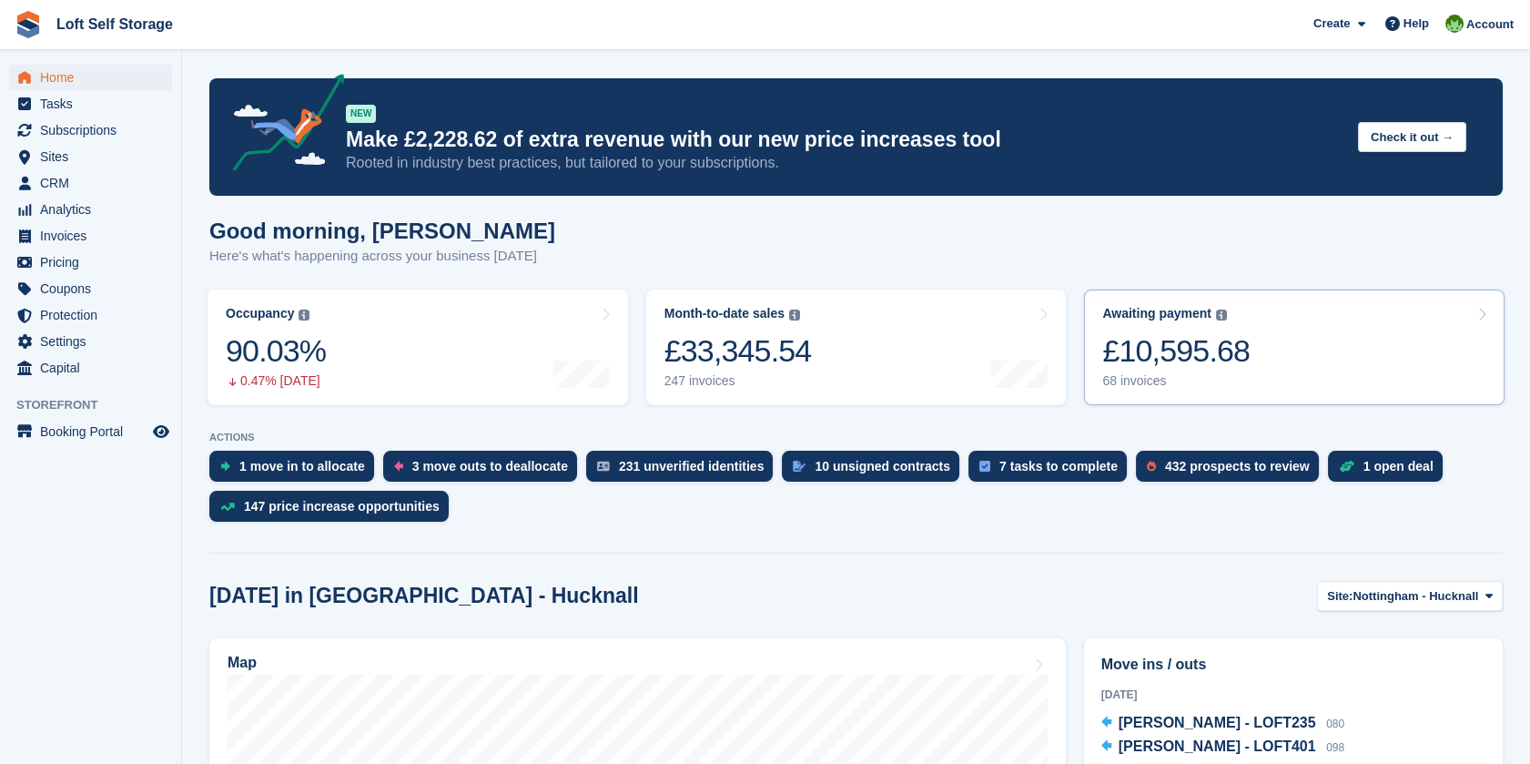
click at [1284, 344] on link "Awaiting payment The total outstanding balance on all open invoices. £10,595.68…" at bounding box center [1294, 347] width 421 height 116
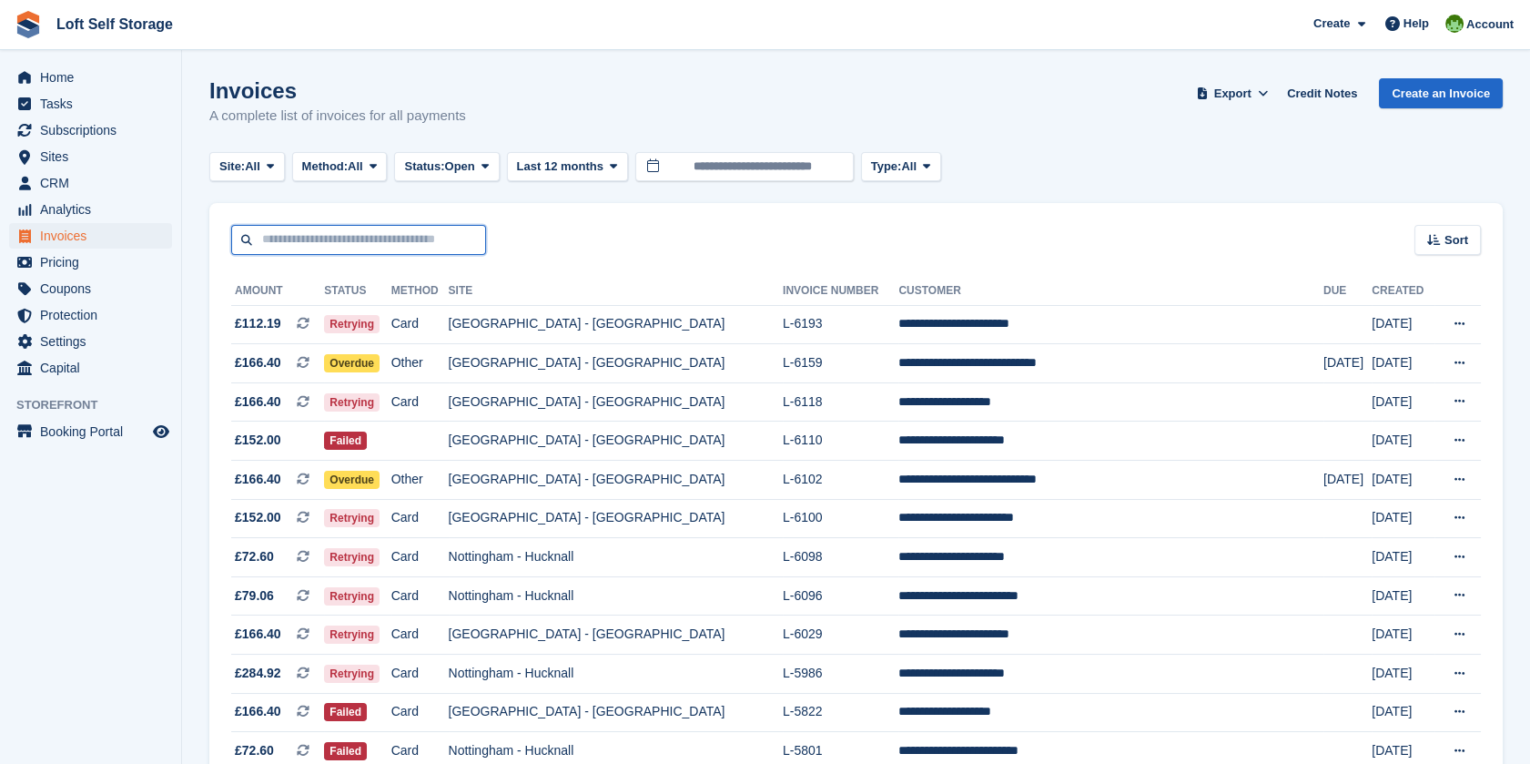
click at [333, 238] on input "text" at bounding box center [358, 240] width 255 height 30
type input "********"
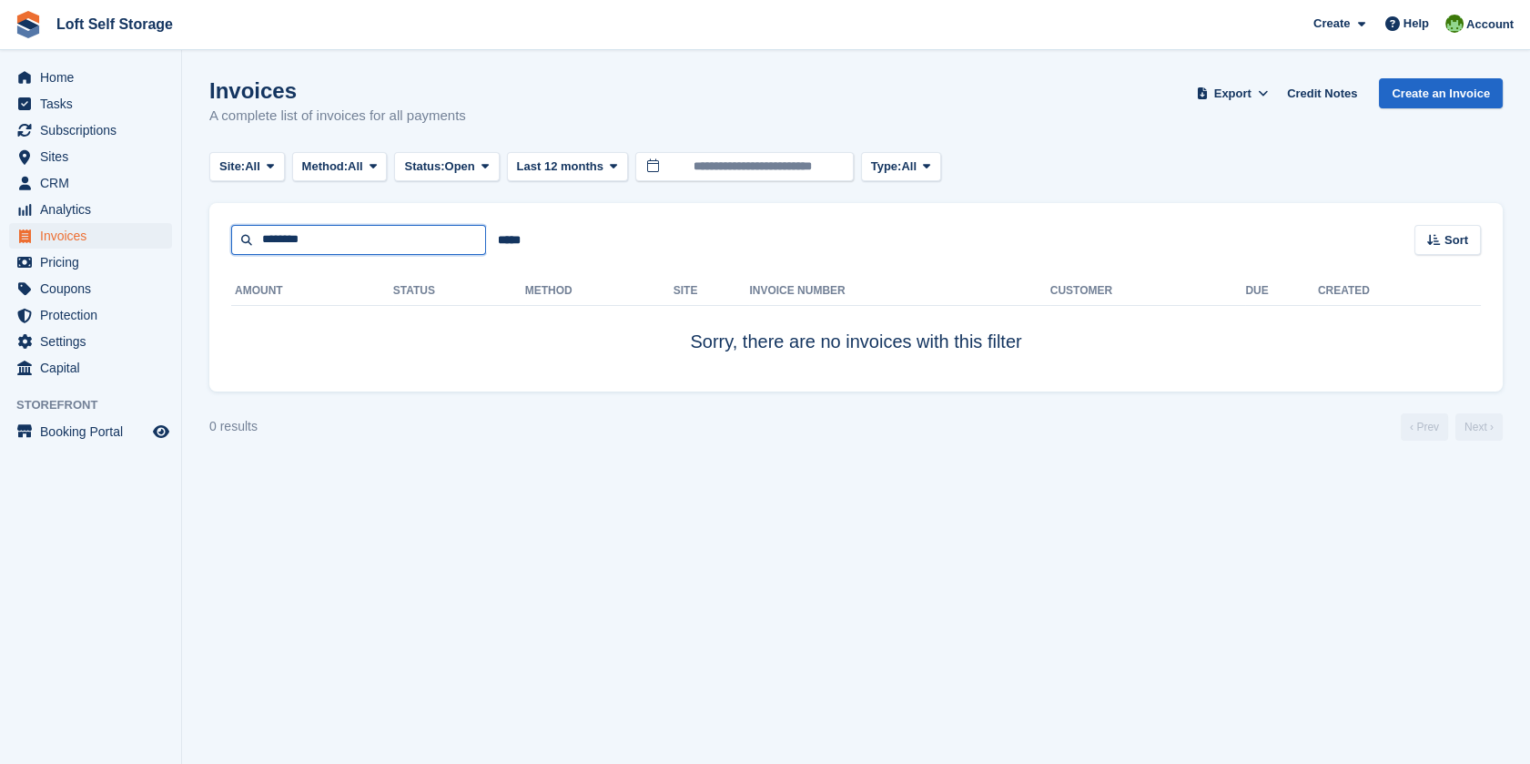
drag, startPoint x: 335, startPoint y: 238, endPoint x: 282, endPoint y: 238, distance: 52.8
click at [282, 238] on input "********" at bounding box center [358, 240] width 255 height 30
type input "***"
click at [64, 119] on span "Subscriptions" at bounding box center [94, 129] width 109 height 25
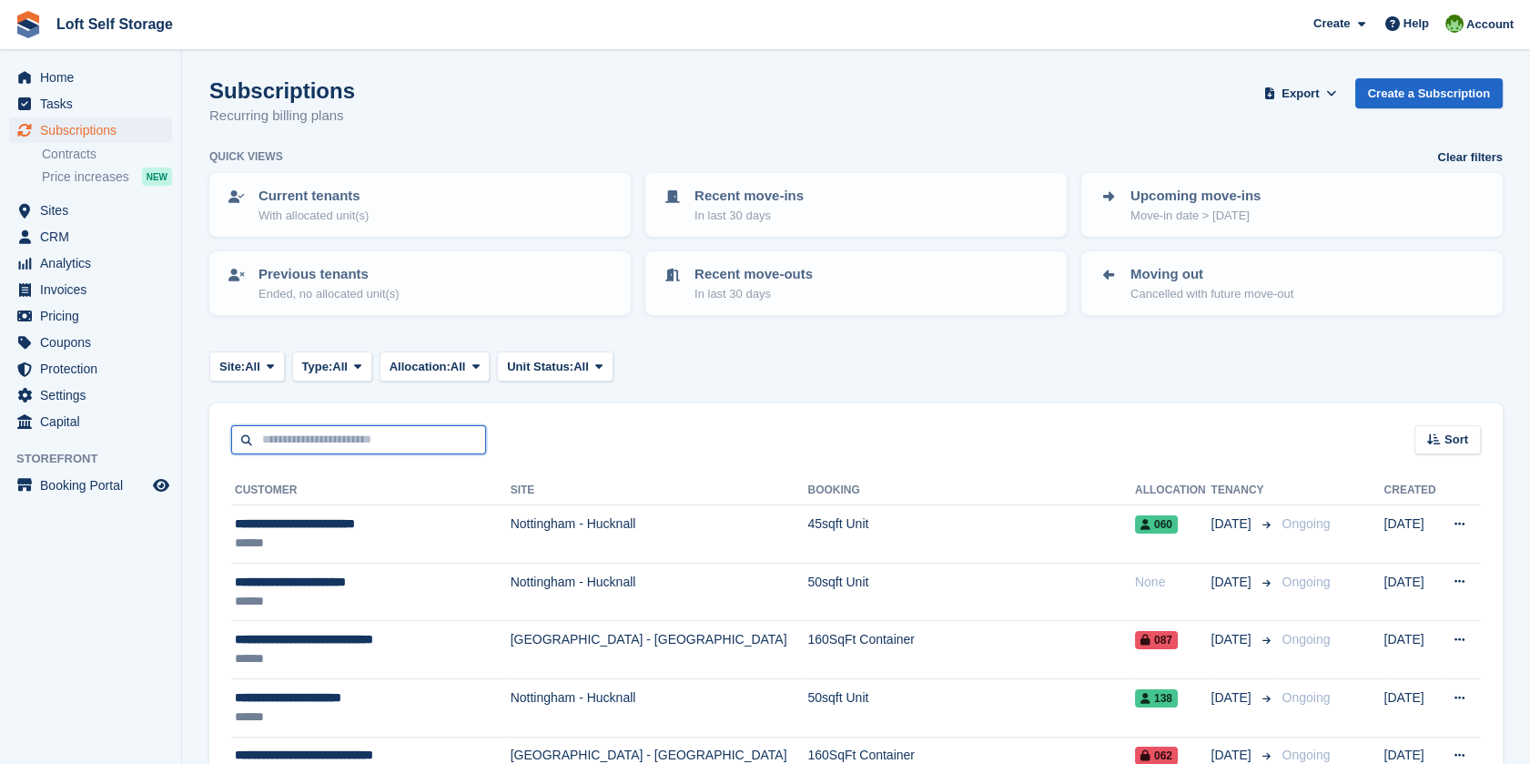
click at [310, 429] on input "text" at bounding box center [358, 440] width 255 height 30
type input "***"
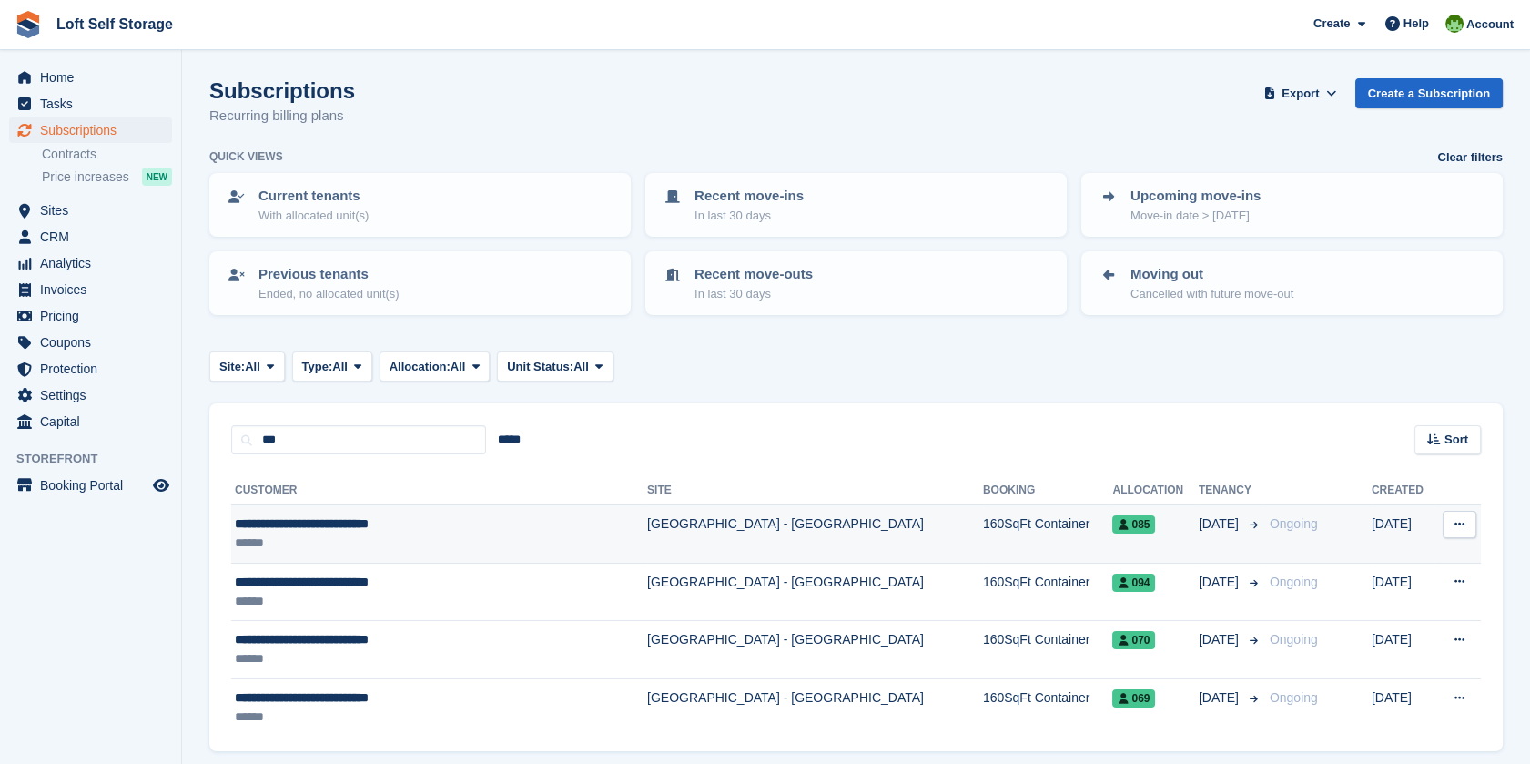
click at [354, 520] on div "**********" at bounding box center [405, 523] width 340 height 19
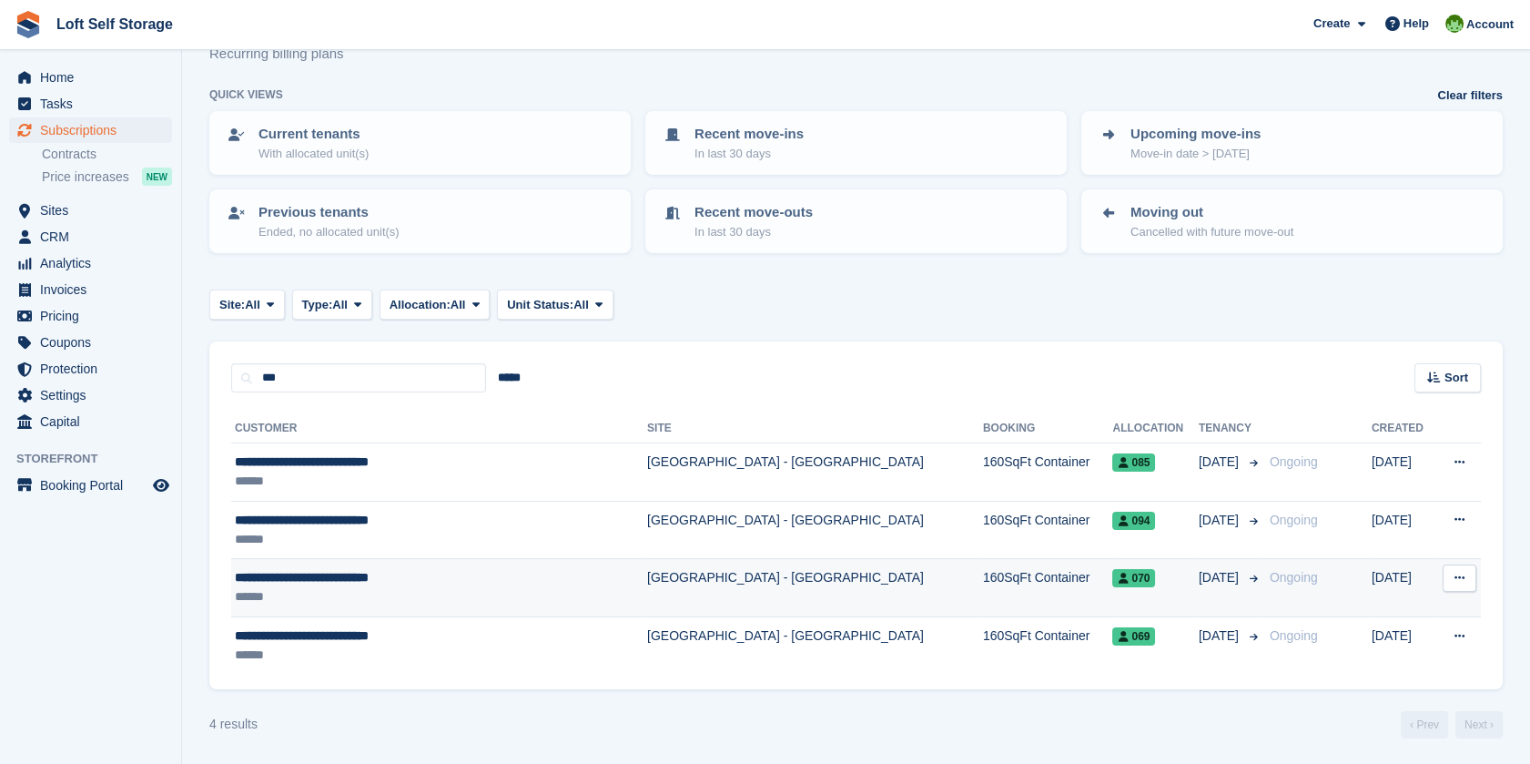
click at [353, 570] on div "**********" at bounding box center [405, 577] width 340 height 19
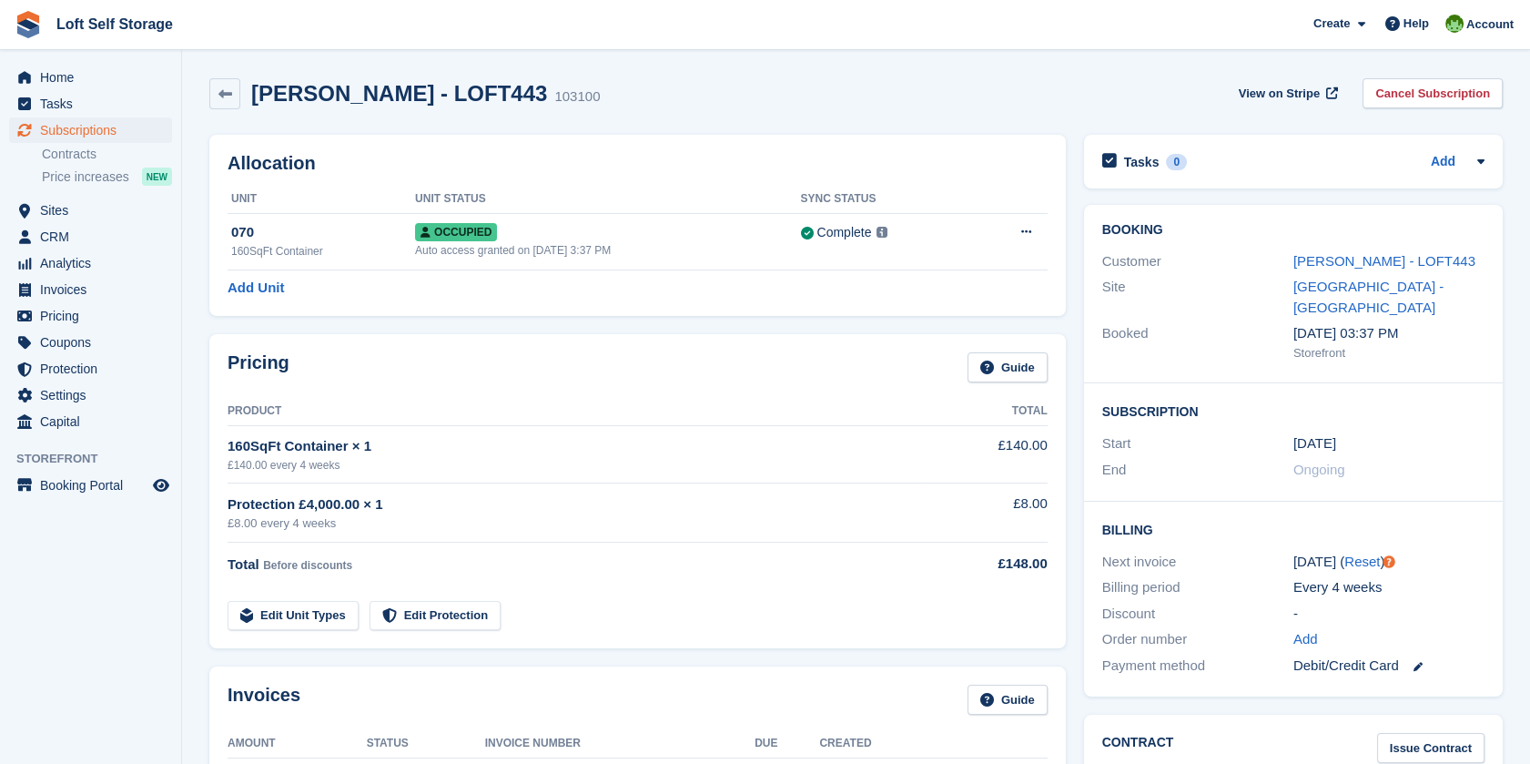
click at [1367, 272] on div "Muhammad Asad Arifn - LOFT443" at bounding box center [1388, 261] width 191 height 21
click at [1347, 269] on link "[PERSON_NAME] - LOFT443" at bounding box center [1384, 260] width 182 height 15
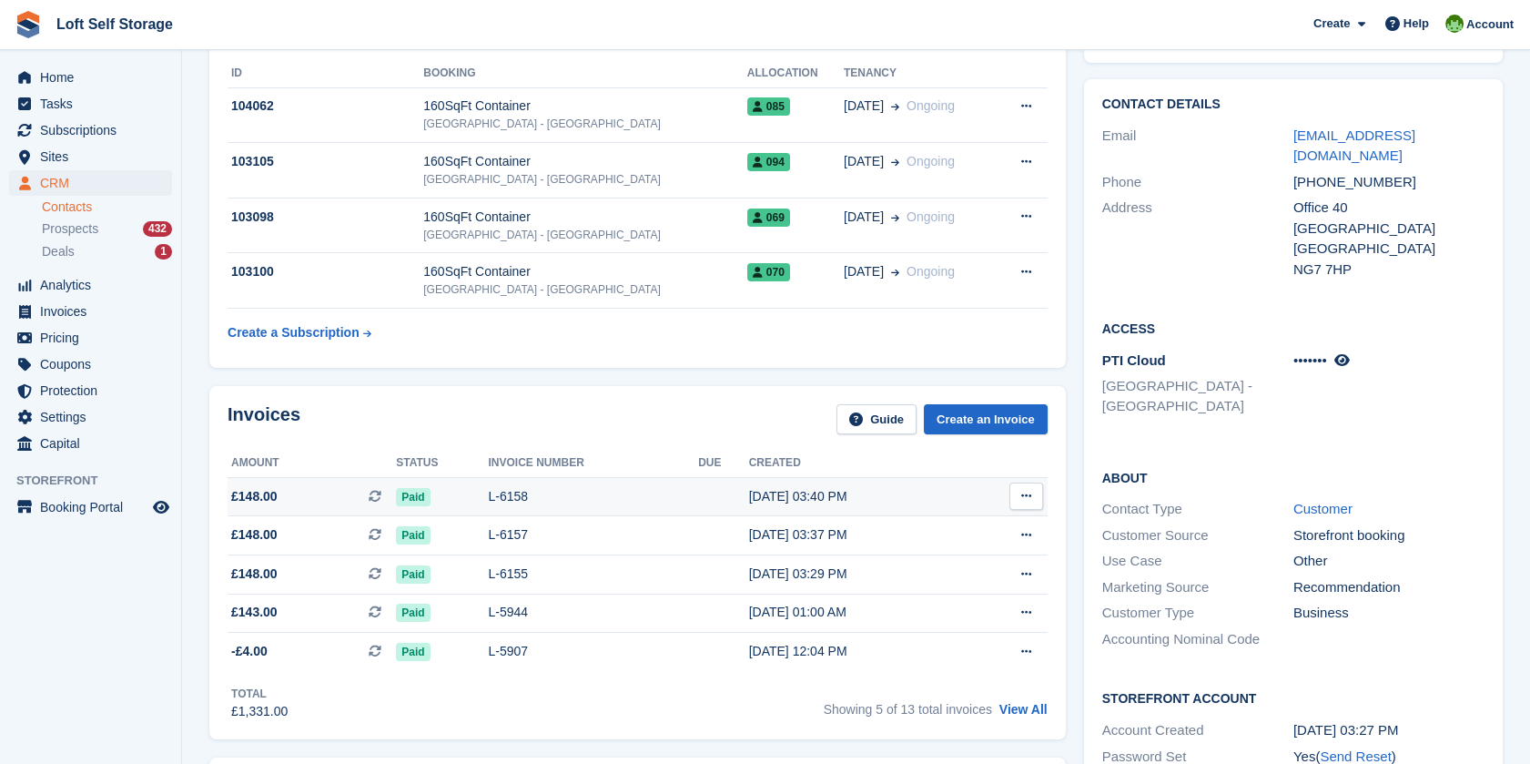
scroll to position [202, 0]
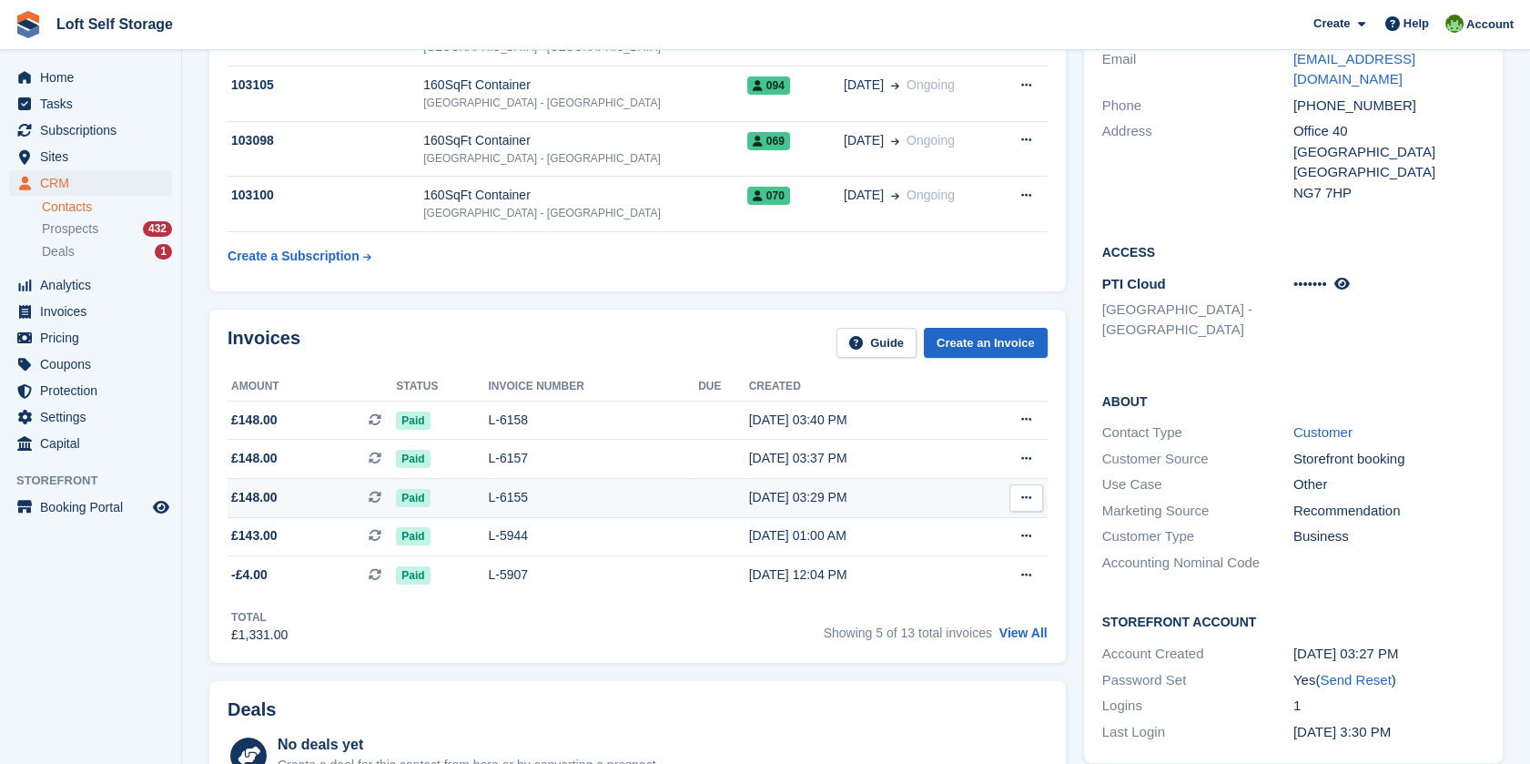
click at [839, 494] on div "19 Sep, 03:29 PM" at bounding box center [856, 497] width 215 height 19
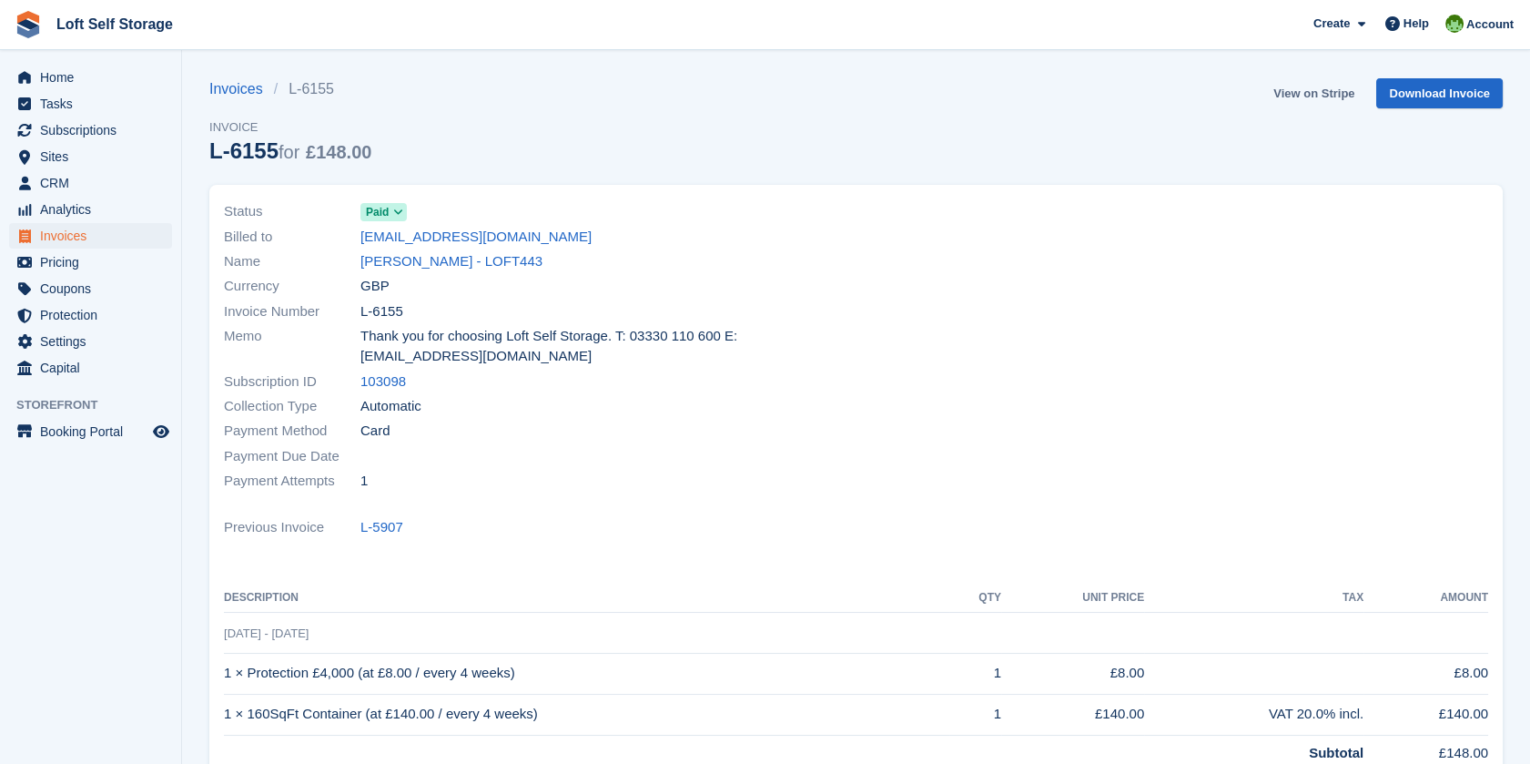
click at [1283, 89] on link "View on Stripe" at bounding box center [1314, 93] width 96 height 30
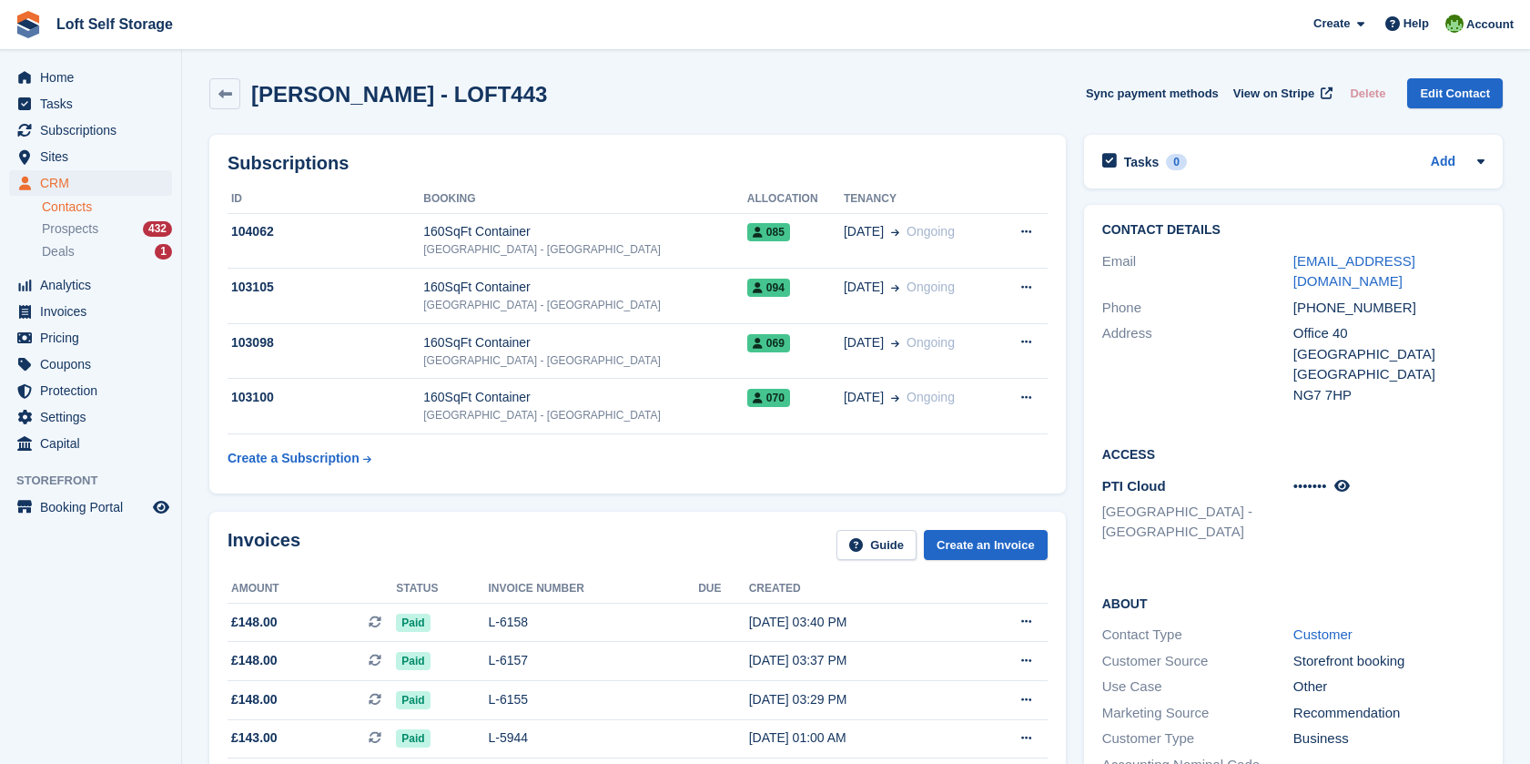
scroll to position [202, 0]
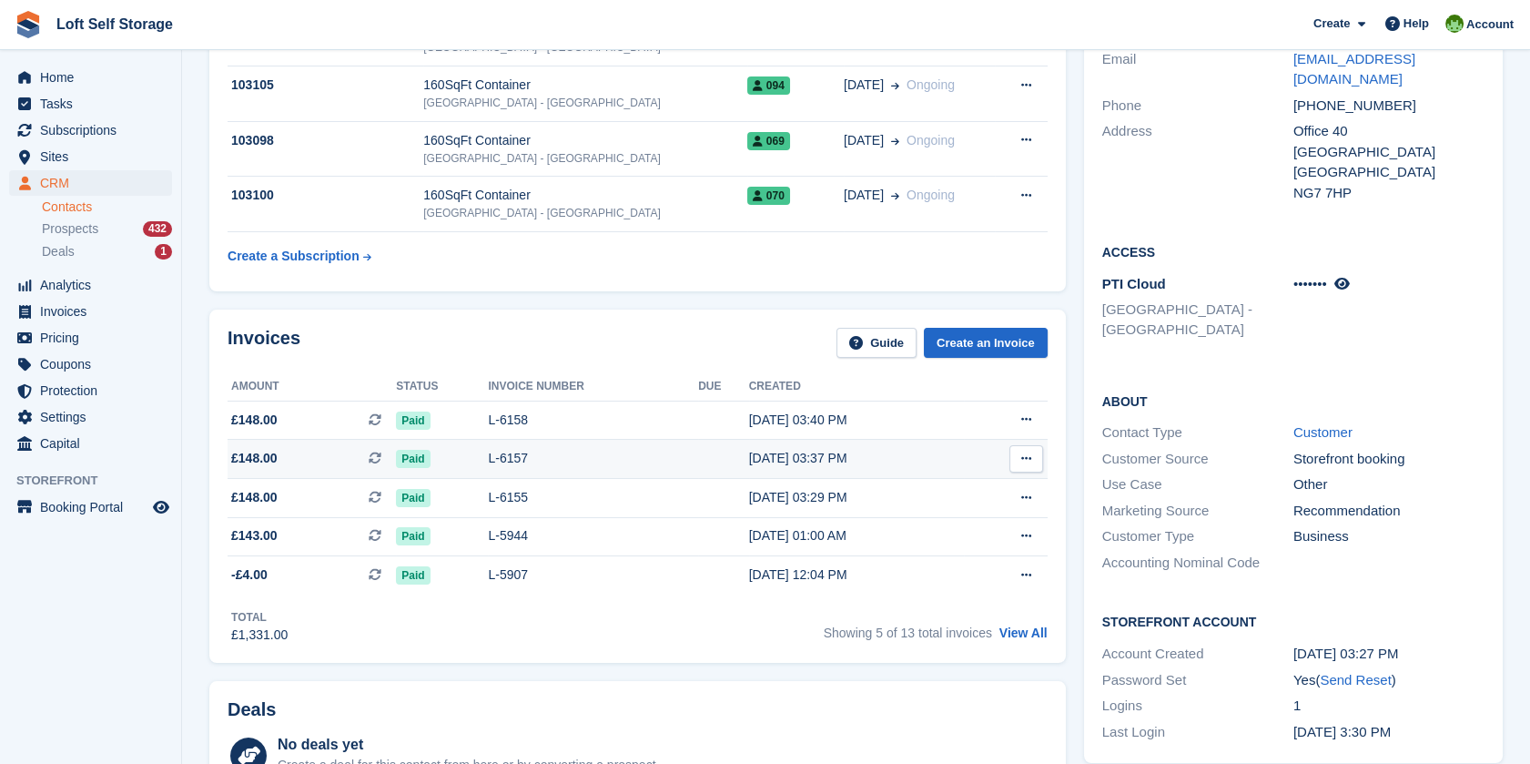
click at [590, 462] on div "L-6157" at bounding box center [593, 458] width 210 height 19
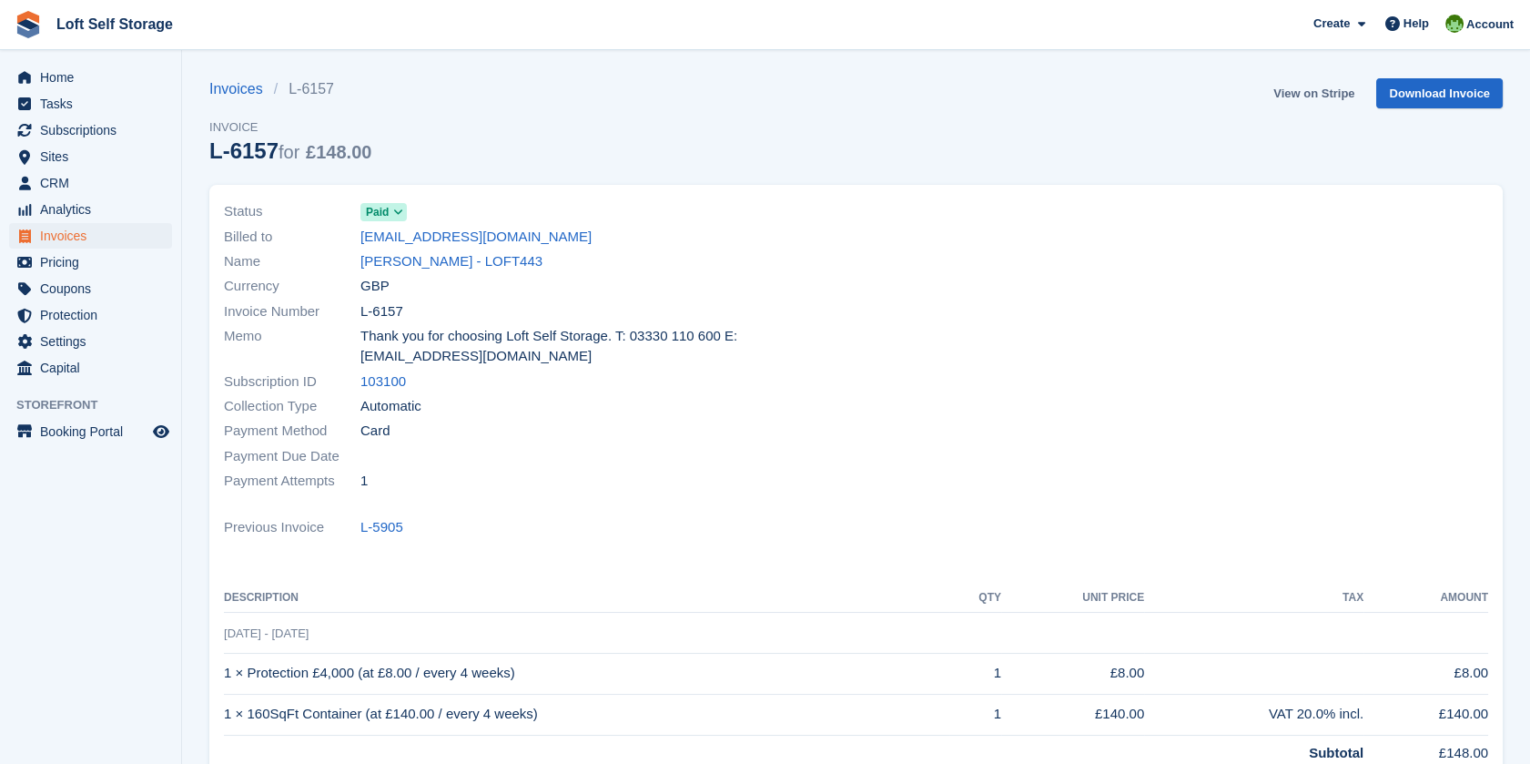
click at [1331, 97] on link "View on Stripe" at bounding box center [1314, 93] width 96 height 30
click at [101, 127] on span "Subscriptions" at bounding box center [94, 129] width 109 height 25
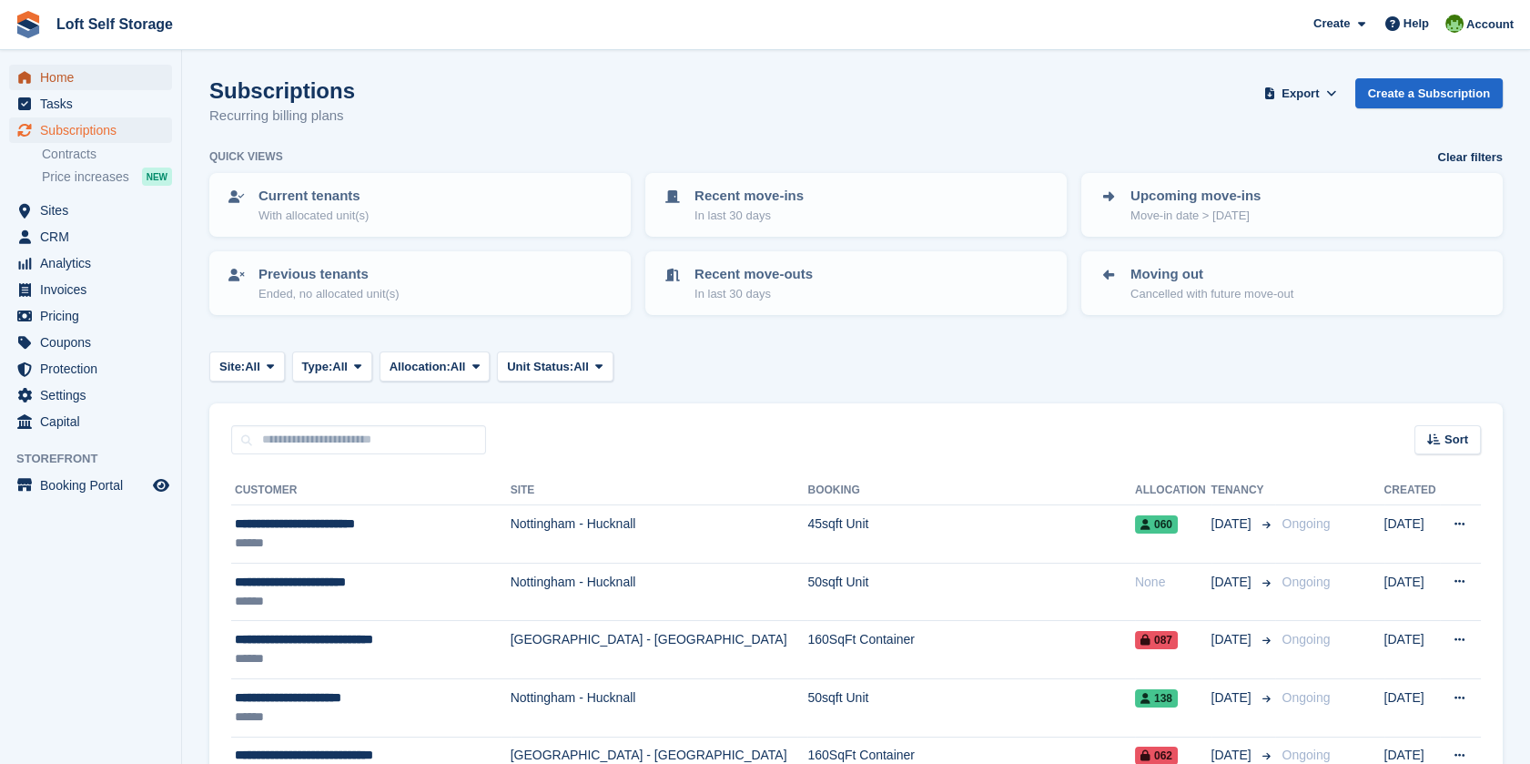
click at [78, 84] on span "Home" at bounding box center [94, 77] width 109 height 25
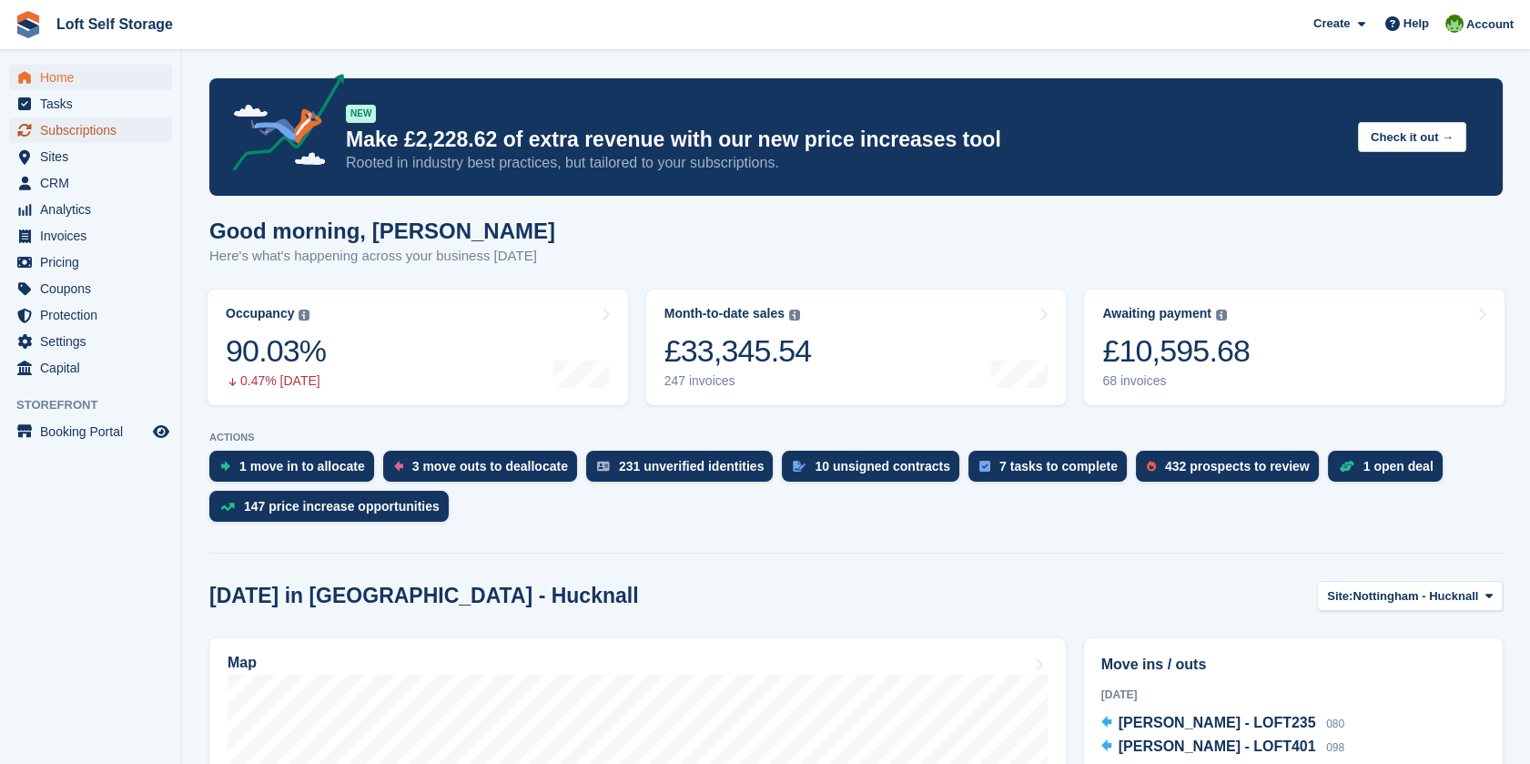
click at [67, 133] on span "Subscriptions" at bounding box center [94, 129] width 109 height 25
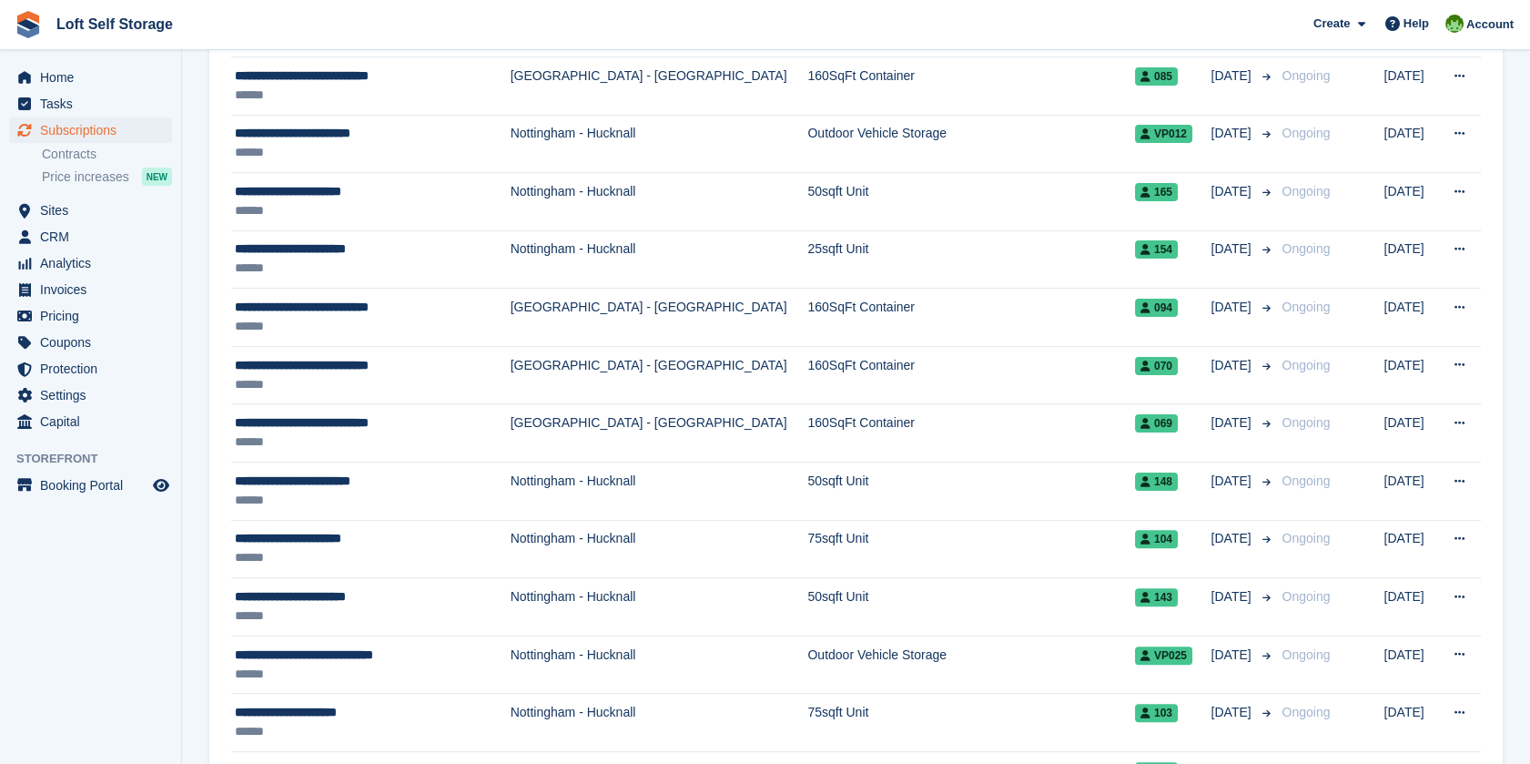
scroll to position [1213, 0]
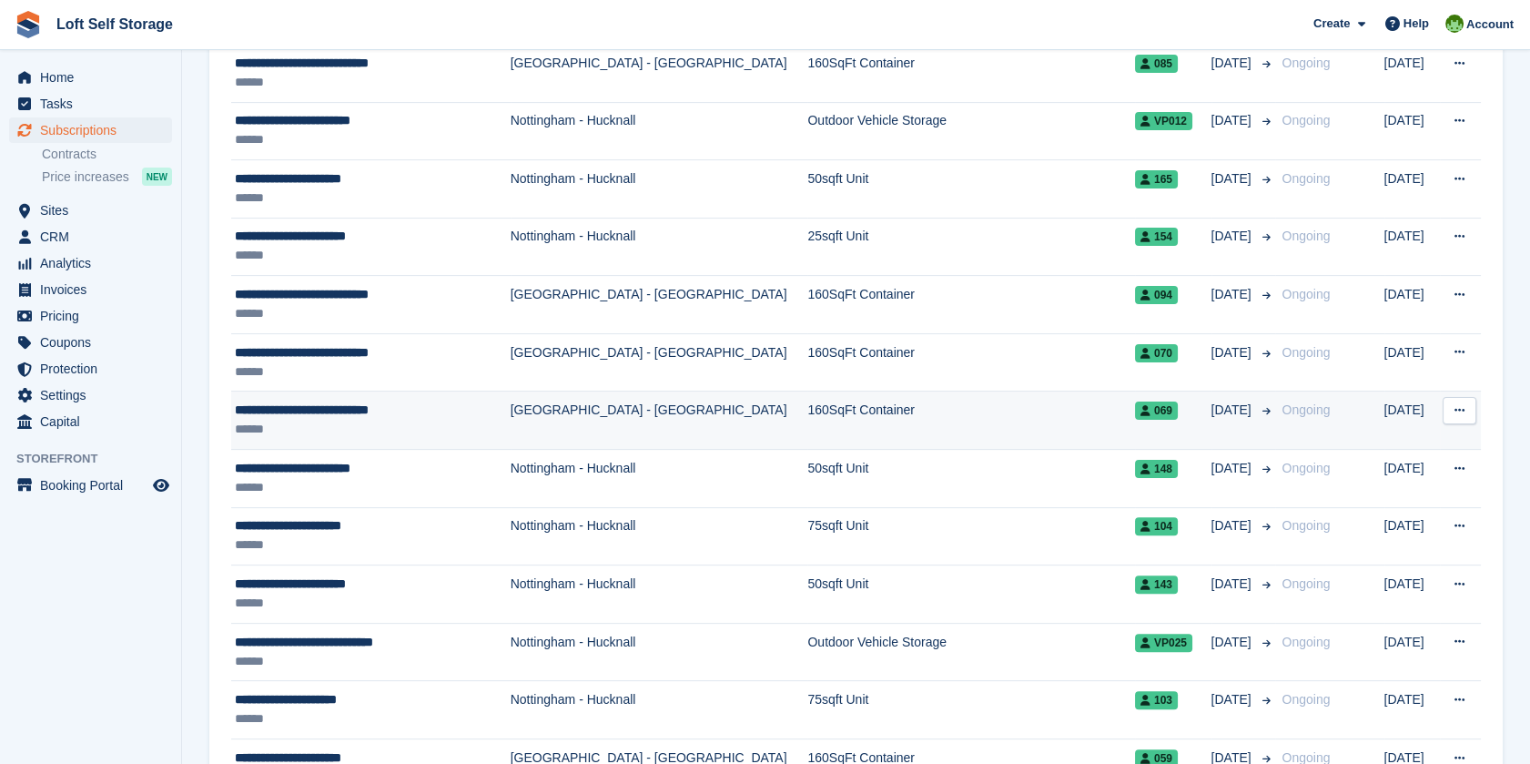
click at [370, 401] on div "**********" at bounding box center [363, 410] width 256 height 19
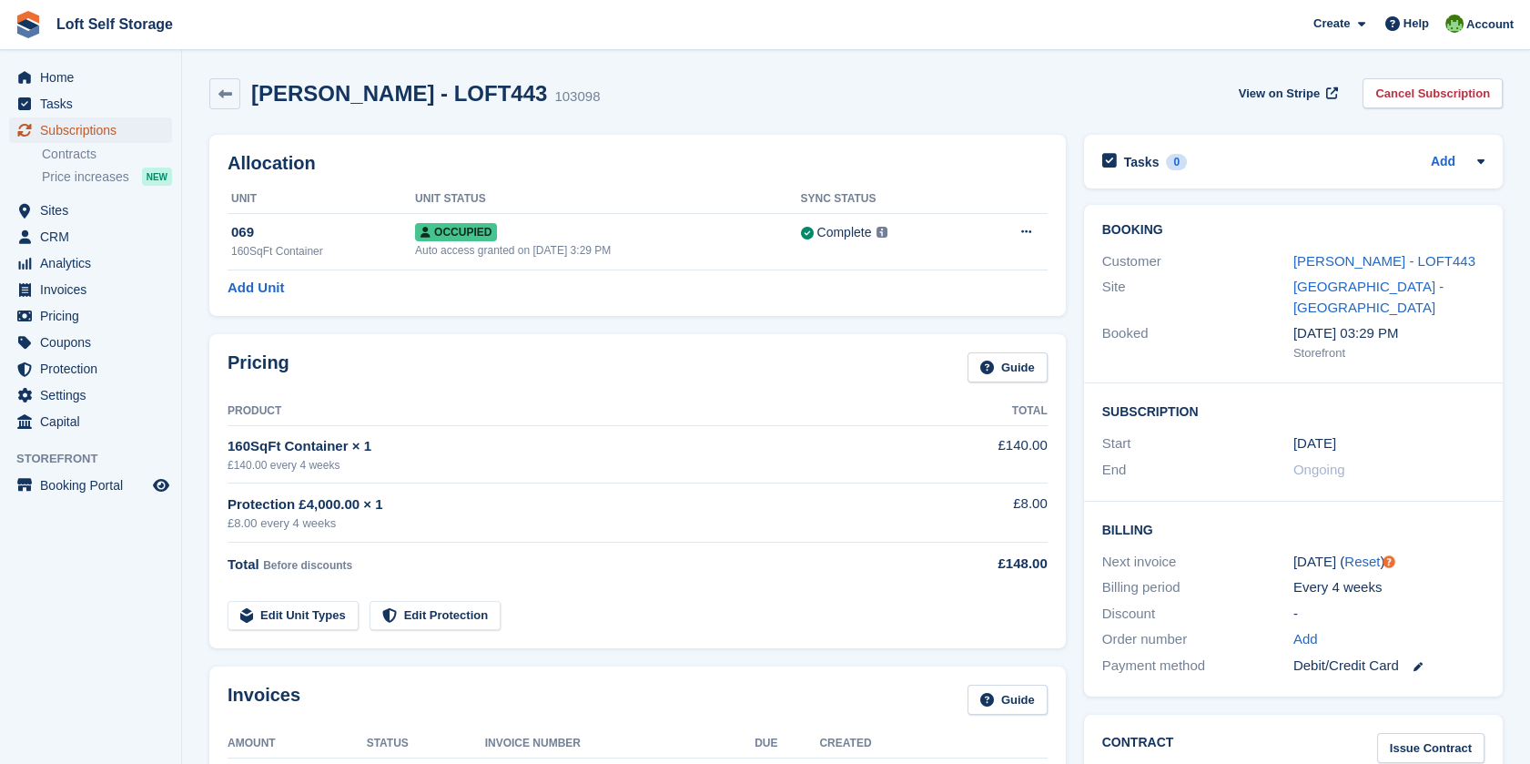
click at [83, 129] on span "Subscriptions" at bounding box center [94, 129] width 109 height 25
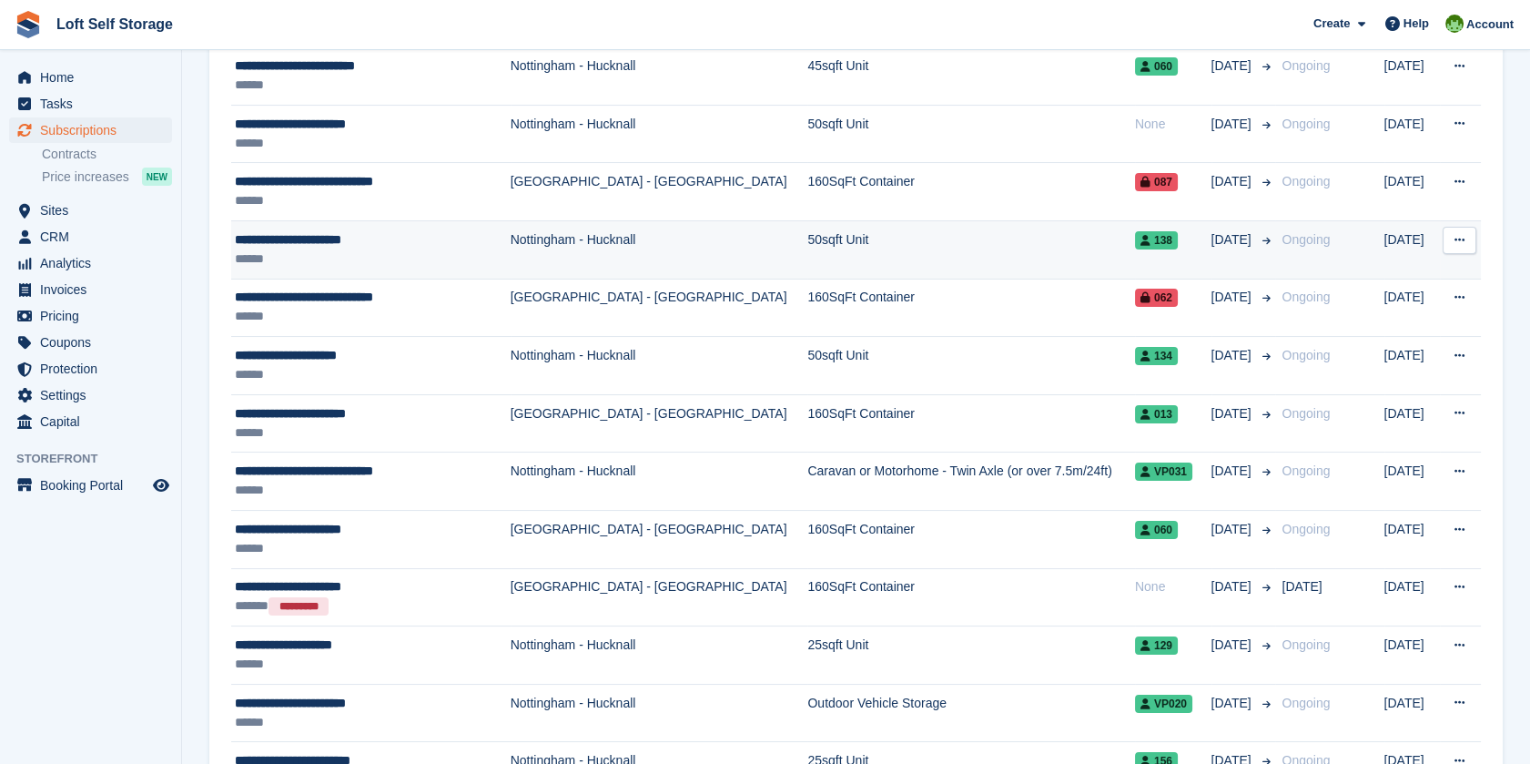
scroll to position [606, 0]
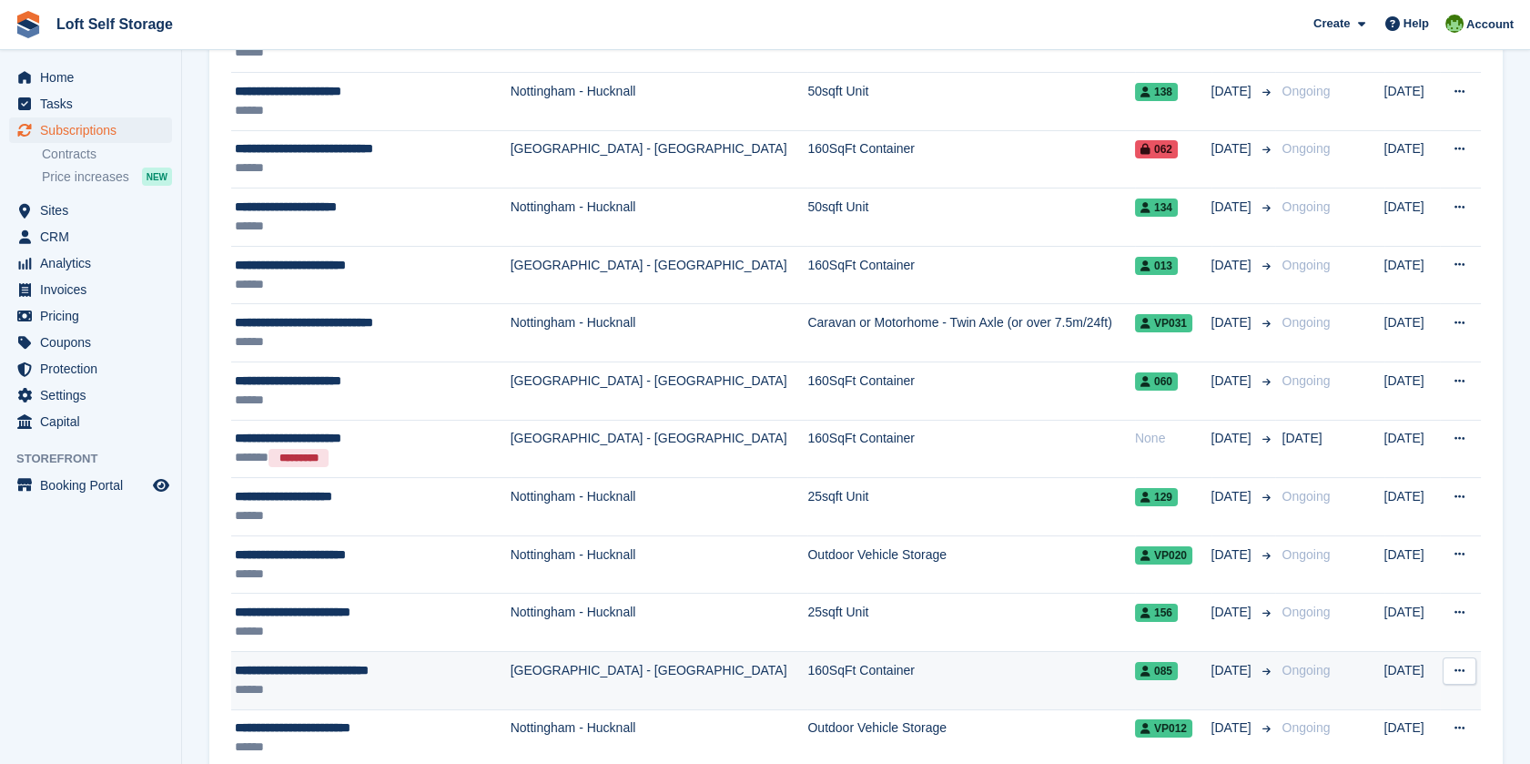
click at [394, 676] on div "**********" at bounding box center [363, 670] width 256 height 19
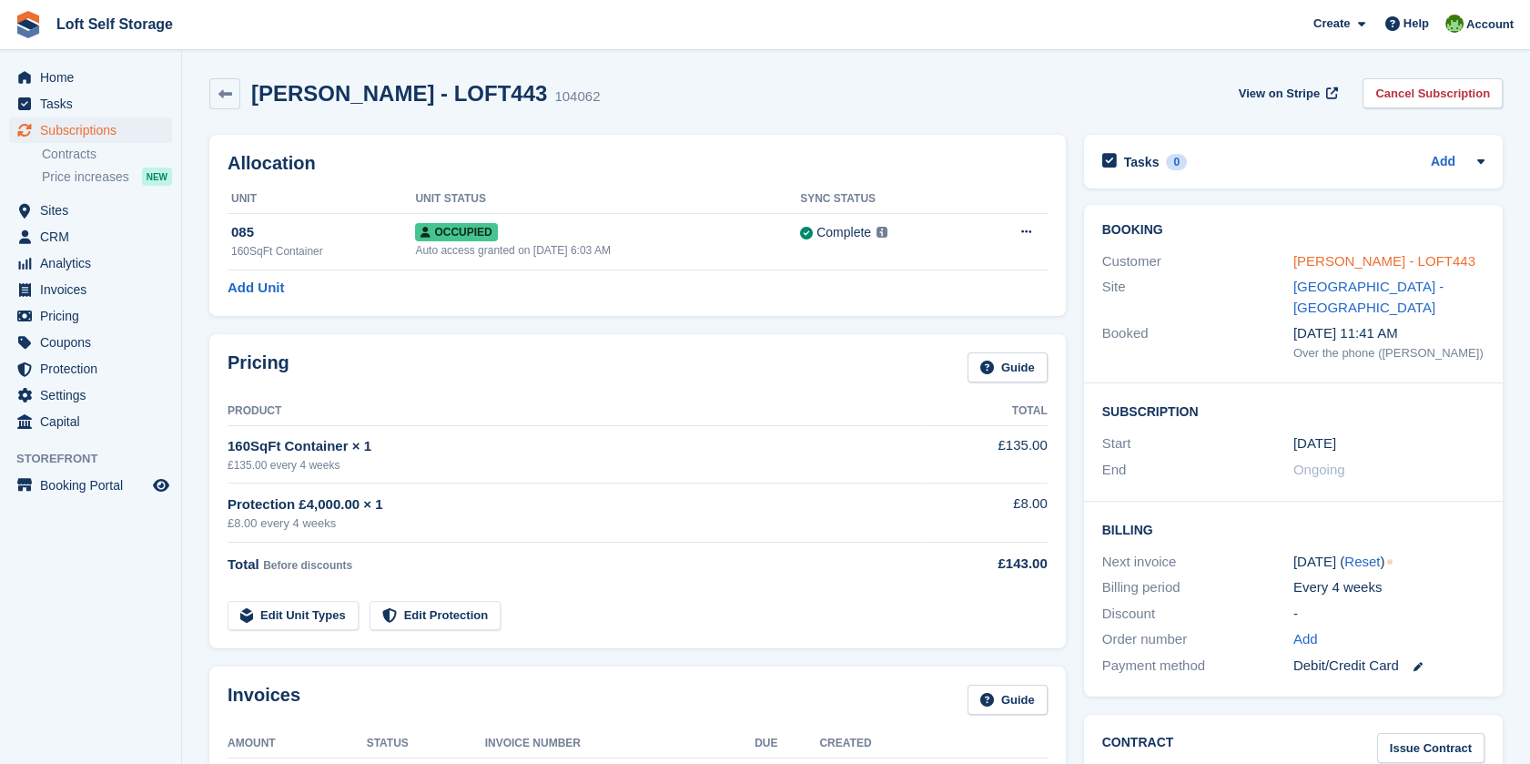
click at [1384, 262] on link "[PERSON_NAME] - LOFT443" at bounding box center [1384, 260] width 182 height 15
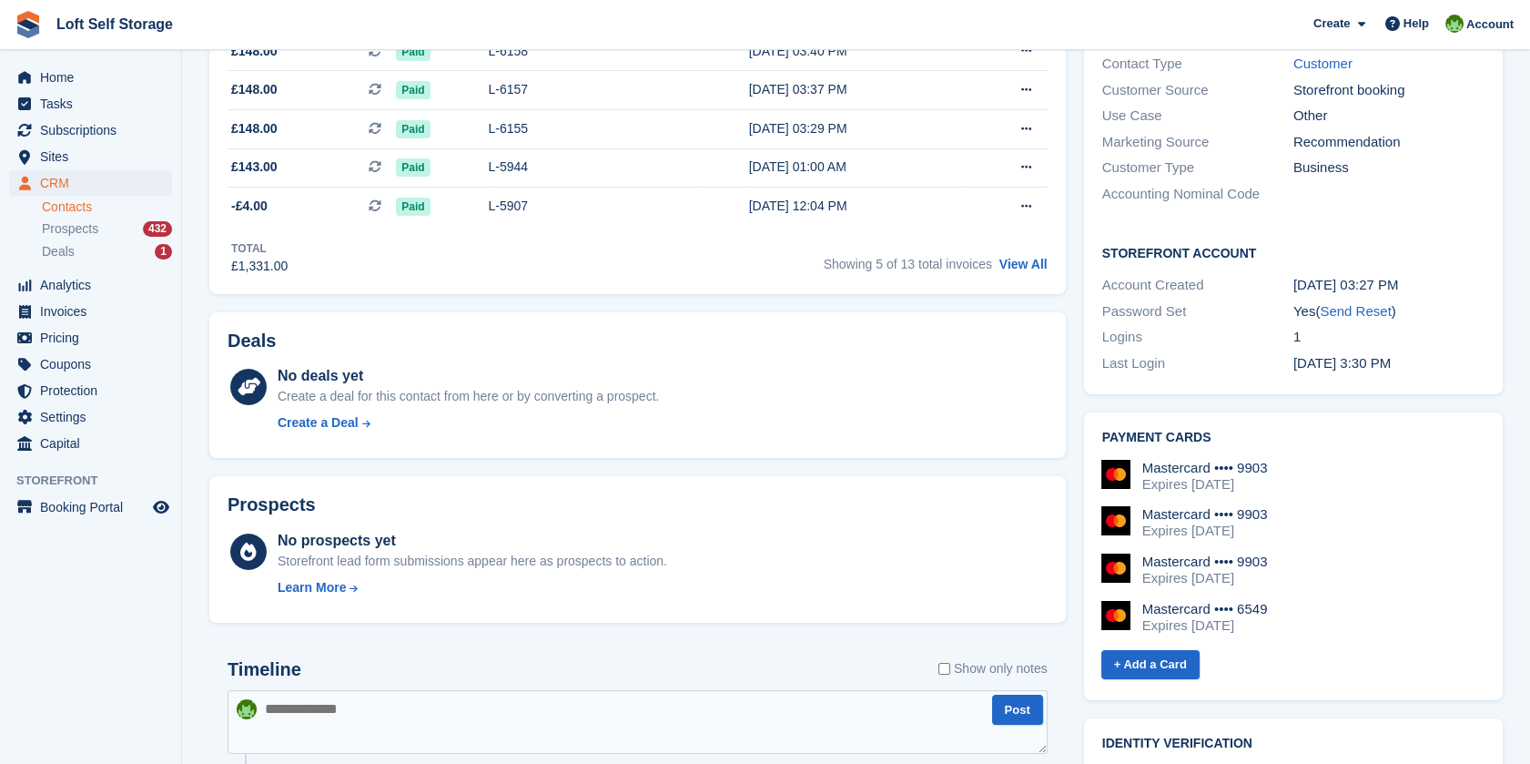
scroll to position [606, 0]
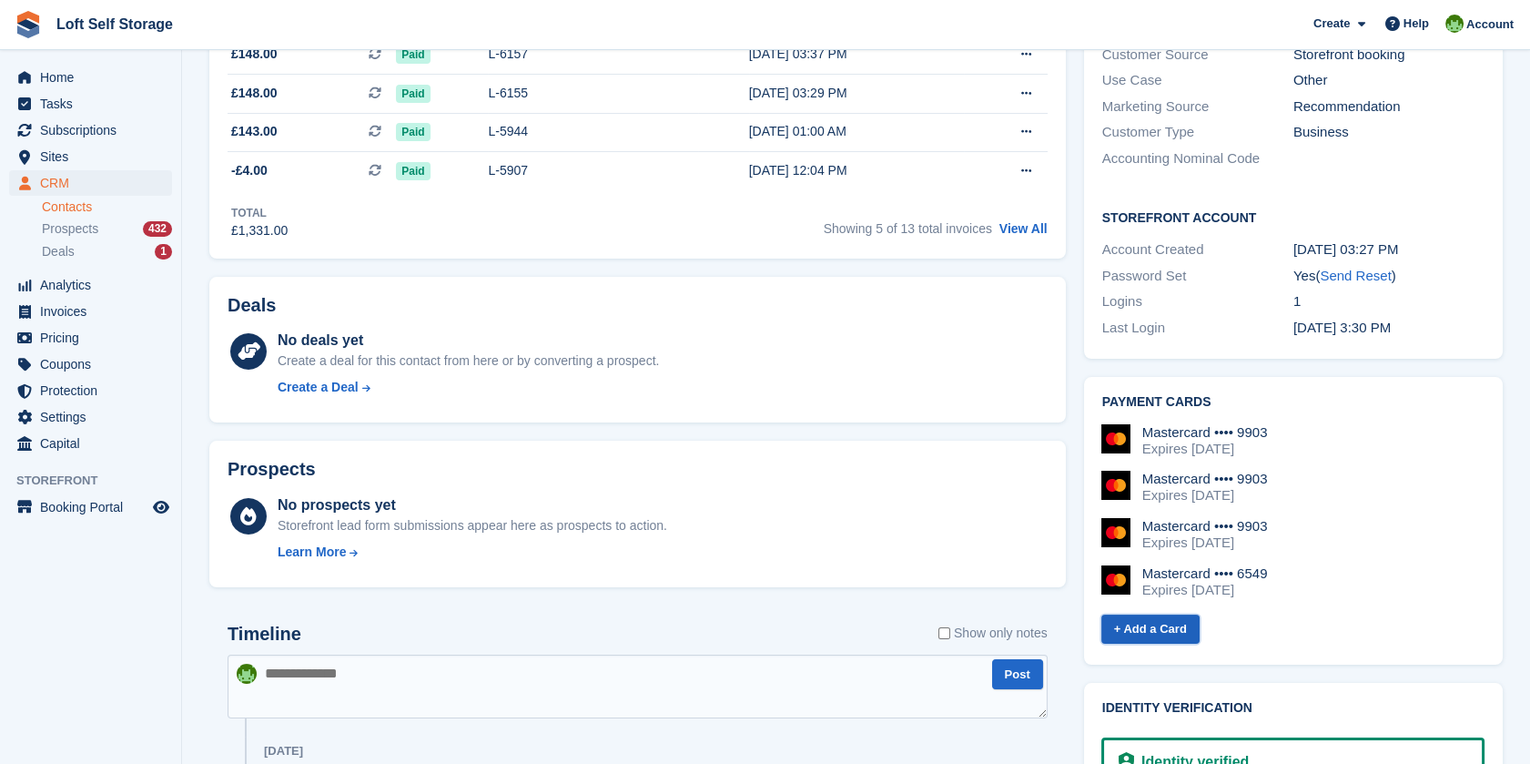
click at [1170, 614] on link "+ Add a Card" at bounding box center [1150, 629] width 98 height 30
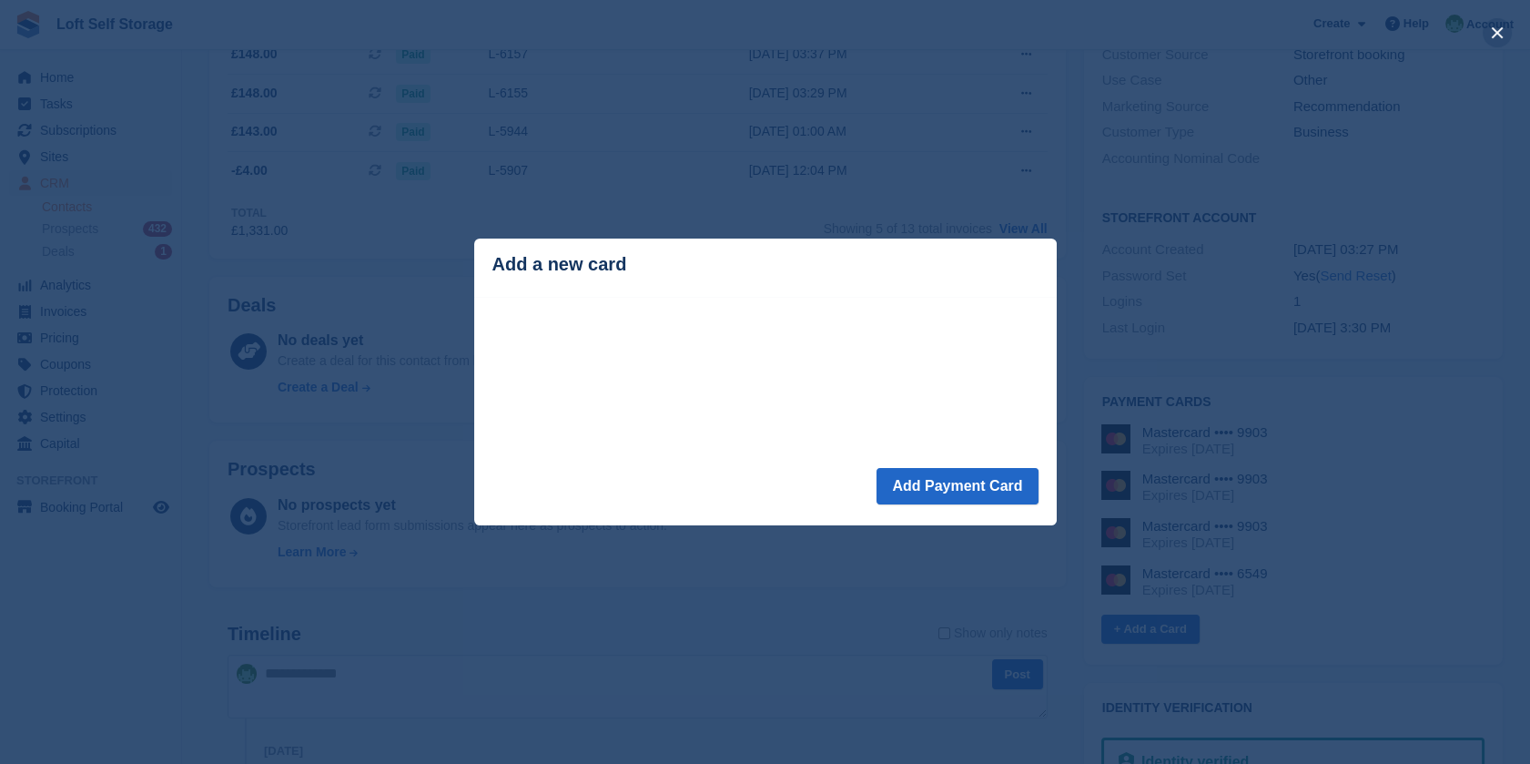
click at [1493, 27] on button "close" at bounding box center [1497, 32] width 29 height 29
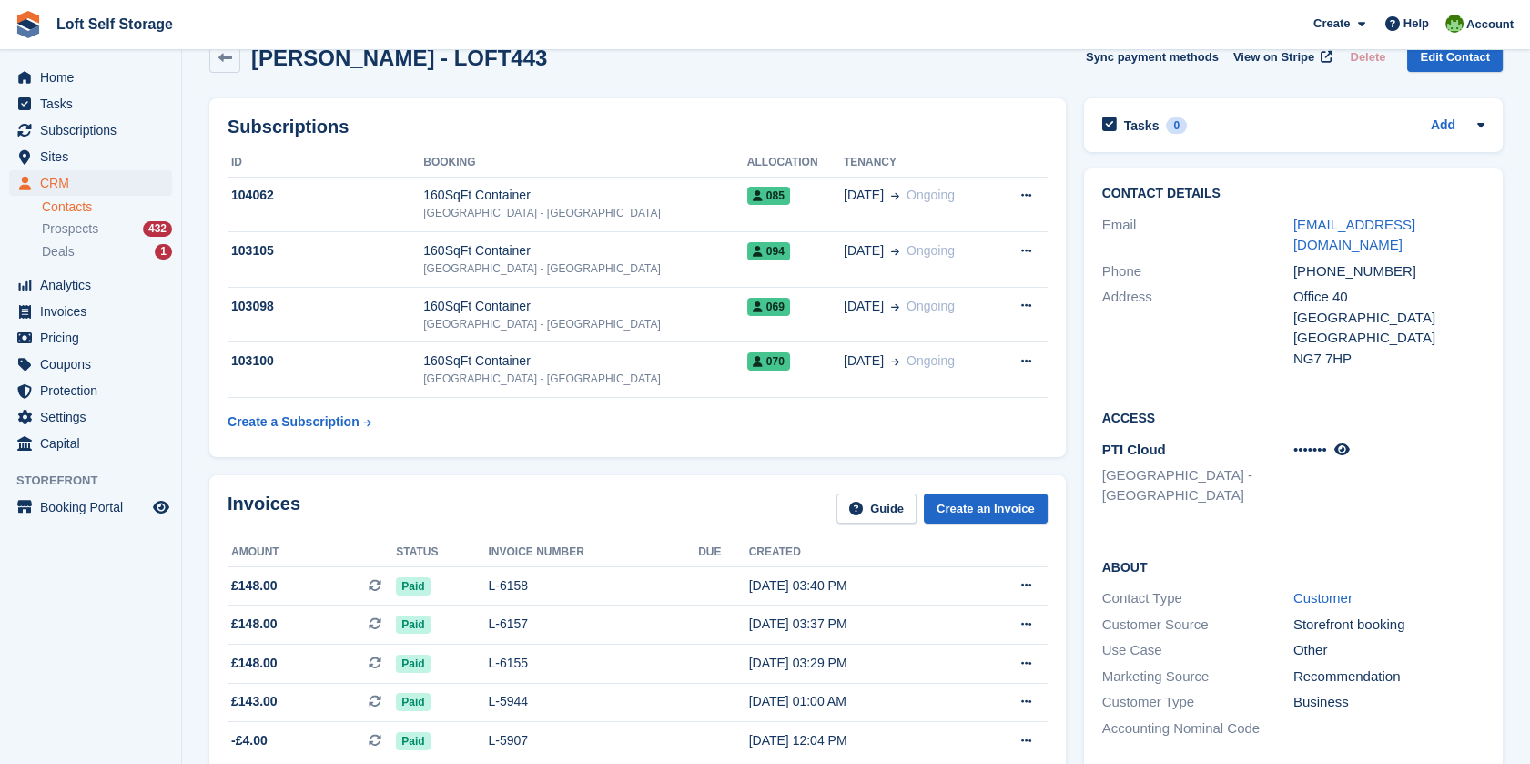
scroll to position [0, 0]
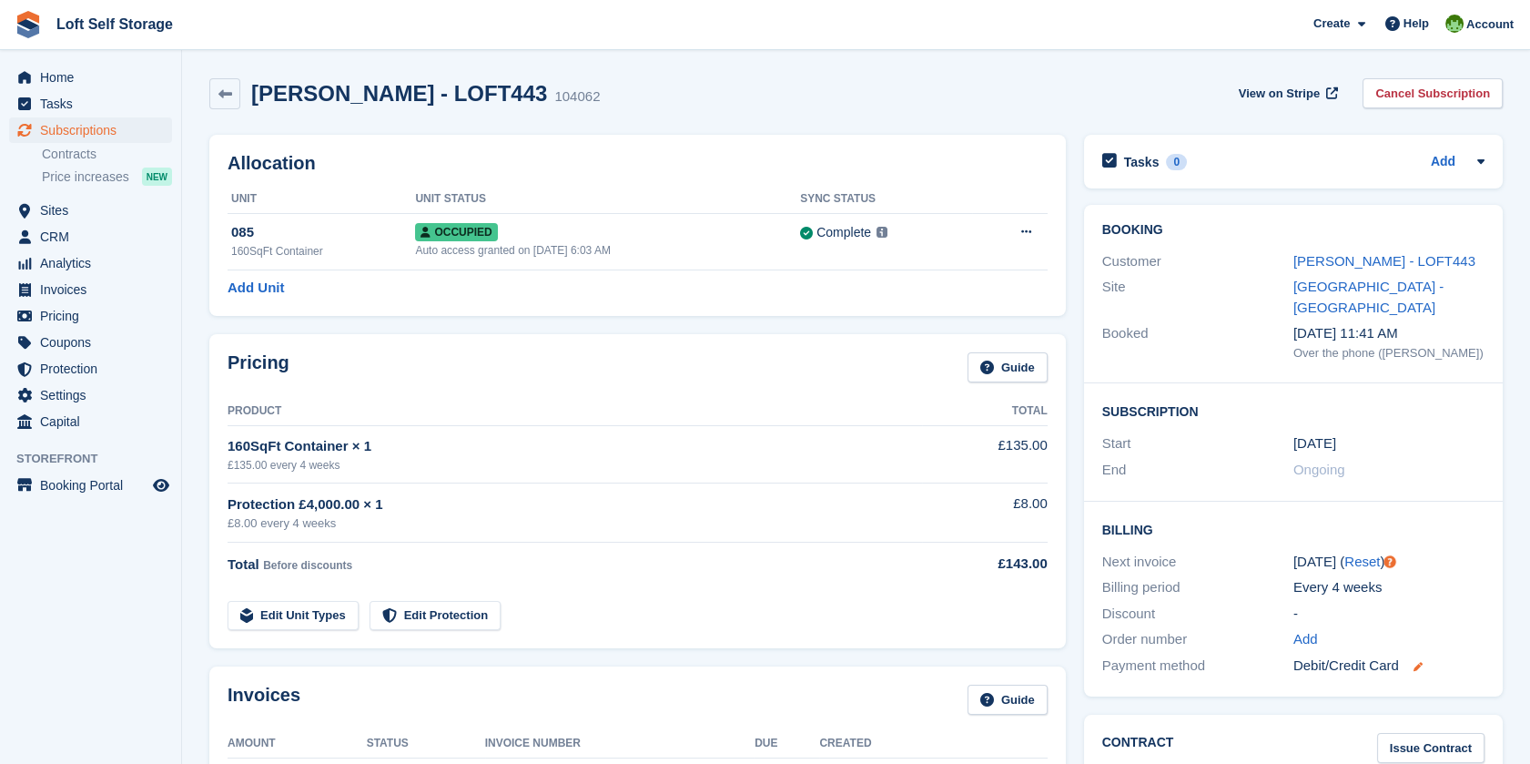
click at [1422, 665] on icon at bounding box center [1418, 666] width 9 height 9
